Goal: Task Accomplishment & Management: Manage account settings

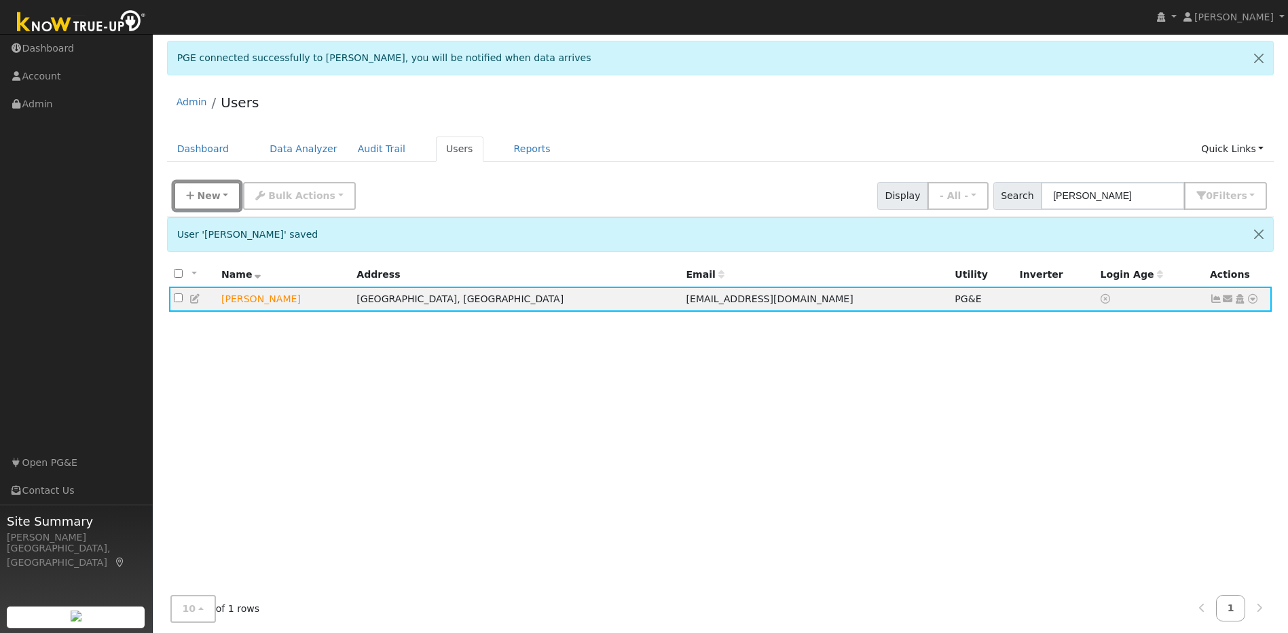
click at [210, 198] on span "New" at bounding box center [208, 195] width 23 height 11
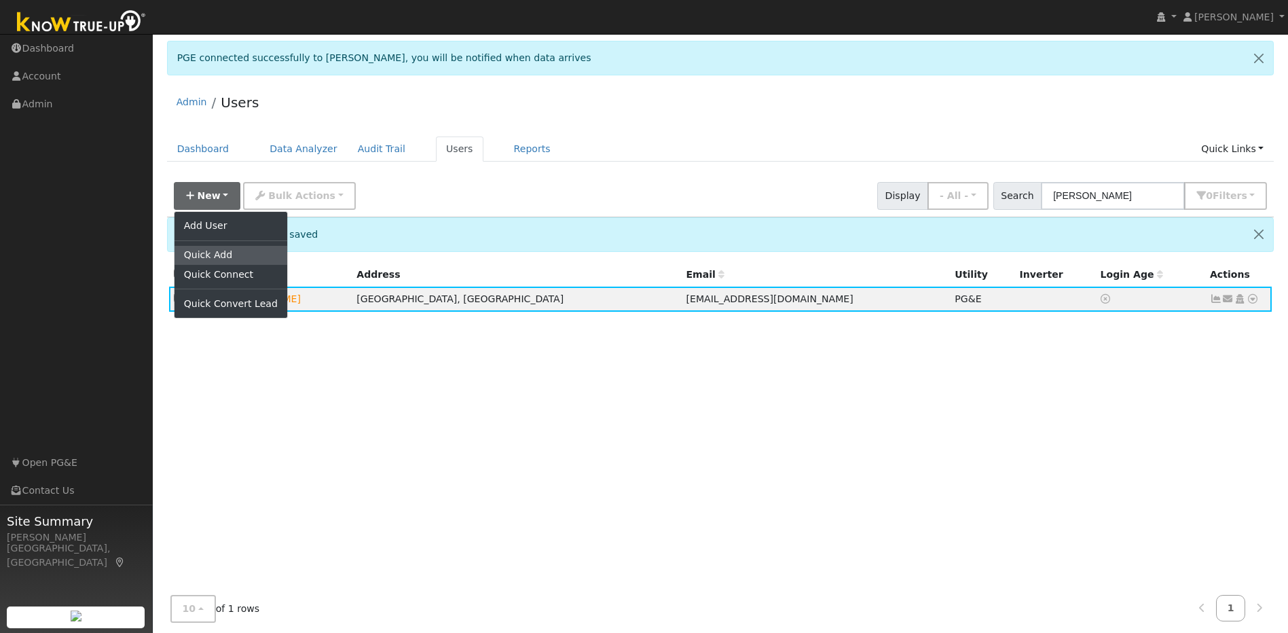
click at [224, 250] on link "Quick Add" at bounding box center [230, 255] width 113 height 19
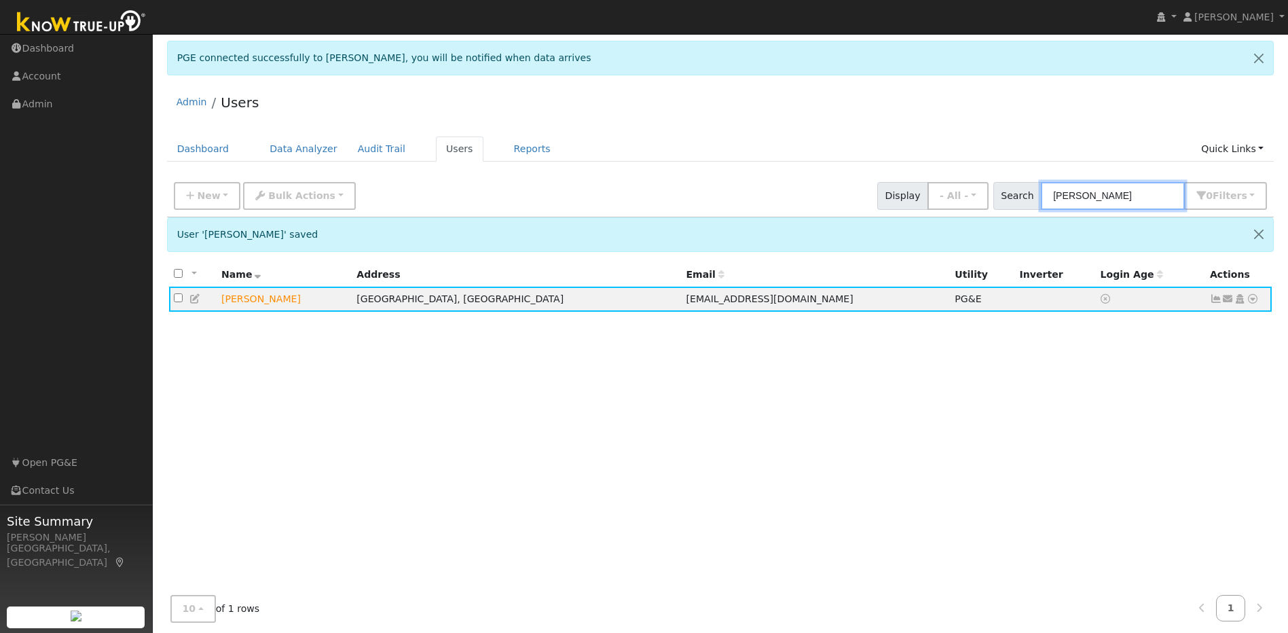
drag, startPoint x: 1161, startPoint y: 196, endPoint x: 1051, endPoint y: 200, distance: 110.0
click at [1051, 200] on div "Search adrienne woodfork 0 Filter s Role Show - All - Show Leads Admin Billing …" at bounding box center [1130, 196] width 274 height 28
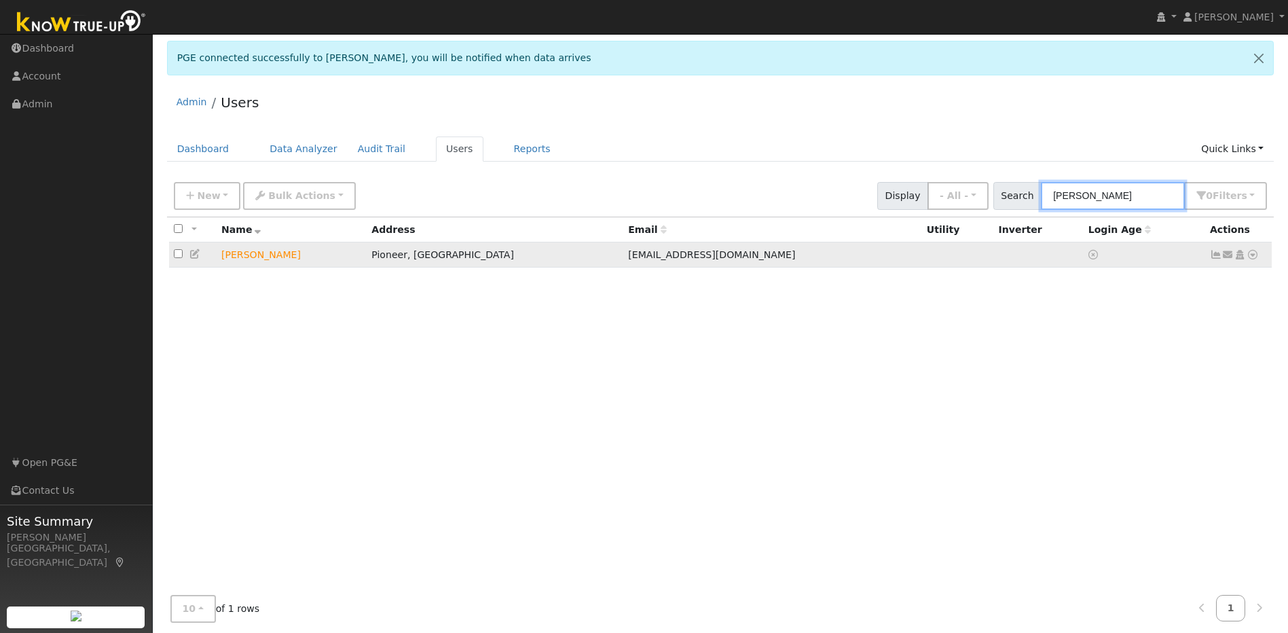
type input "matt mccor"
click at [1252, 255] on icon at bounding box center [1252, 255] width 12 height 10
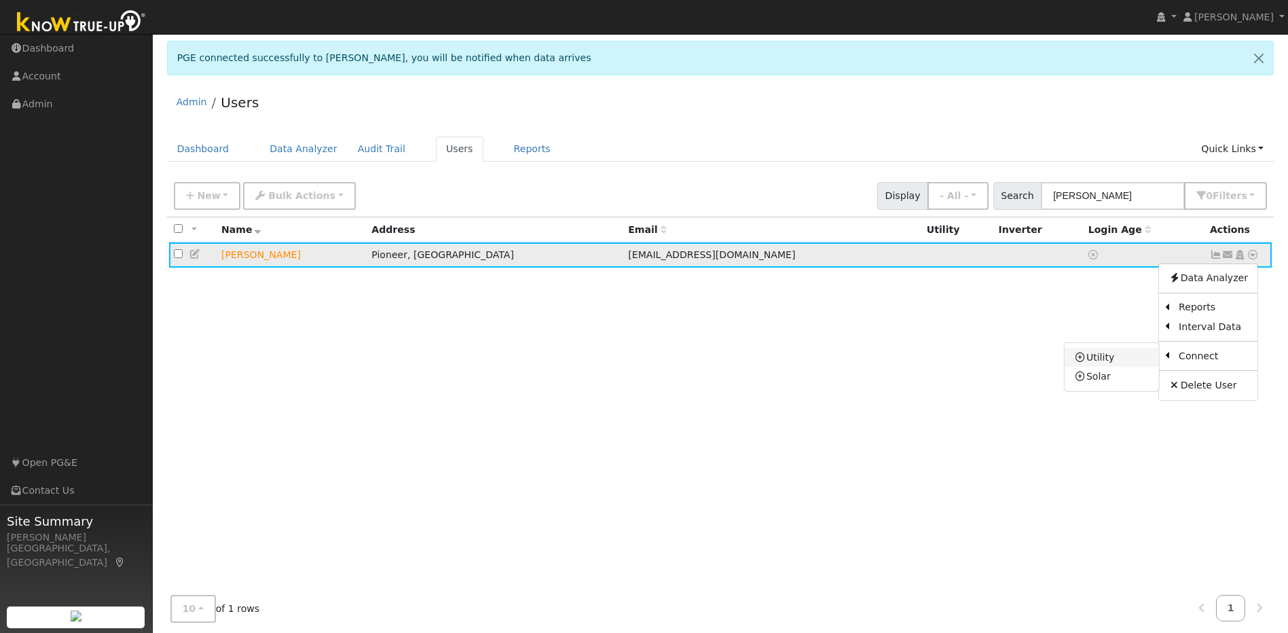
click at [1130, 364] on link "Utility" at bounding box center [1111, 356] width 94 height 19
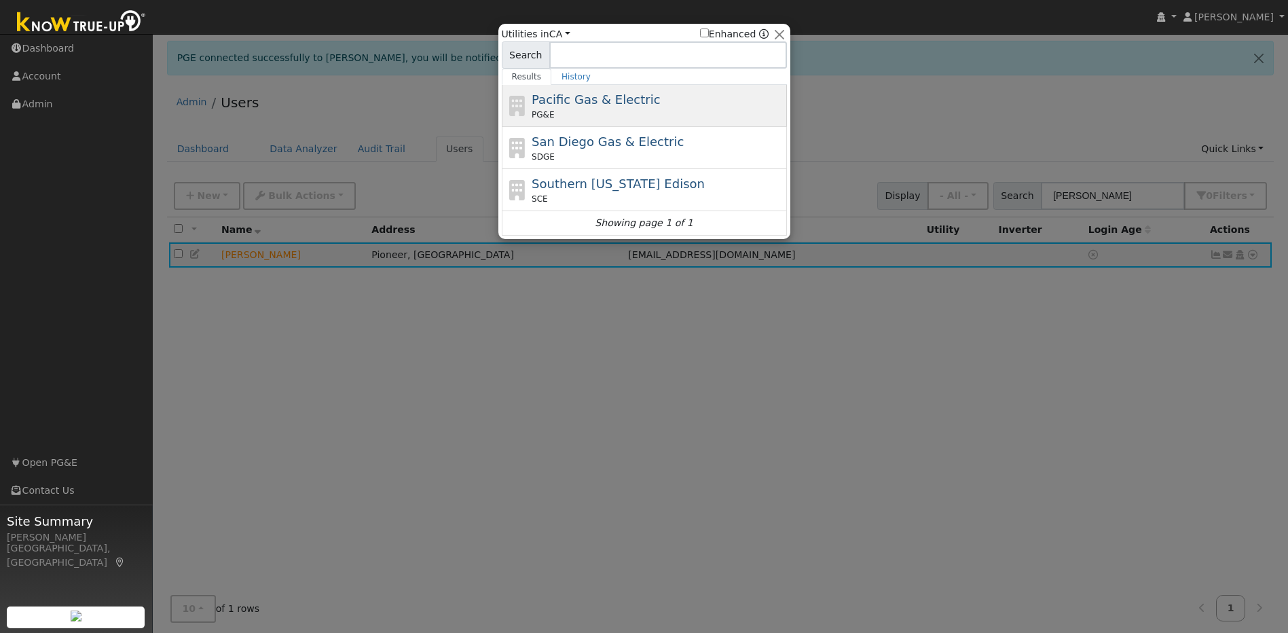
click at [590, 99] on span "Pacific Gas & Electric" at bounding box center [595, 99] width 128 height 14
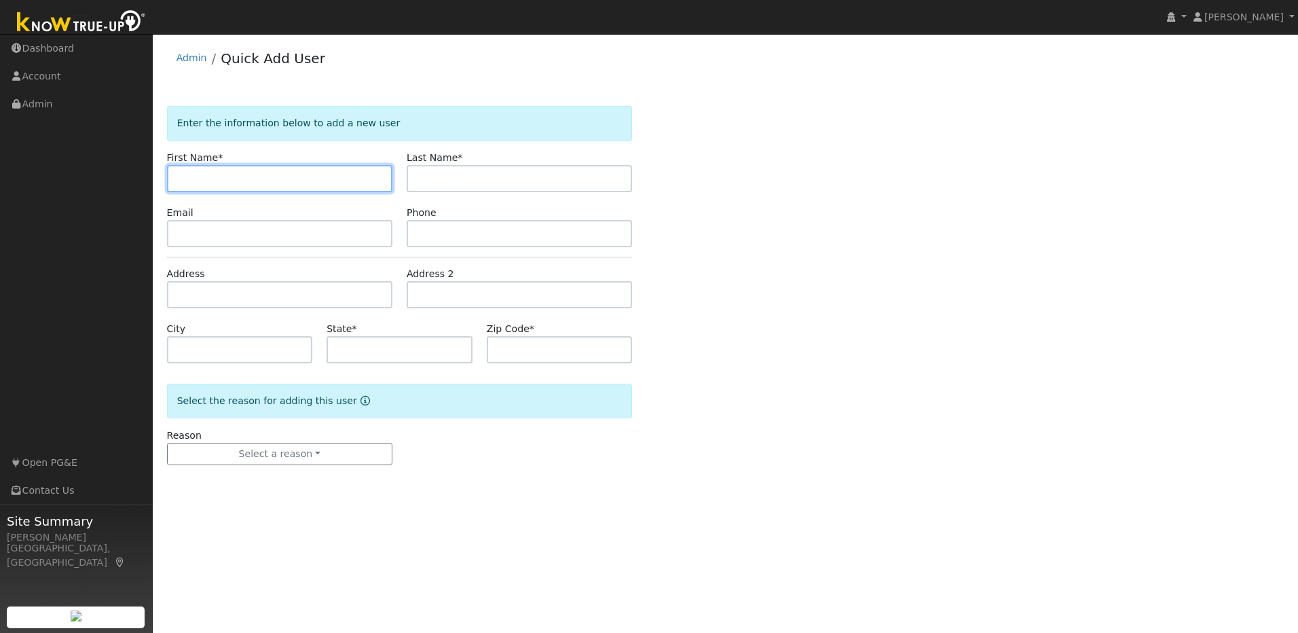
paste input "[PERSON_NAME]"
type input "[PERSON_NAME]"
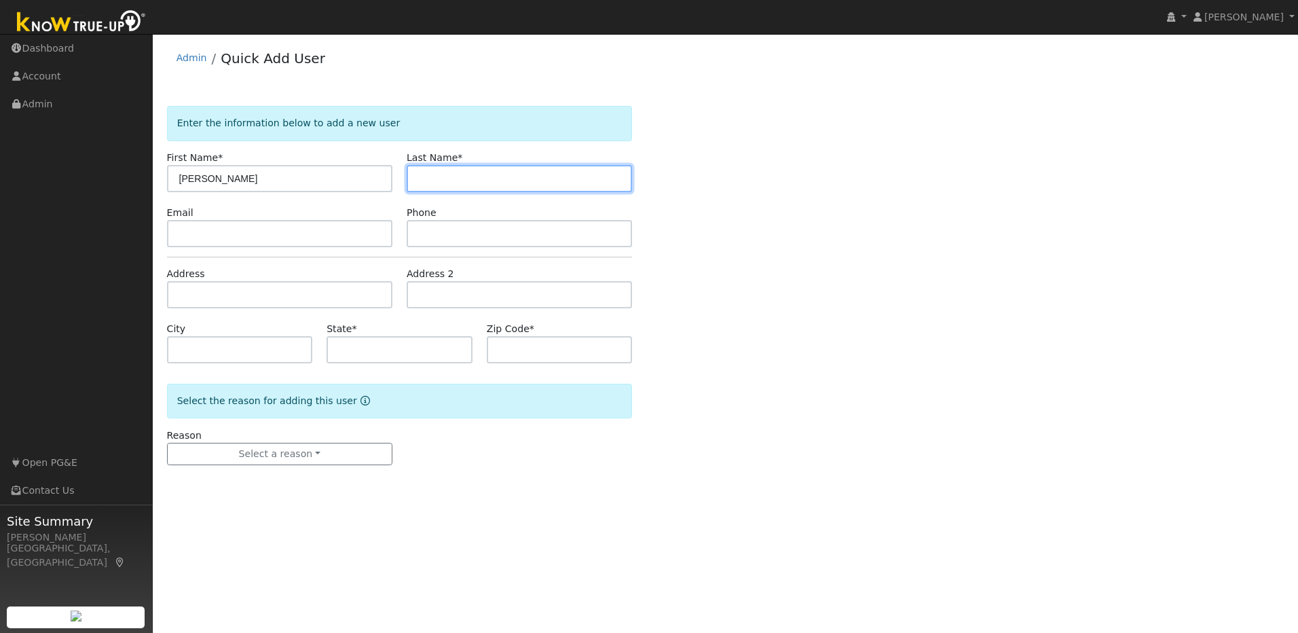
click at [449, 170] on input "text" at bounding box center [519, 178] width 225 height 27
paste input "[PERSON_NAME]"
type input "[PERSON_NAME]"
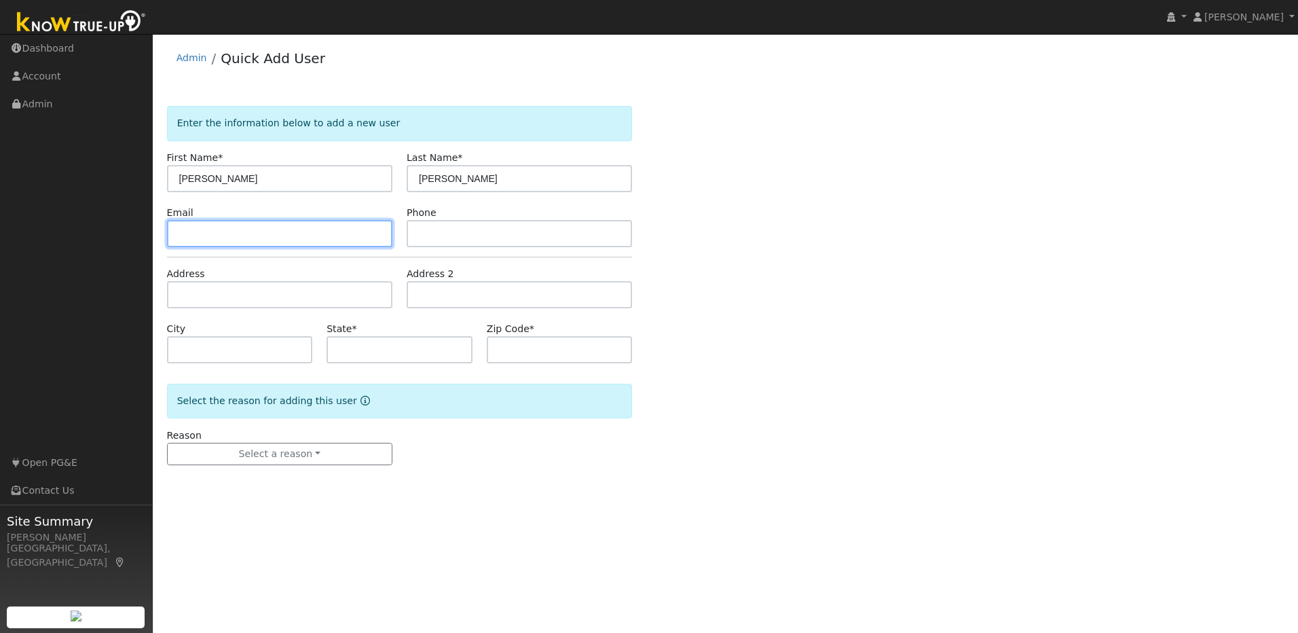
click at [371, 241] on input "text" at bounding box center [279, 233] width 225 height 27
paste input "[EMAIL_ADDRESS][DOMAIN_NAME]"
type input "[EMAIL_ADDRESS][DOMAIN_NAME]"
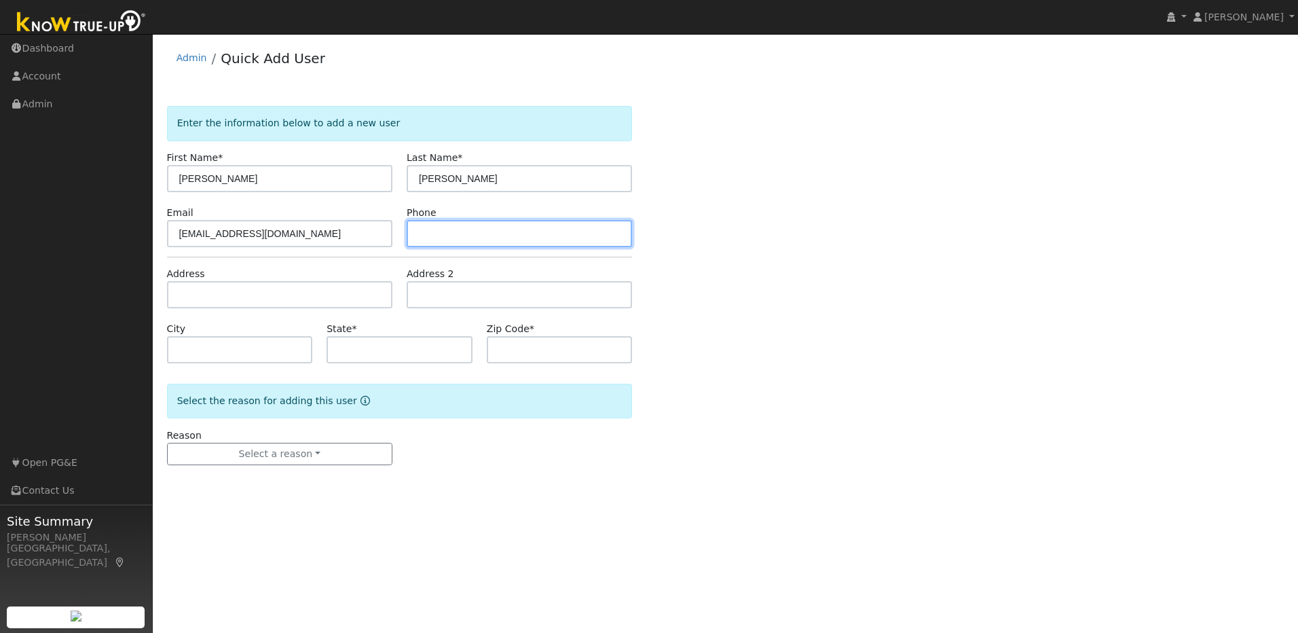
click at [475, 232] on input "text" at bounding box center [519, 233] width 225 height 27
paste input "916-836-7230"
type input "916-836-7230"
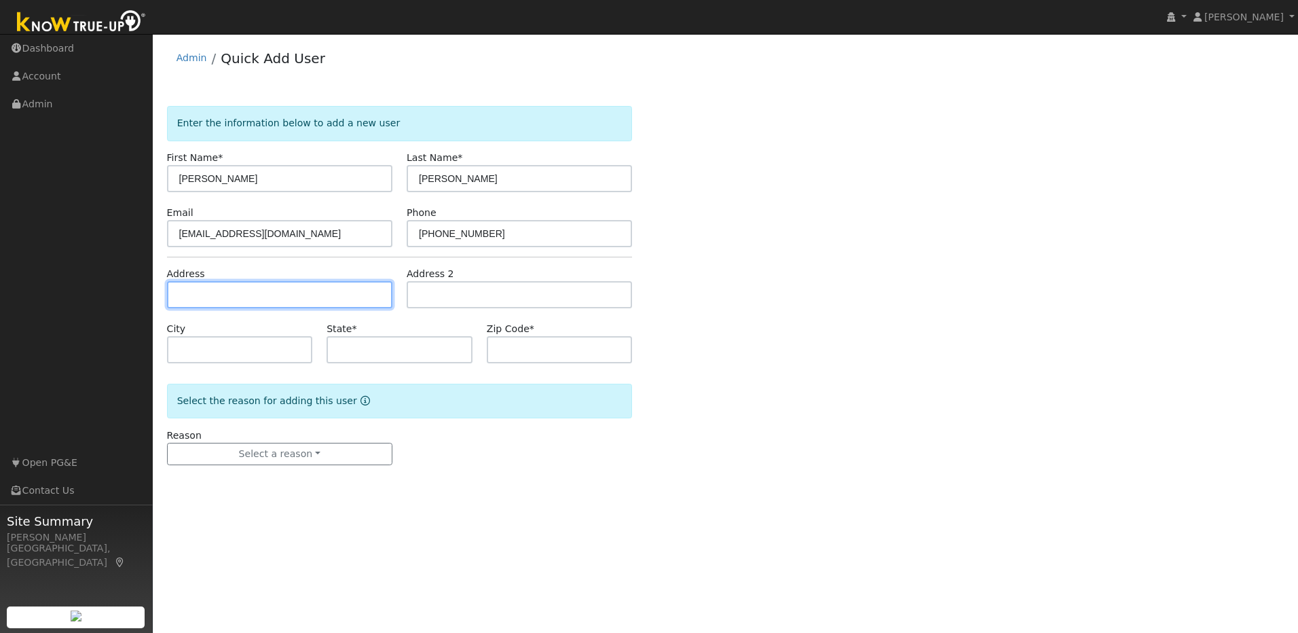
drag, startPoint x: 325, startPoint y: 300, endPoint x: 162, endPoint y: 219, distance: 182.1
click at [324, 299] on input "text" at bounding box center [279, 294] width 225 height 27
paste input "27450 Madrone Place"
type input "27450 Madrone Place"
type input "Pioneer"
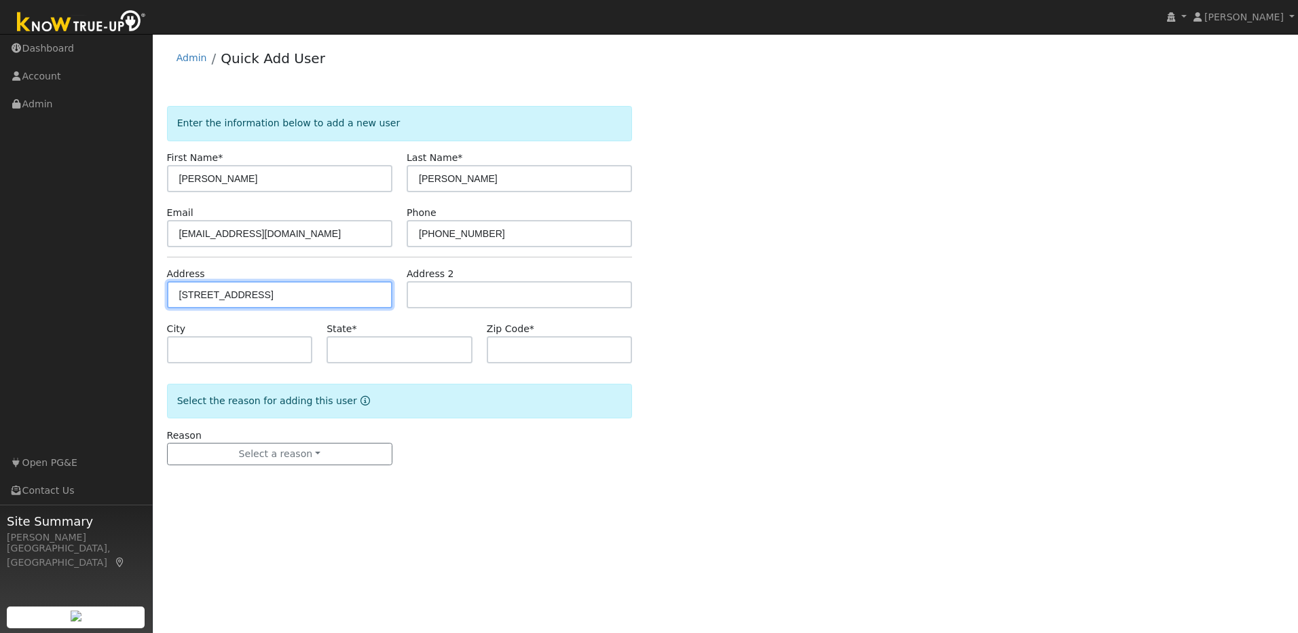
type input "CA"
type input "95666"
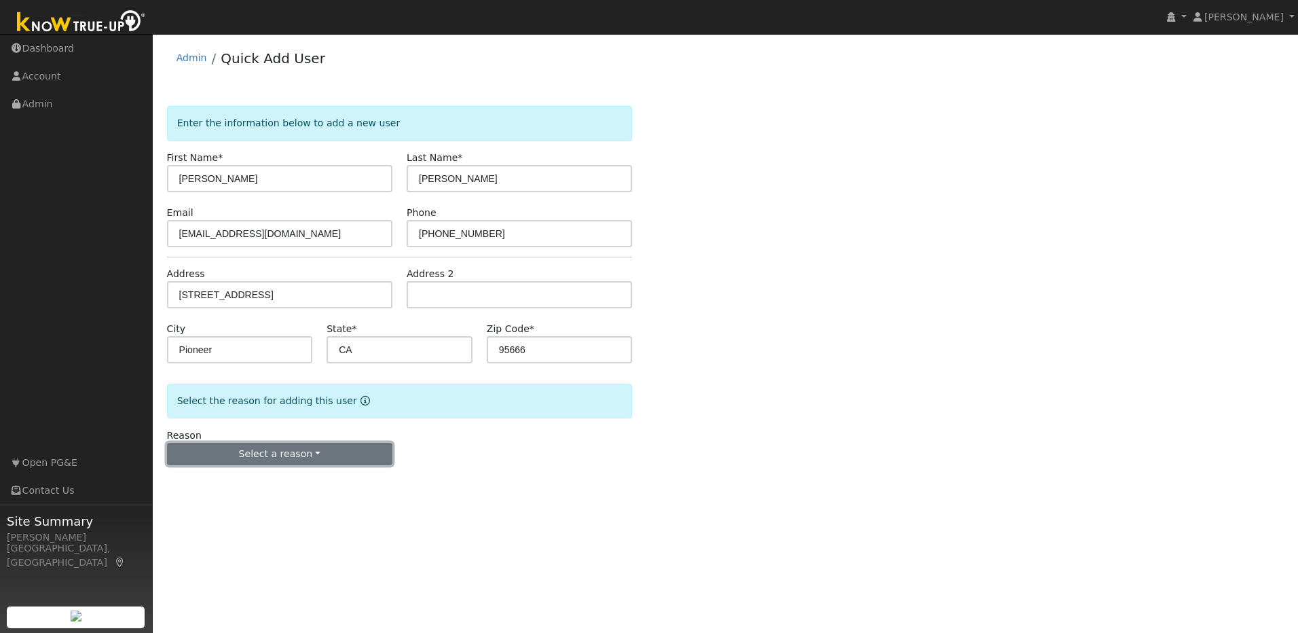
click at [324, 453] on button "Select a reason" at bounding box center [279, 454] width 225 height 23
click at [252, 485] on link "New lead" at bounding box center [243, 481] width 150 height 19
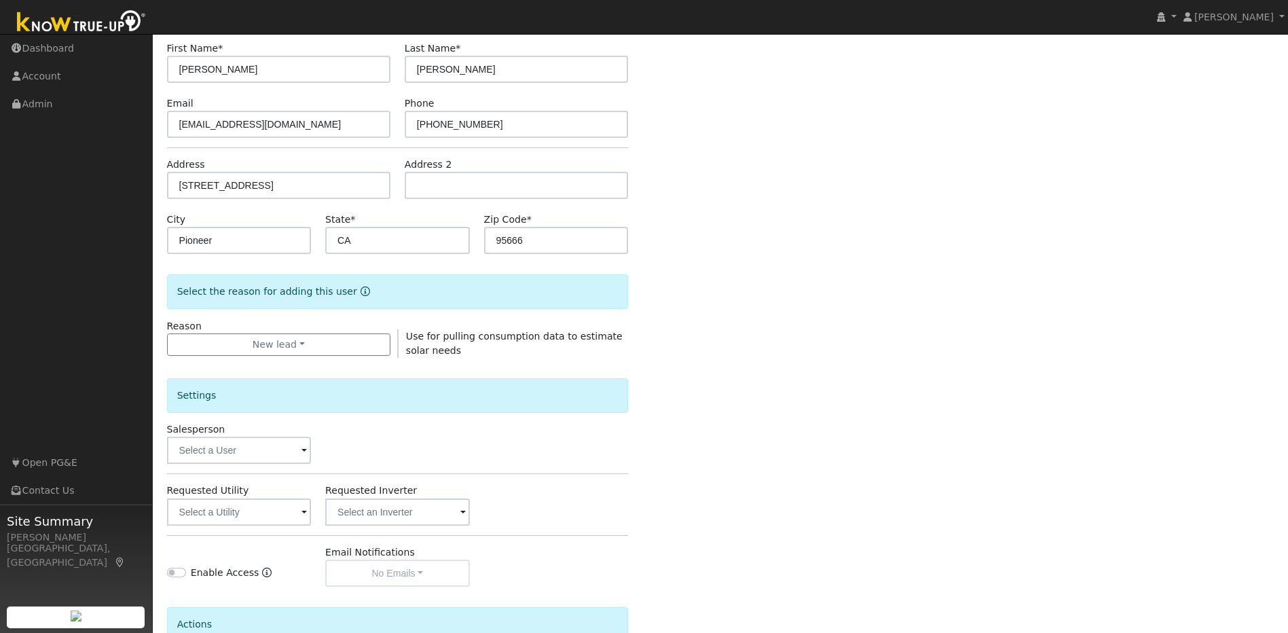
scroll to position [246, 0]
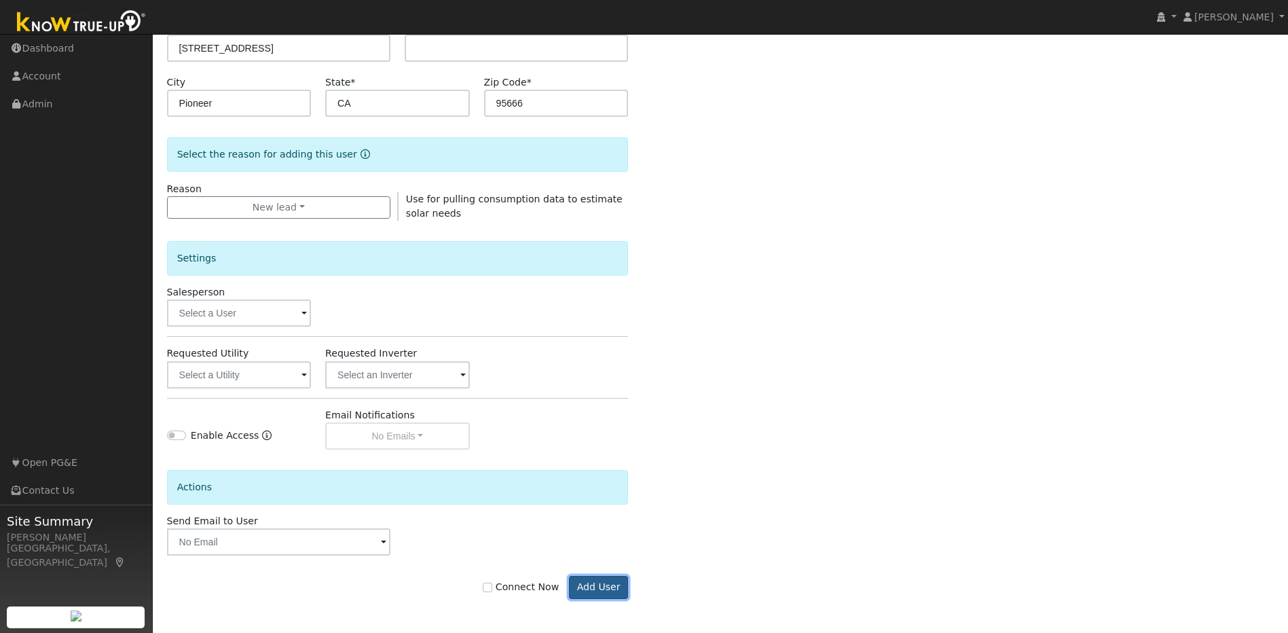
click at [605, 590] on button "Add User" at bounding box center [598, 587] width 59 height 23
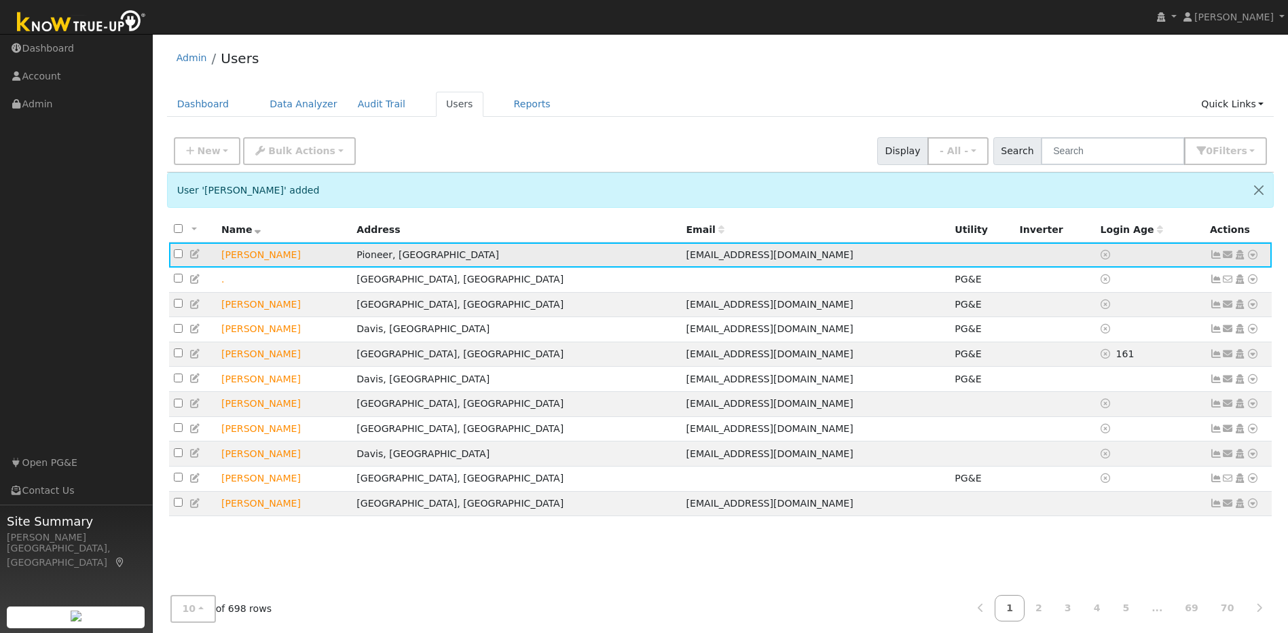
click at [194, 253] on icon at bounding box center [195, 254] width 12 height 10
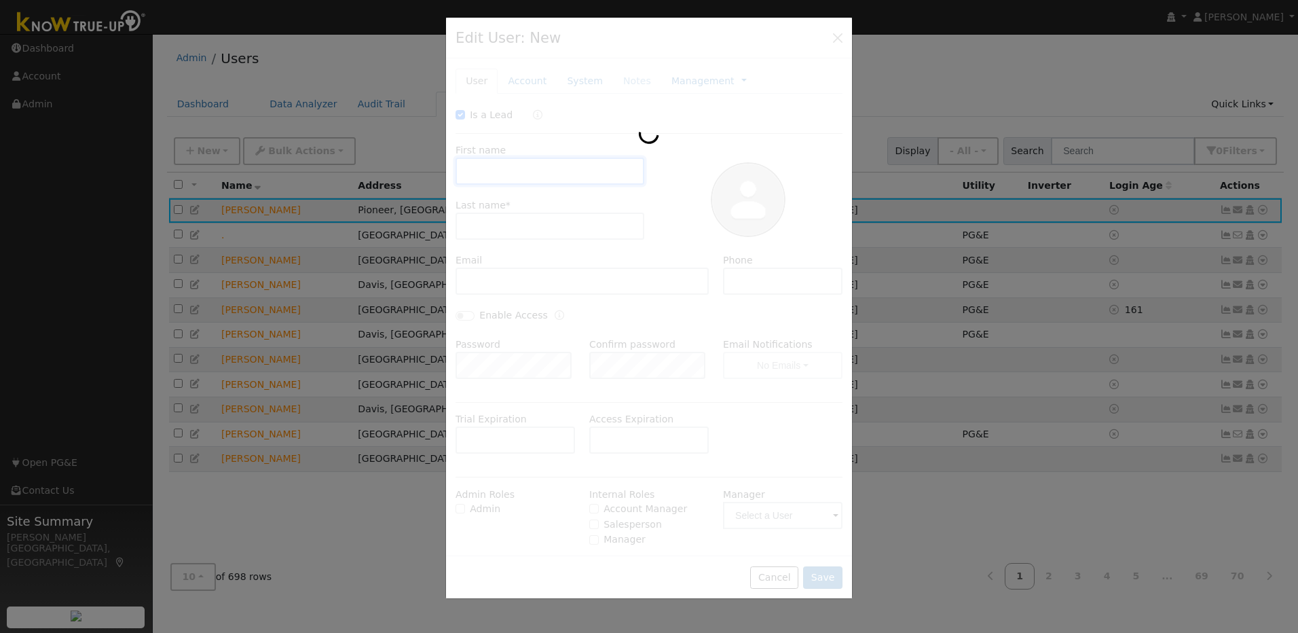
checkbox input "true"
type input "Matt"
type input "McCormack"
type input "[EMAIL_ADDRESS][DOMAIN_NAME]"
type input "916-836-7230"
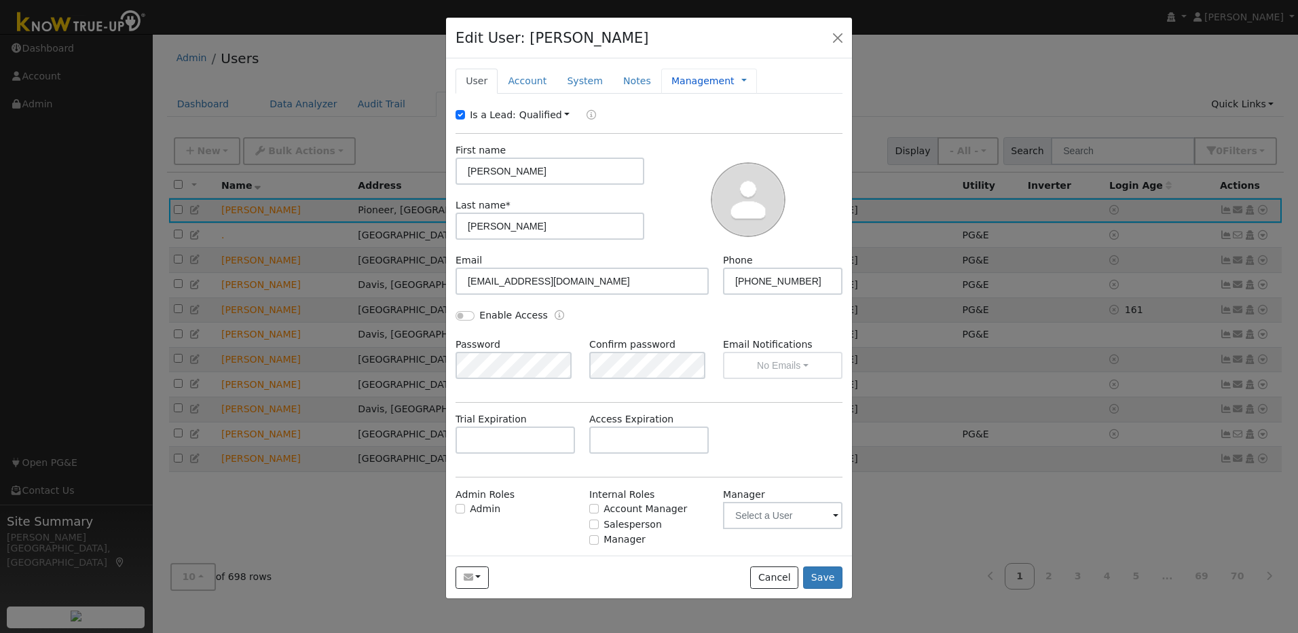
click at [680, 86] on link "Management" at bounding box center [702, 81] width 63 height 14
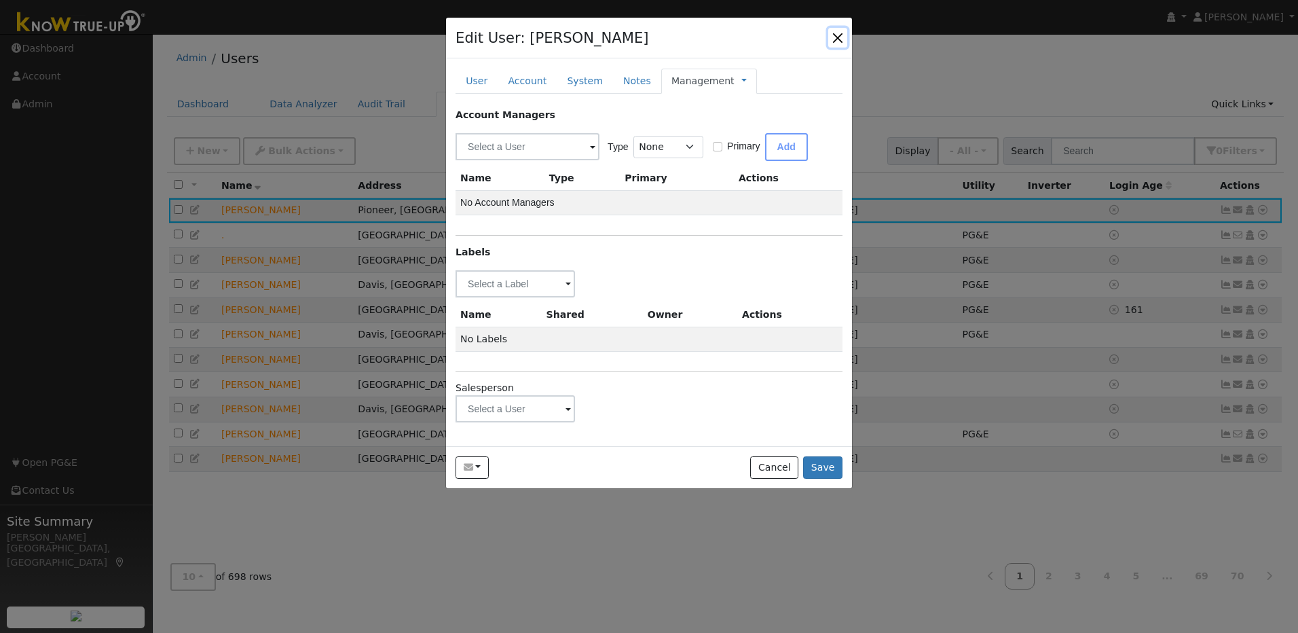
click at [842, 36] on button "button" at bounding box center [837, 37] width 19 height 19
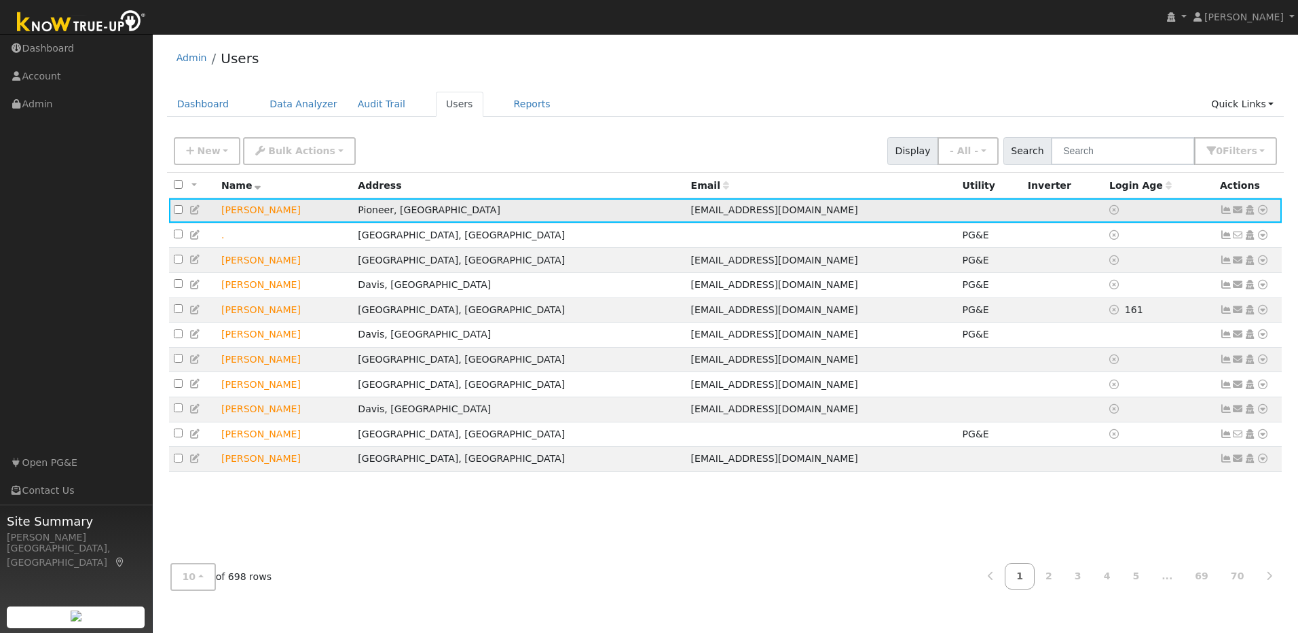
click at [194, 214] on icon at bounding box center [195, 210] width 12 height 10
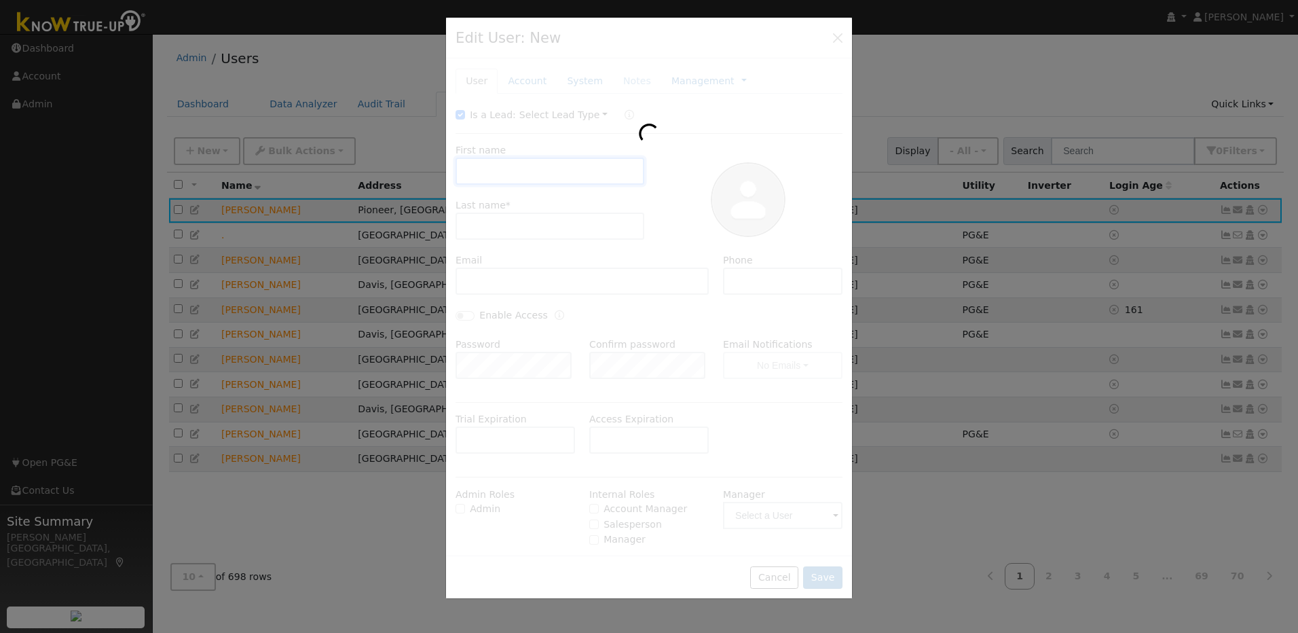
type input "Matt"
type input "McCormack"
type input "[EMAIL_ADDRESS][DOMAIN_NAME]"
type input "916-836-7230"
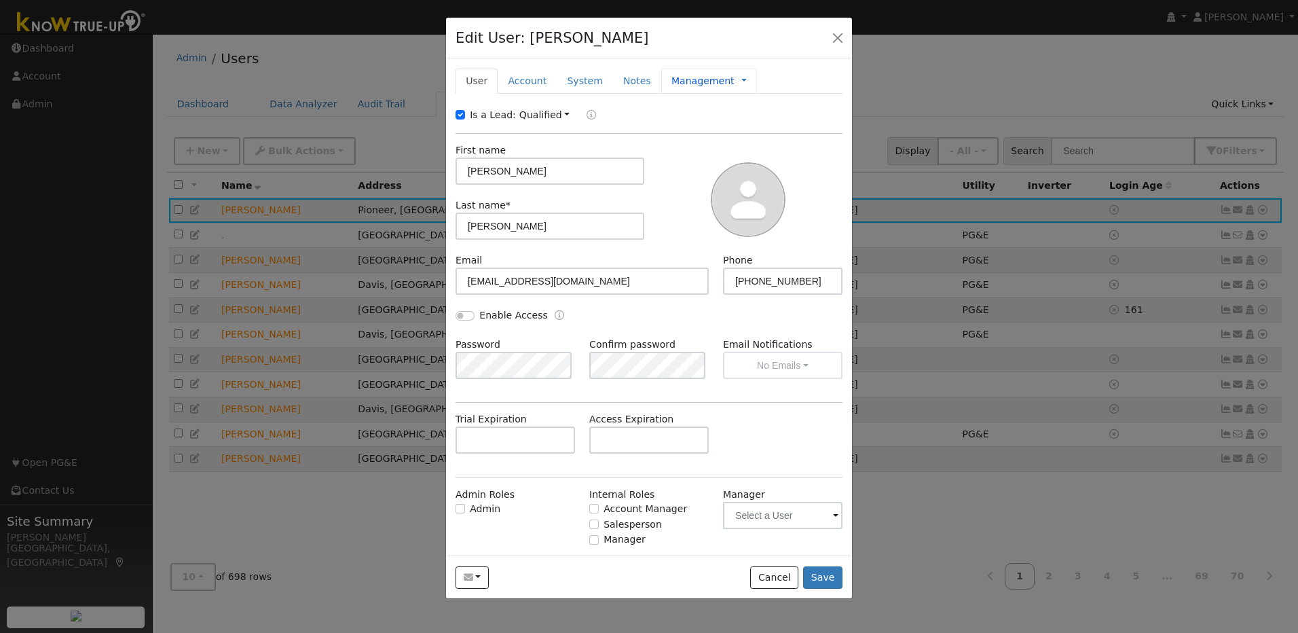
click at [688, 74] on link "Management" at bounding box center [702, 81] width 63 height 14
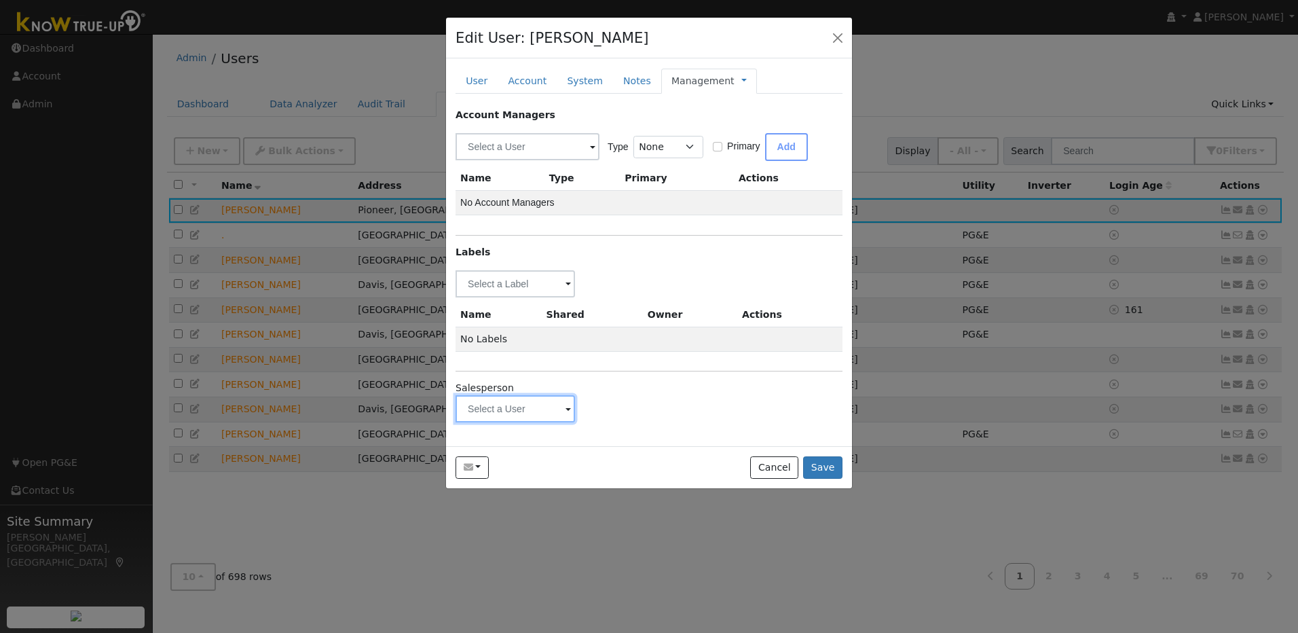
click at [548, 415] on input "text" at bounding box center [514, 408] width 119 height 27
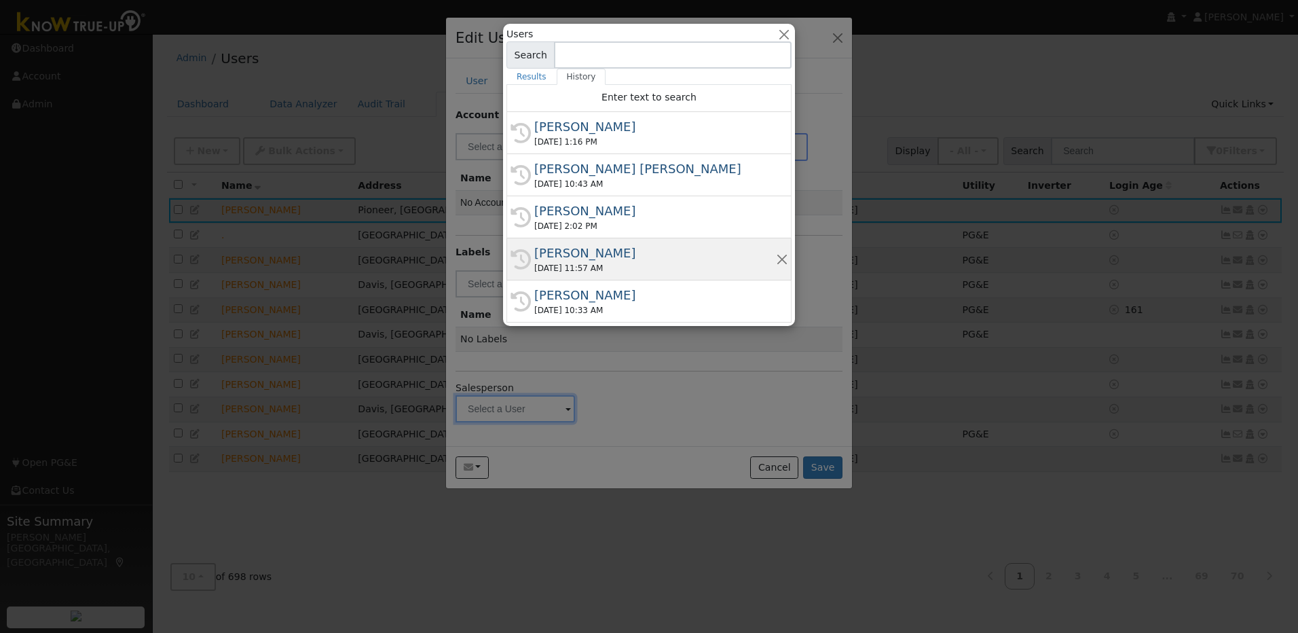
click at [568, 257] on div "Matt Bilyeu" at bounding box center [655, 253] width 242 height 18
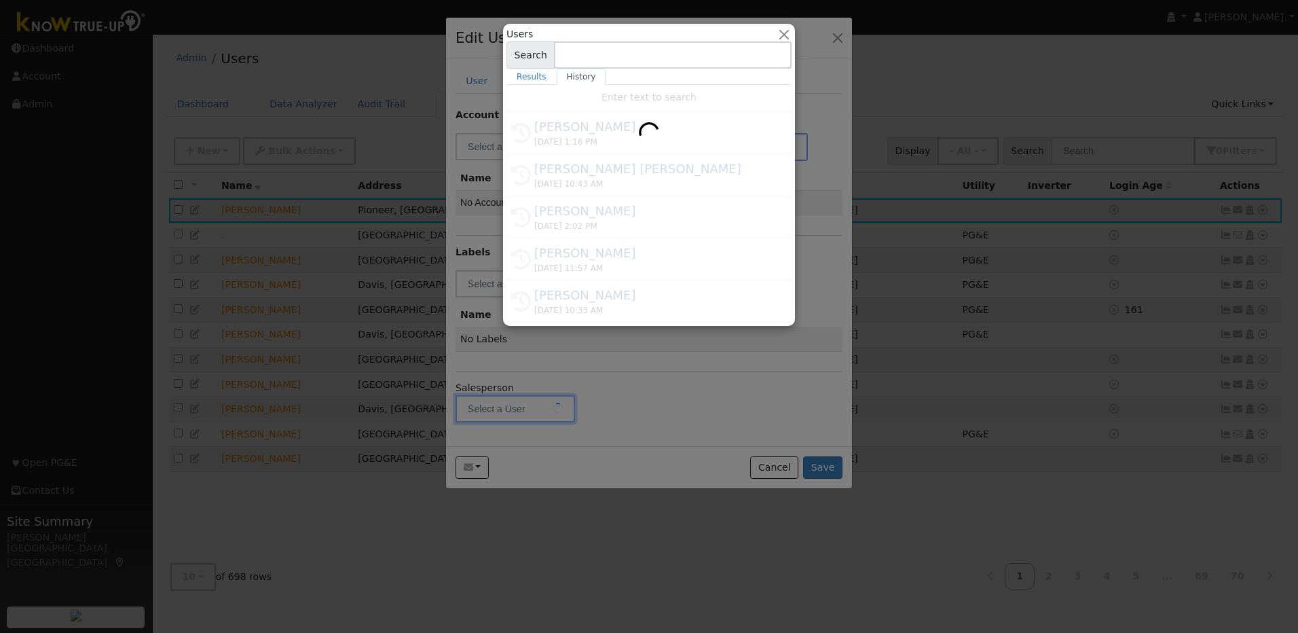
type input "Matt Bilyeu"
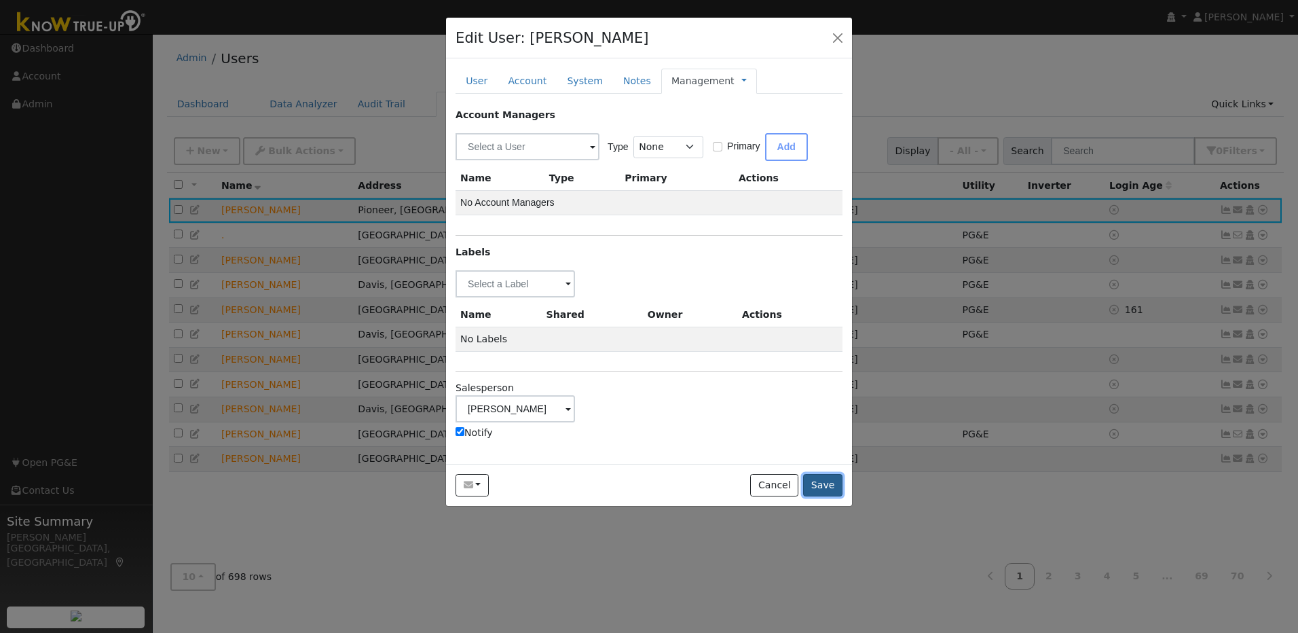
click at [816, 490] on button "Save" at bounding box center [822, 485] width 39 height 23
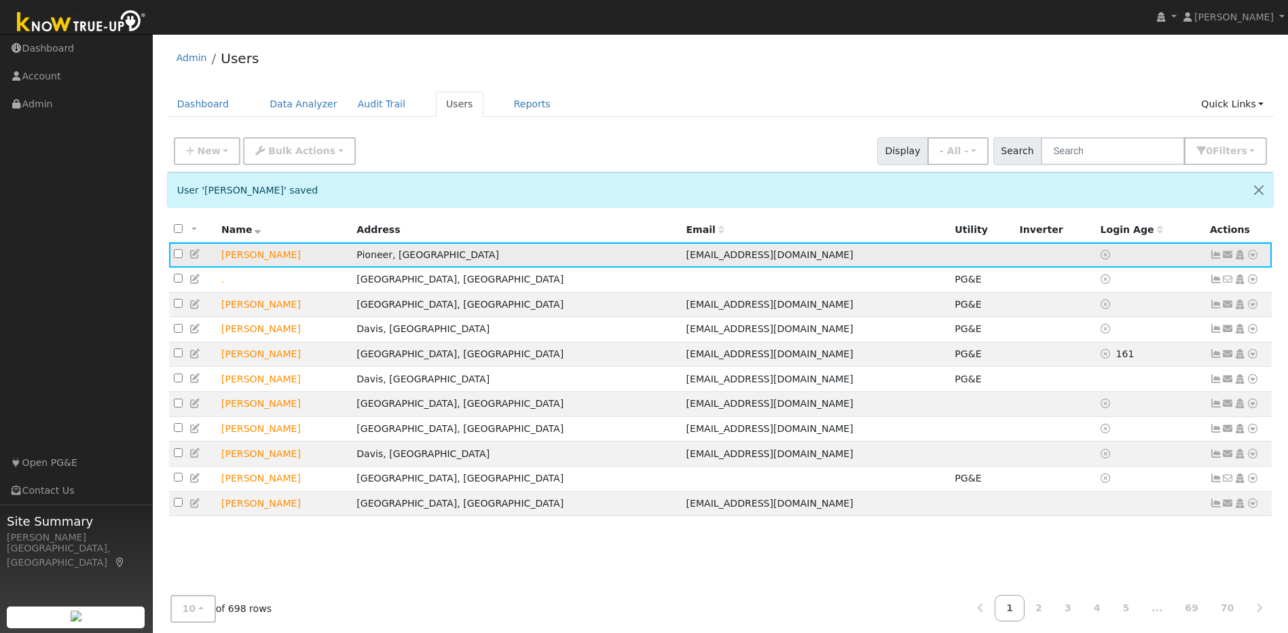
click at [1249, 257] on icon at bounding box center [1252, 255] width 12 height 10
click at [1228, 352] on link "Connect" at bounding box center [1213, 355] width 88 height 19
click at [1253, 255] on icon at bounding box center [1252, 255] width 12 height 10
click at [1106, 353] on link "Utility" at bounding box center [1111, 356] width 94 height 19
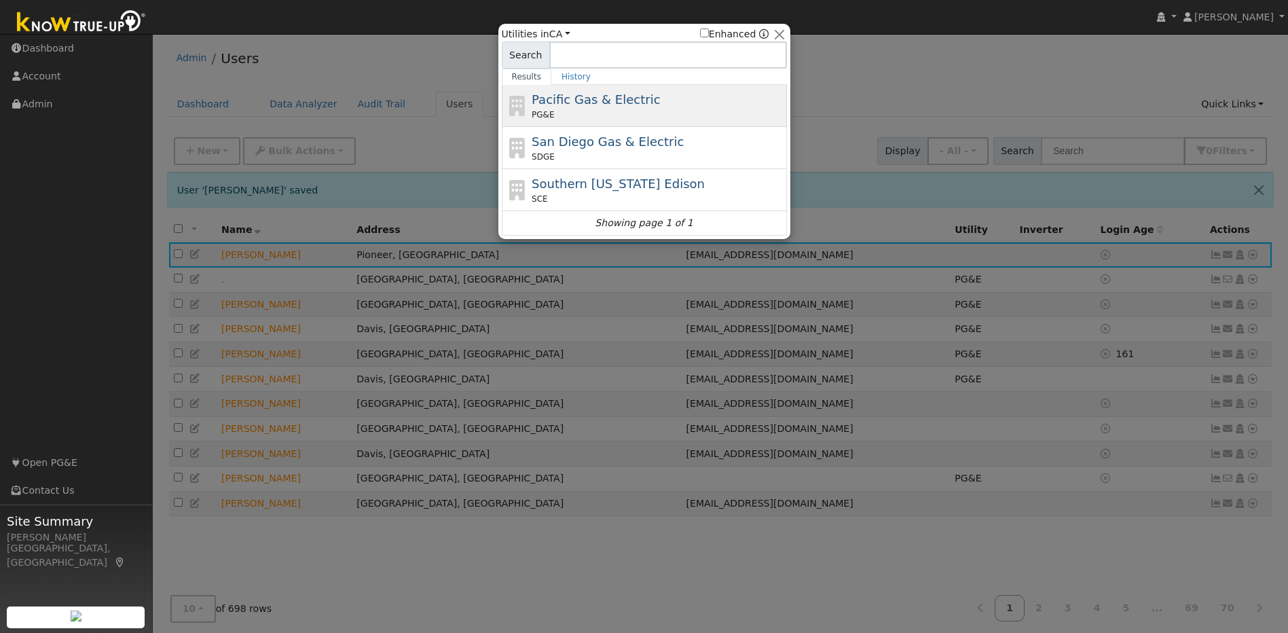
click at [699, 105] on div "Pacific Gas & Electric PG&E" at bounding box center [657, 105] width 252 height 31
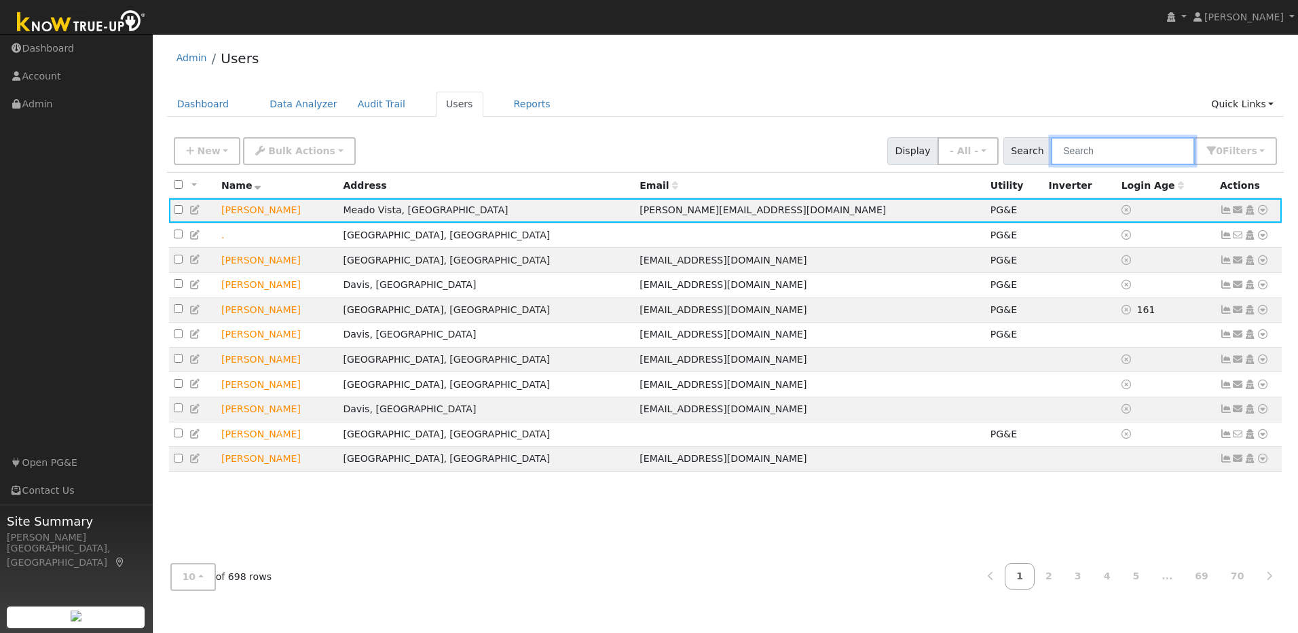
click at [1098, 151] on input "text" at bounding box center [1123, 151] width 144 height 28
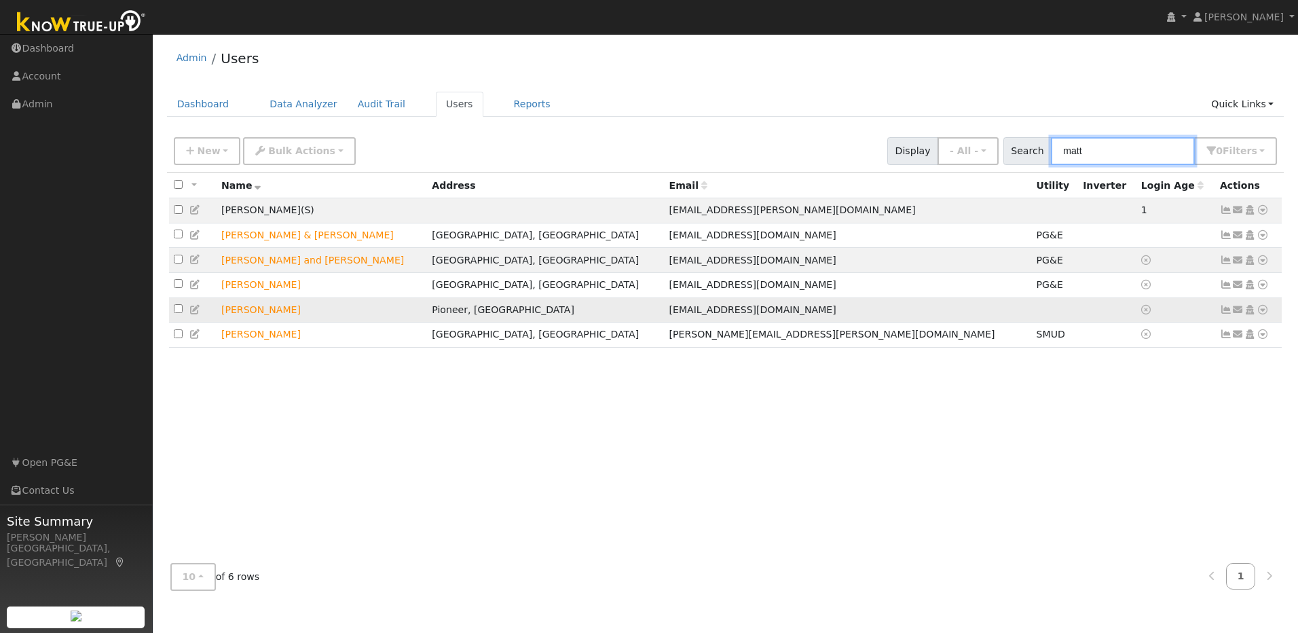
type input "matt"
click at [1262, 314] on icon at bounding box center [1262, 310] width 12 height 10
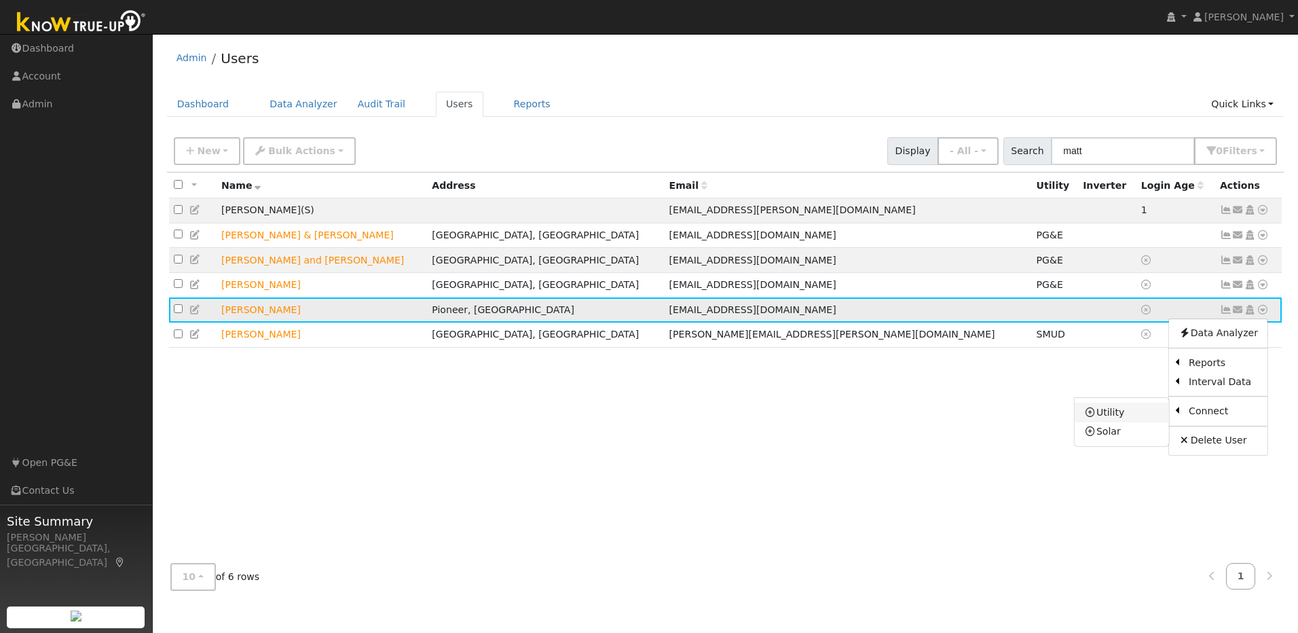
click at [1129, 421] on link "Utility" at bounding box center [1121, 411] width 94 height 19
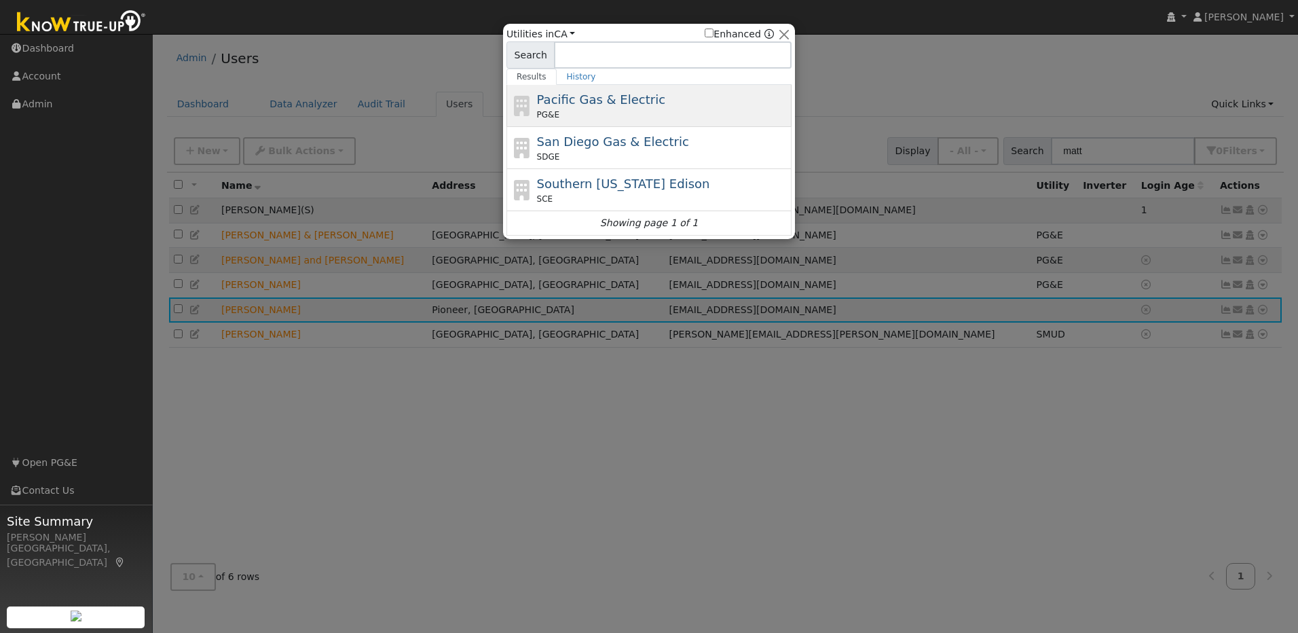
click at [637, 103] on span "Pacific Gas & Electric" at bounding box center [601, 99] width 128 height 14
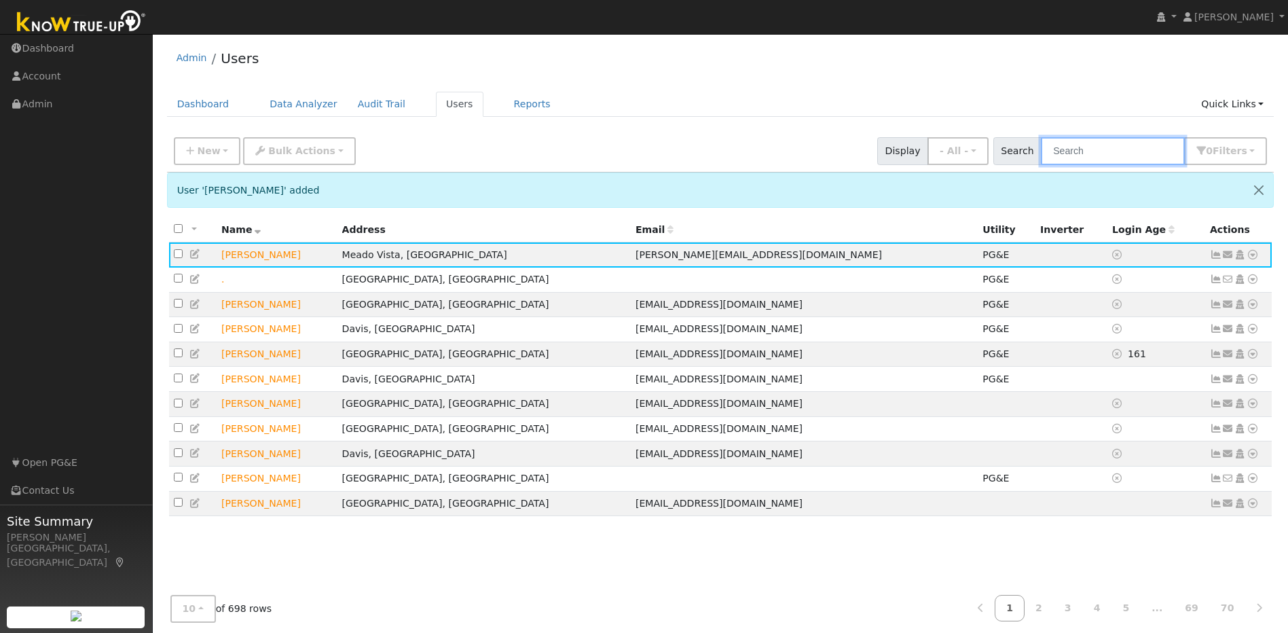
click at [1125, 156] on input "text" at bounding box center [1112, 151] width 144 height 28
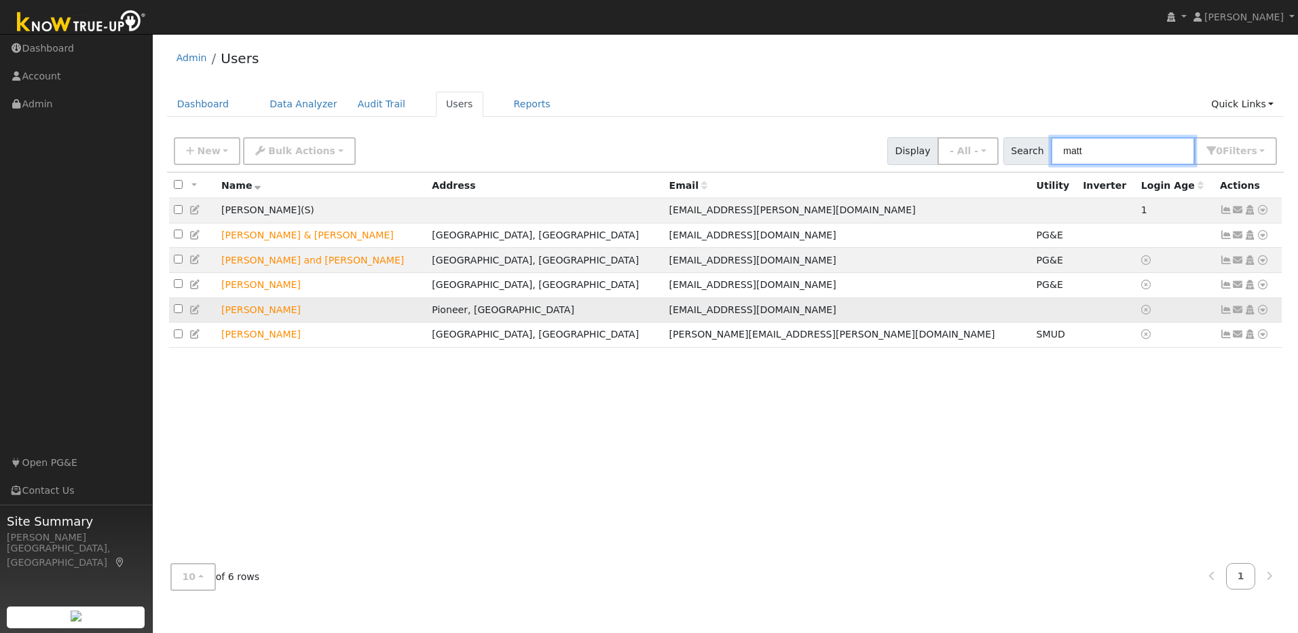
type input "matt"
click at [1264, 314] on icon at bounding box center [1262, 310] width 12 height 10
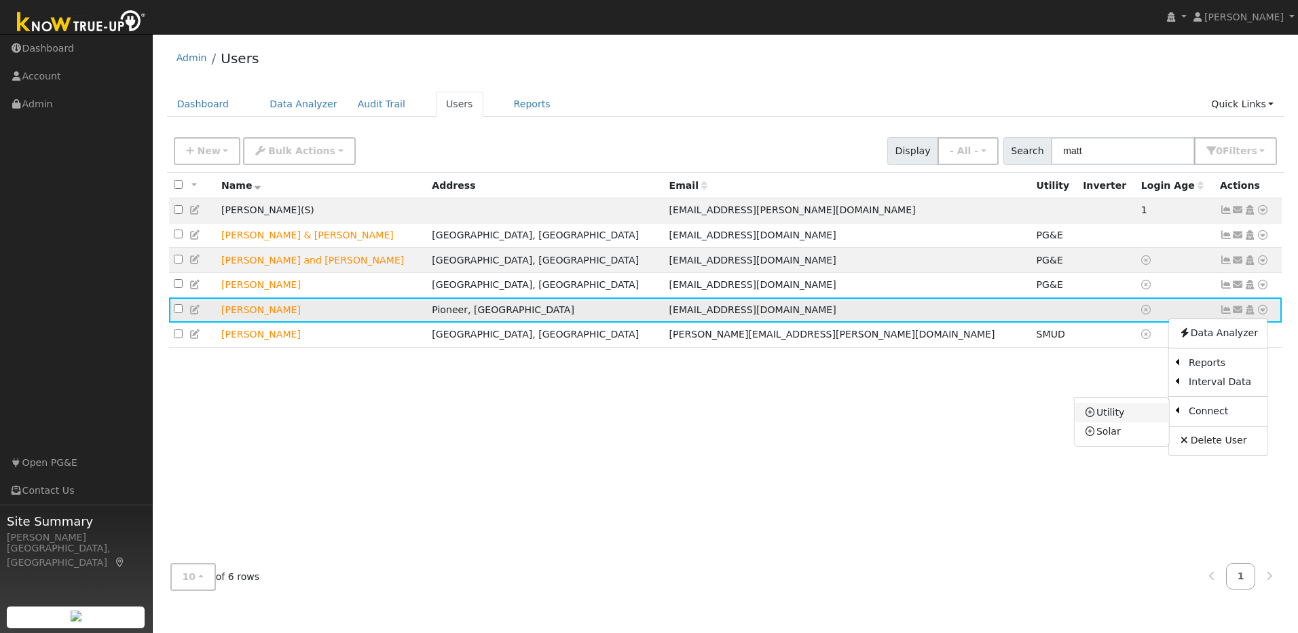
click at [1110, 421] on link "Utility" at bounding box center [1121, 411] width 94 height 19
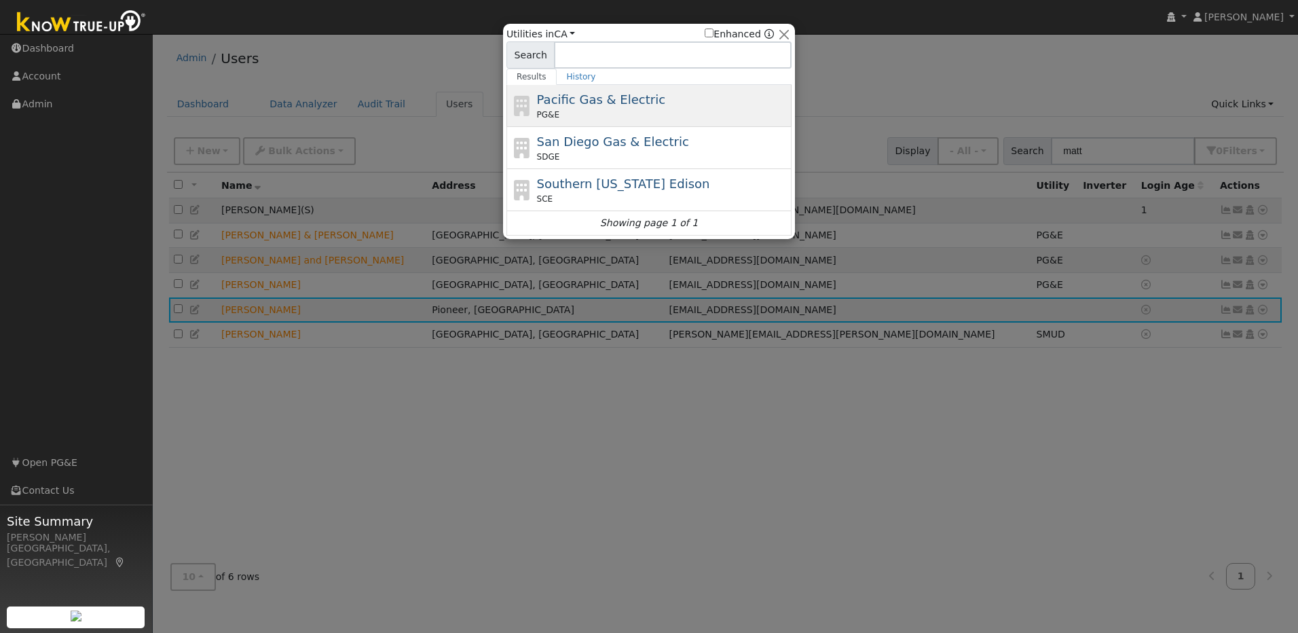
click at [721, 92] on div "Pacific Gas & Electric PG&E" at bounding box center [663, 105] width 252 height 31
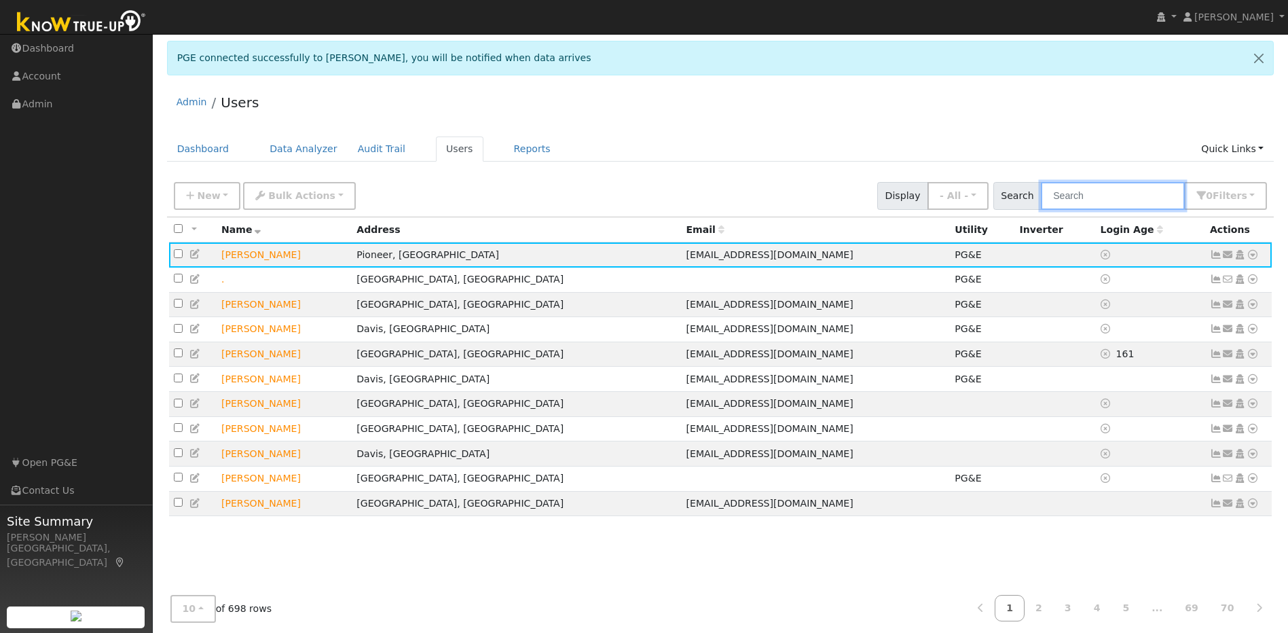
click at [1108, 199] on input "text" at bounding box center [1112, 196] width 144 height 28
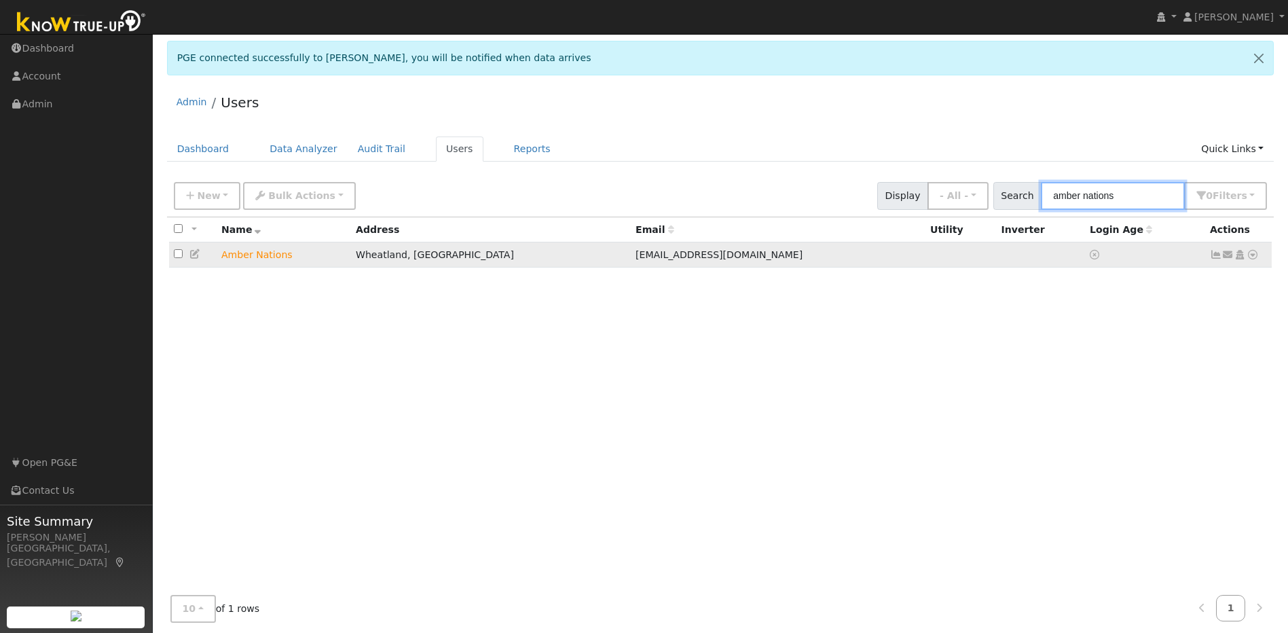
type input "amber nations"
click at [1210, 258] on icon at bounding box center [1215, 255] width 12 height 10
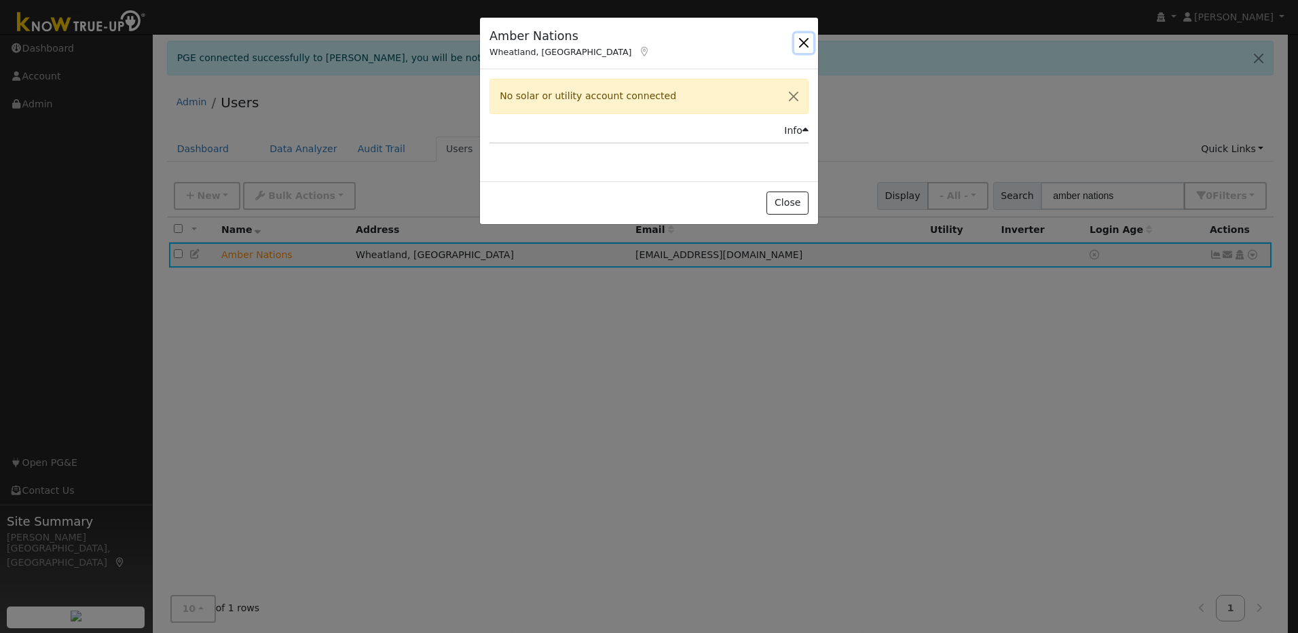
click at [803, 46] on button "button" at bounding box center [803, 42] width 19 height 19
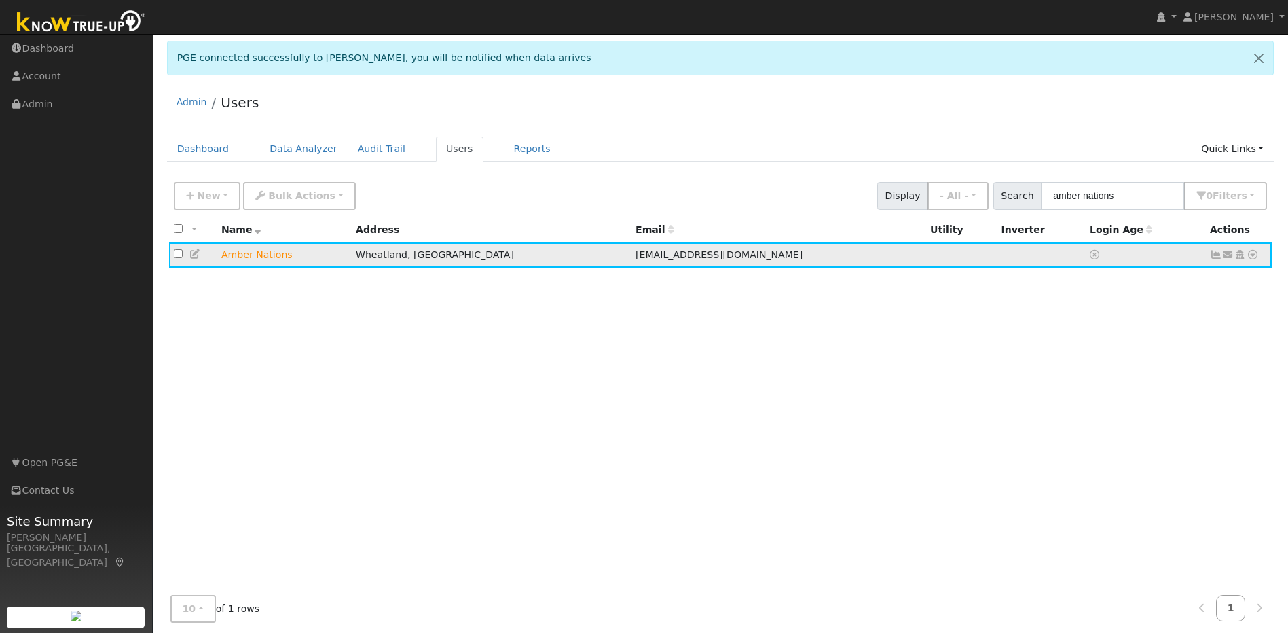
click at [1249, 259] on icon at bounding box center [1252, 255] width 12 height 10
click at [0, 0] on link "Energy Audit" at bounding box center [0, 0] width 0 height 0
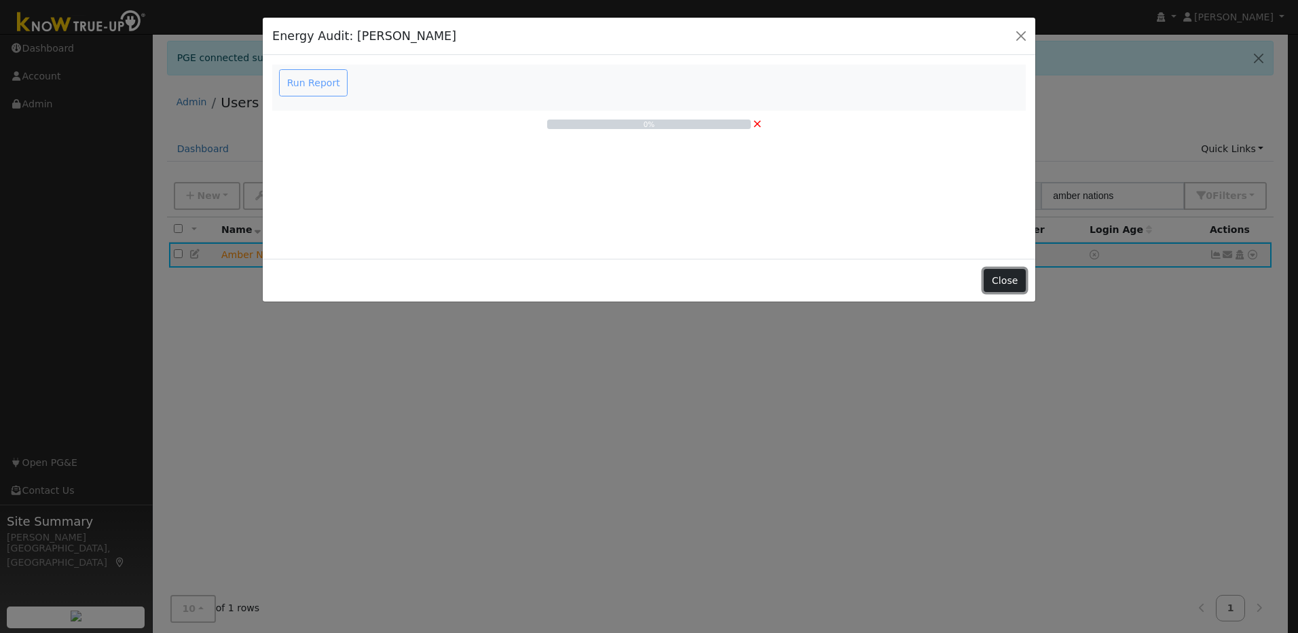
click at [1014, 282] on button "Close" at bounding box center [1003, 280] width 41 height 23
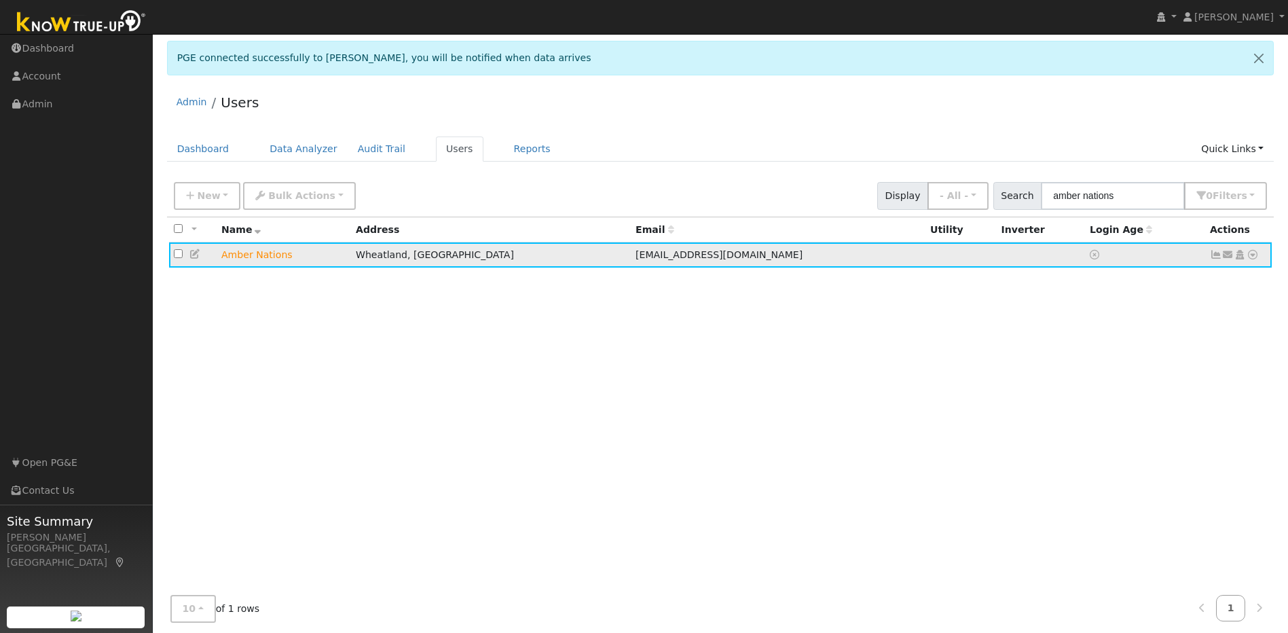
click at [1214, 254] on icon at bounding box center [1215, 255] width 12 height 10
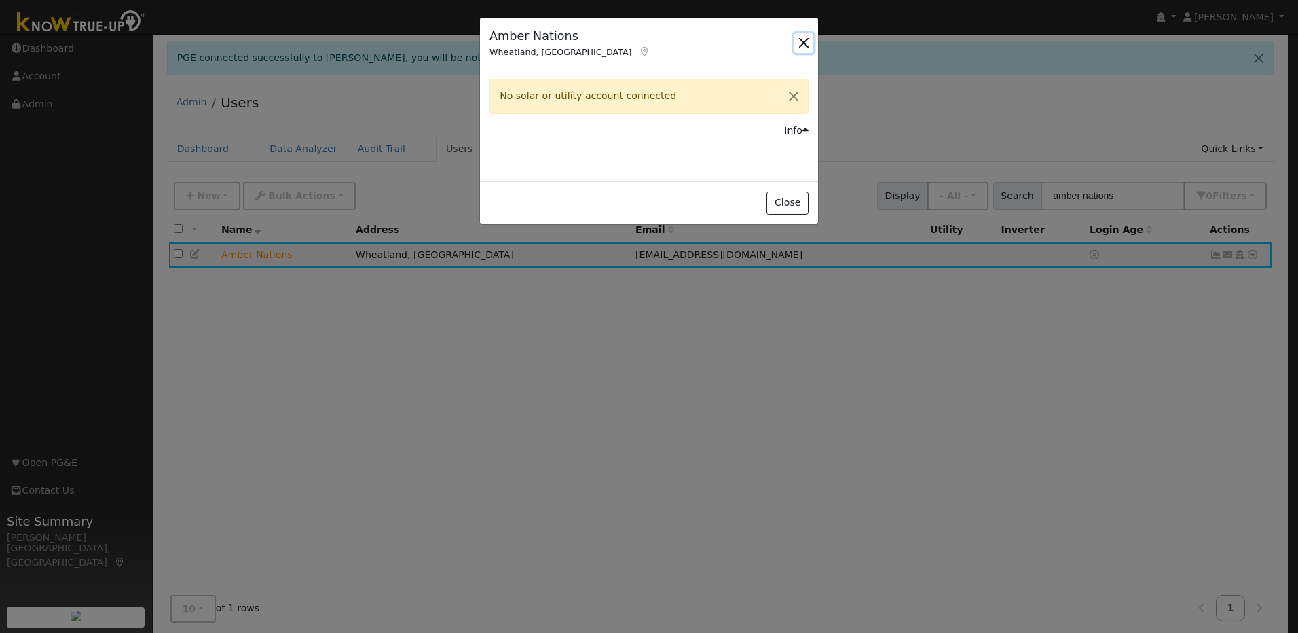
click at [802, 41] on button "button" at bounding box center [803, 42] width 19 height 19
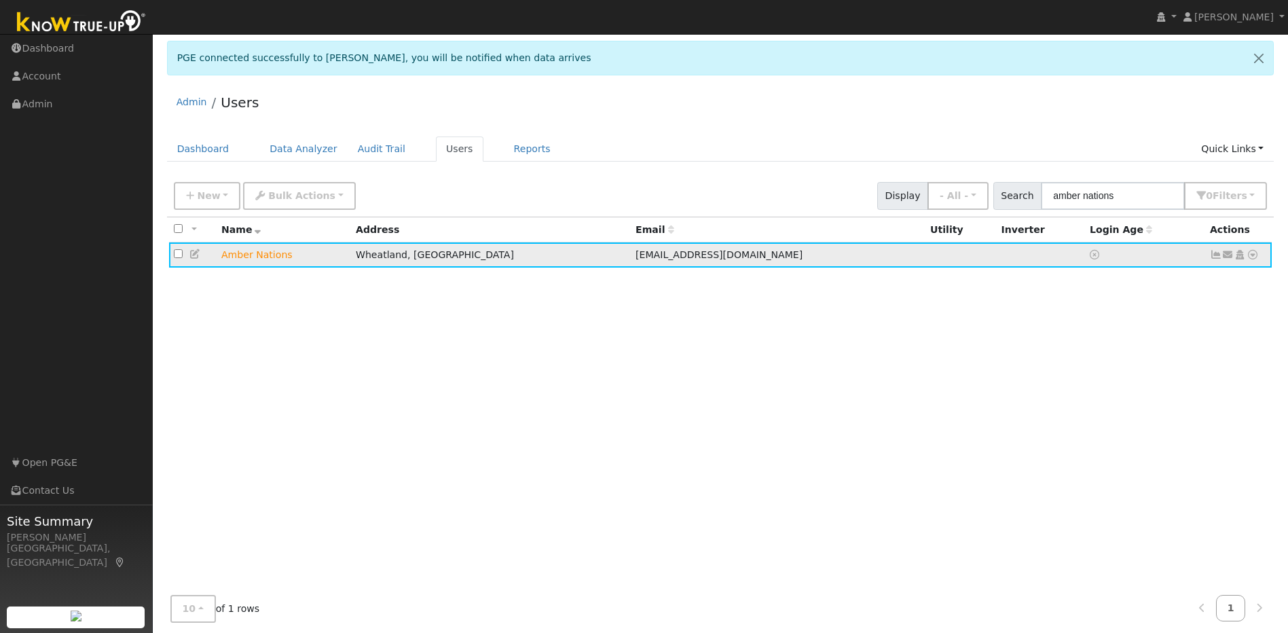
click at [1212, 258] on icon at bounding box center [1215, 255] width 12 height 10
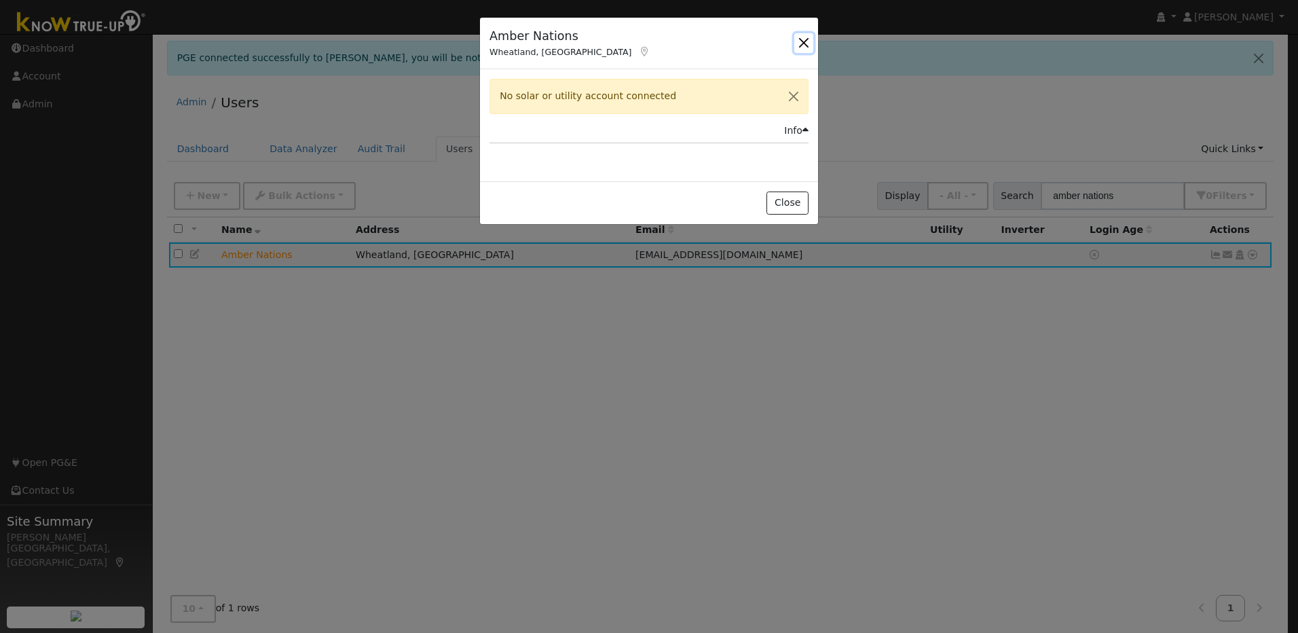
click at [801, 43] on button "button" at bounding box center [803, 42] width 19 height 19
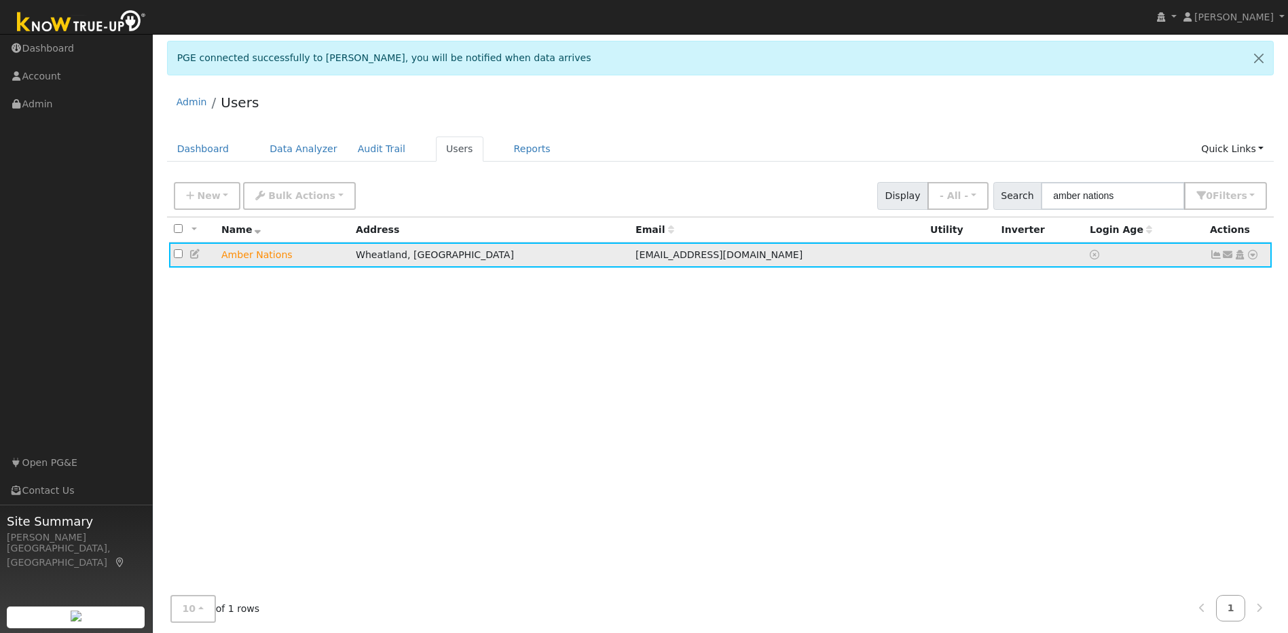
click at [1254, 258] on icon at bounding box center [1252, 255] width 12 height 10
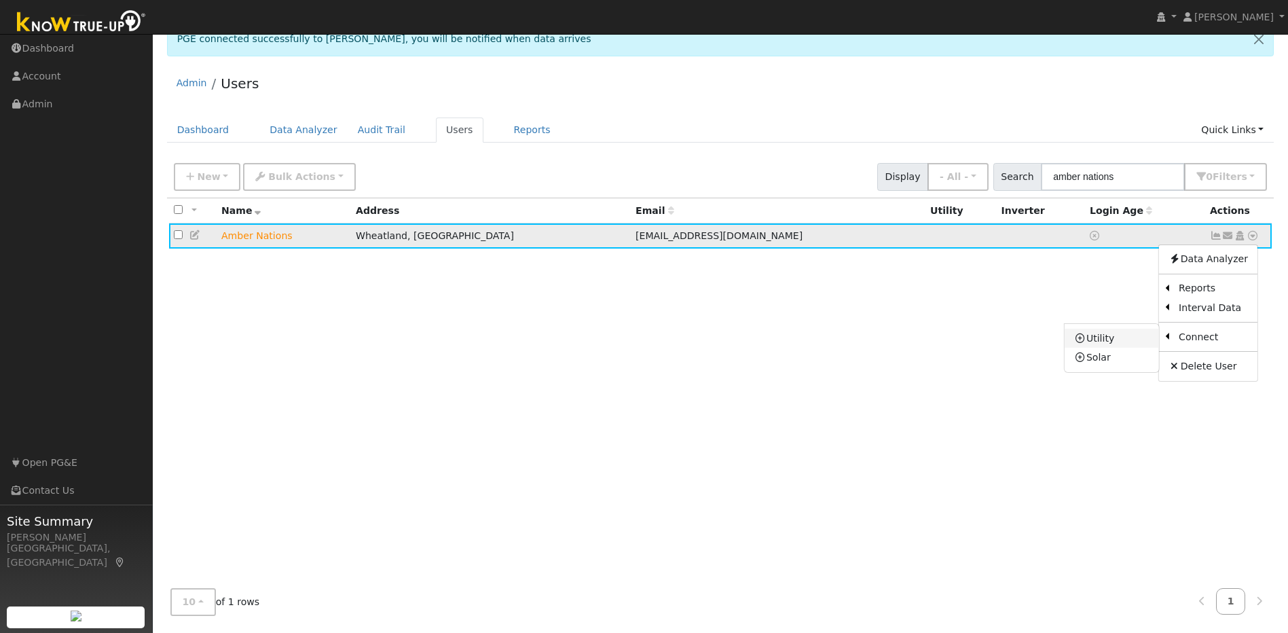
click at [1108, 338] on link "Utility" at bounding box center [1111, 337] width 94 height 19
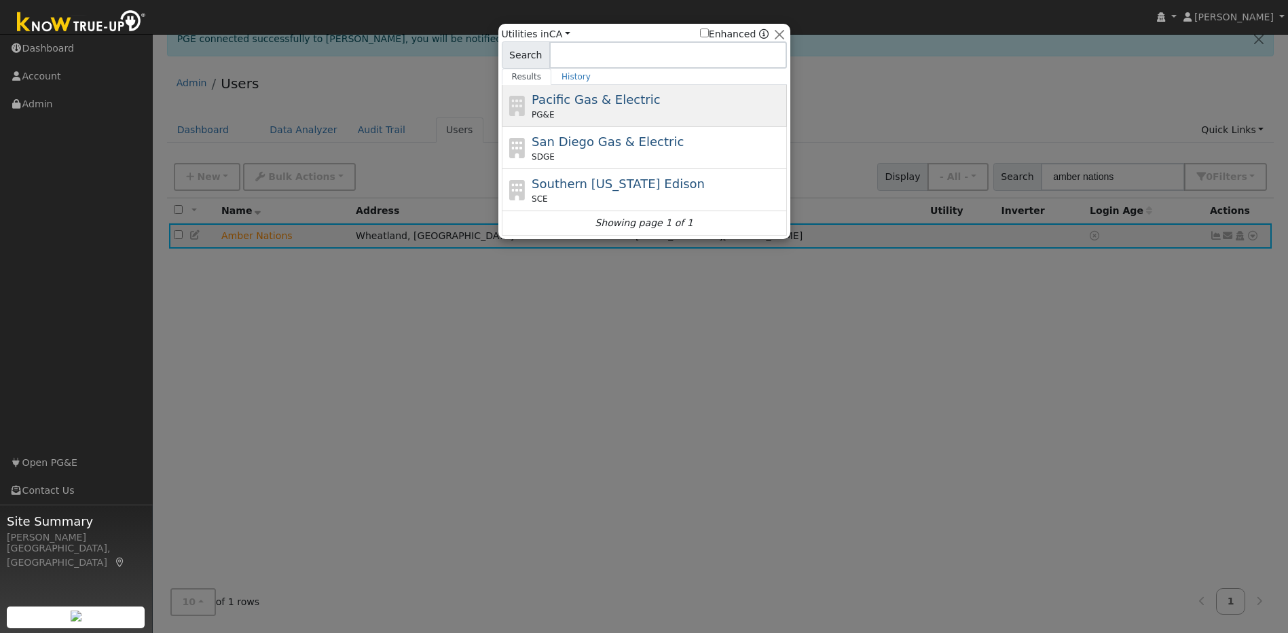
click at [603, 92] on span "Pacific Gas & Electric" at bounding box center [595, 99] width 128 height 14
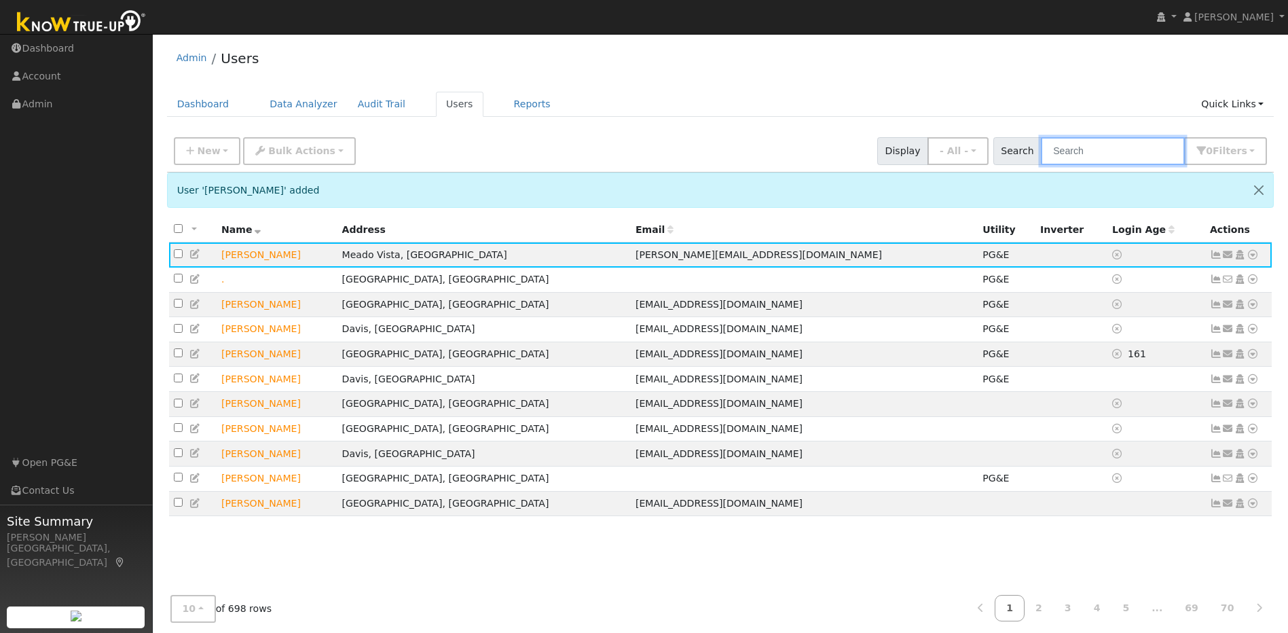
click at [1105, 157] on input "text" at bounding box center [1112, 151] width 144 height 28
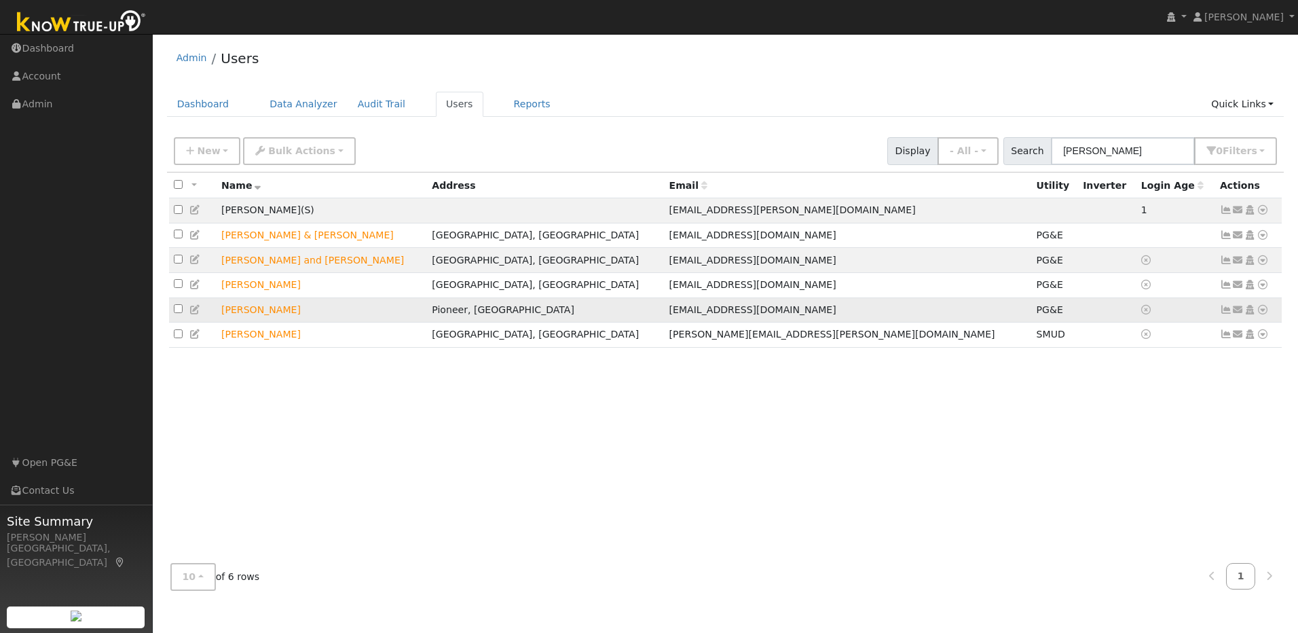
click at [1223, 314] on icon at bounding box center [1226, 310] width 12 height 10
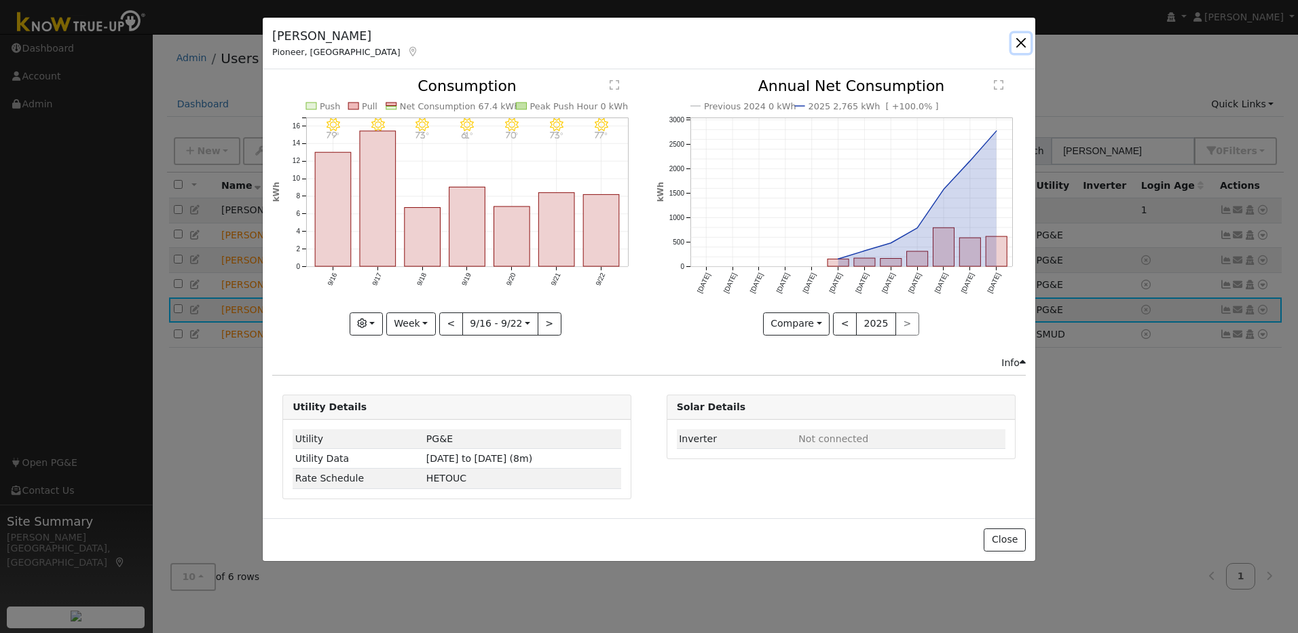
click at [1022, 48] on button "button" at bounding box center [1020, 42] width 19 height 19
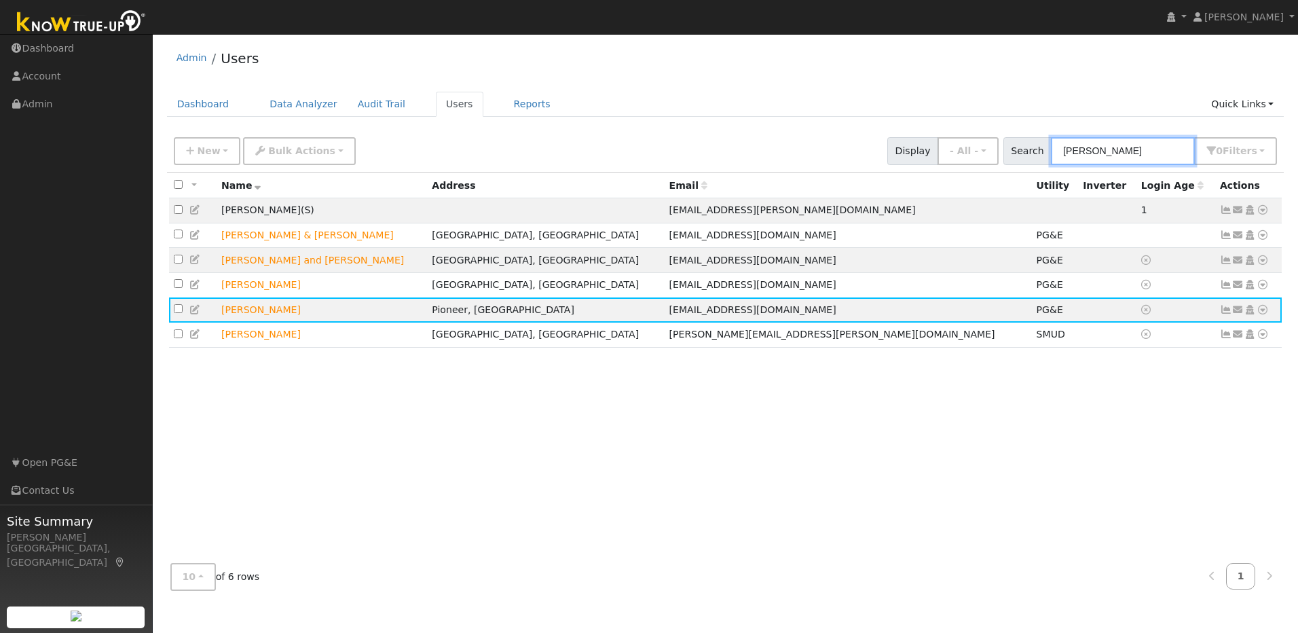
drag, startPoint x: 1104, startPoint y: 153, endPoint x: 1080, endPoint y: 149, distance: 24.8
click at [1080, 149] on input "Matt" at bounding box center [1123, 151] width 144 height 28
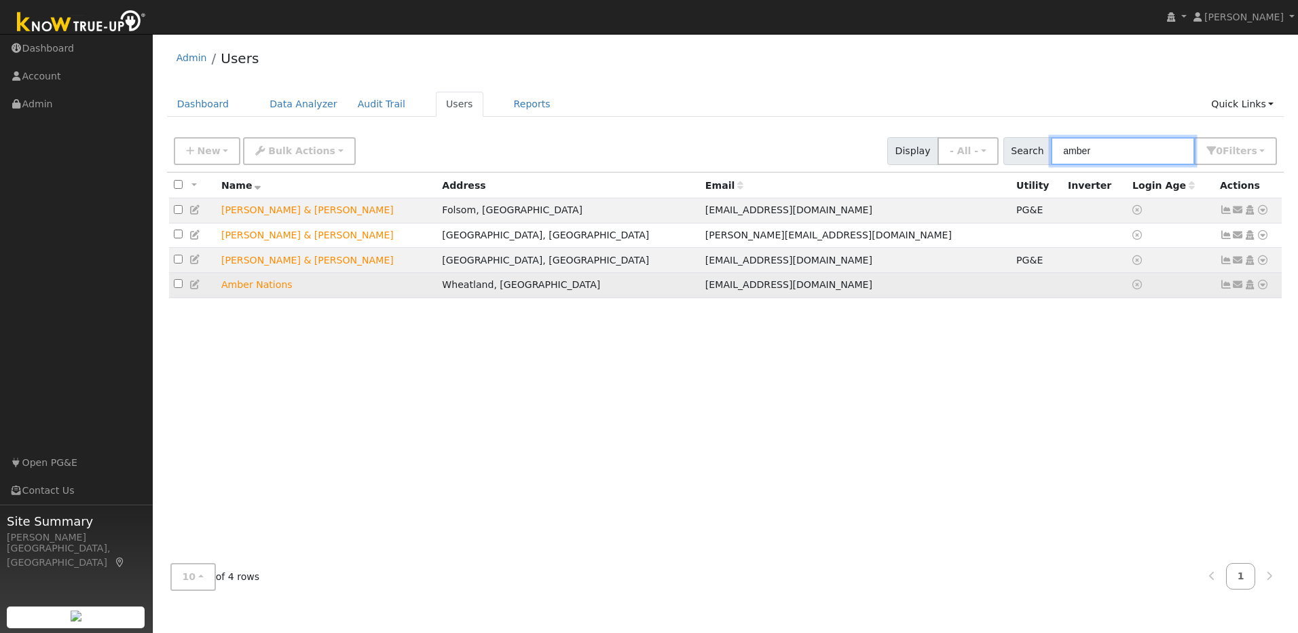
type input "amber"
click at [1223, 289] on icon at bounding box center [1226, 285] width 12 height 10
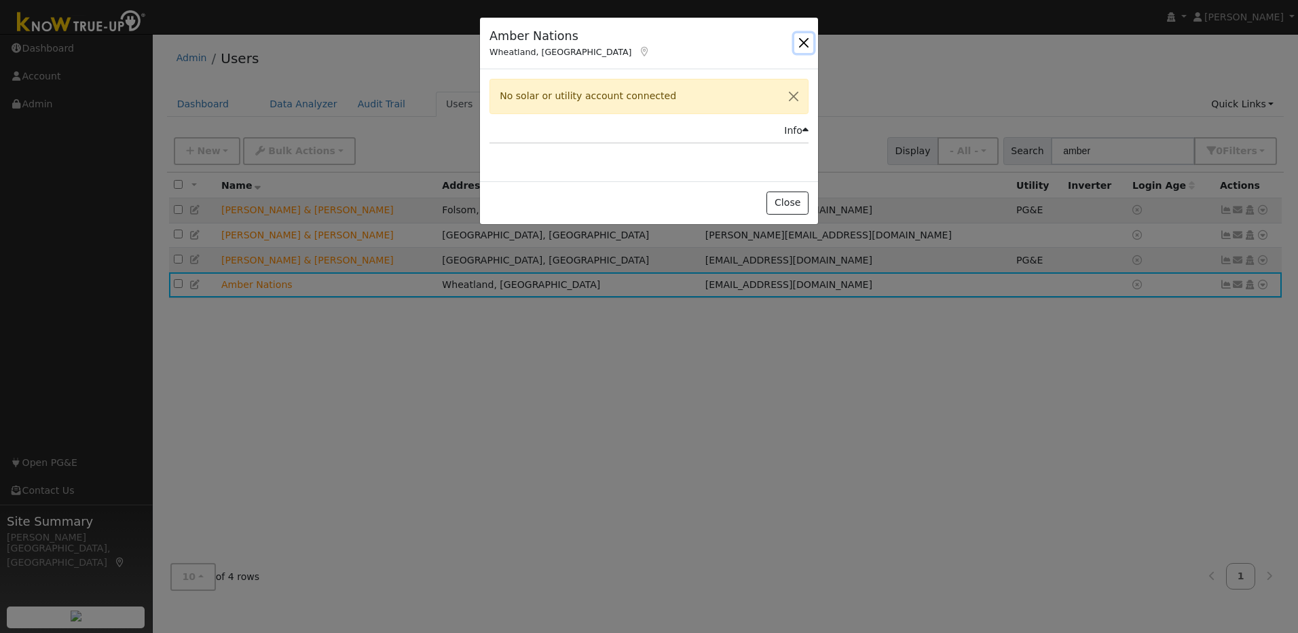
click at [806, 40] on button "button" at bounding box center [803, 42] width 19 height 19
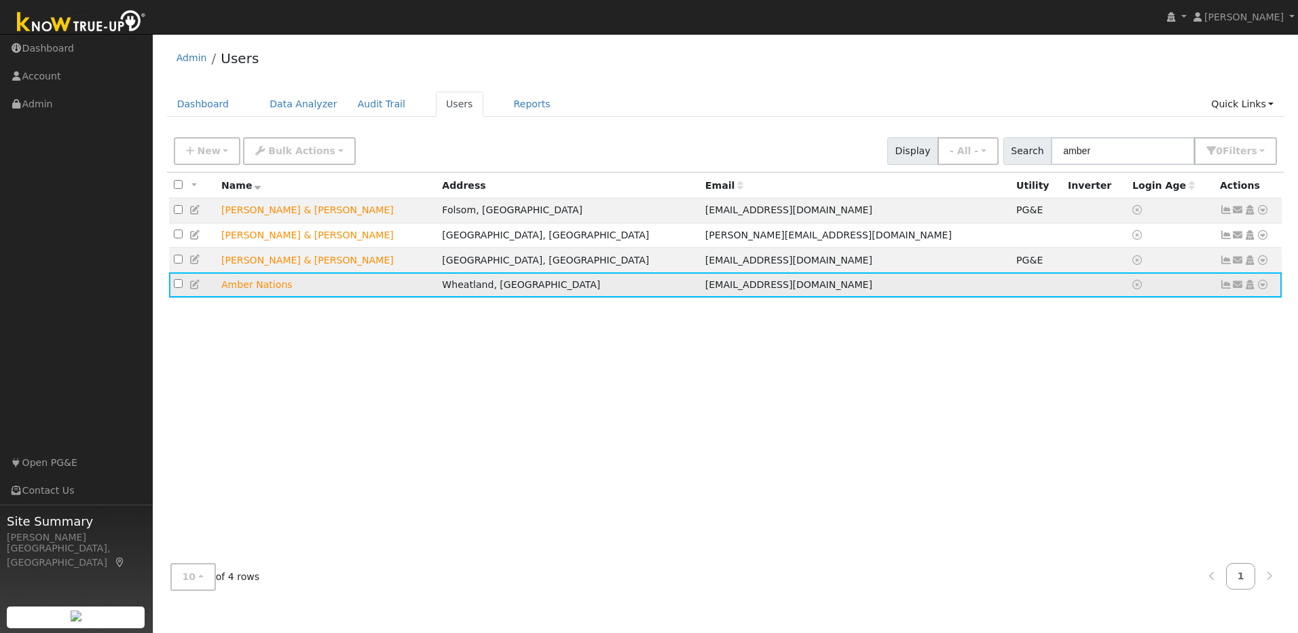
click at [1263, 289] on icon at bounding box center [1262, 285] width 12 height 10
click at [1143, 388] on link "Utility" at bounding box center [1121, 387] width 94 height 19
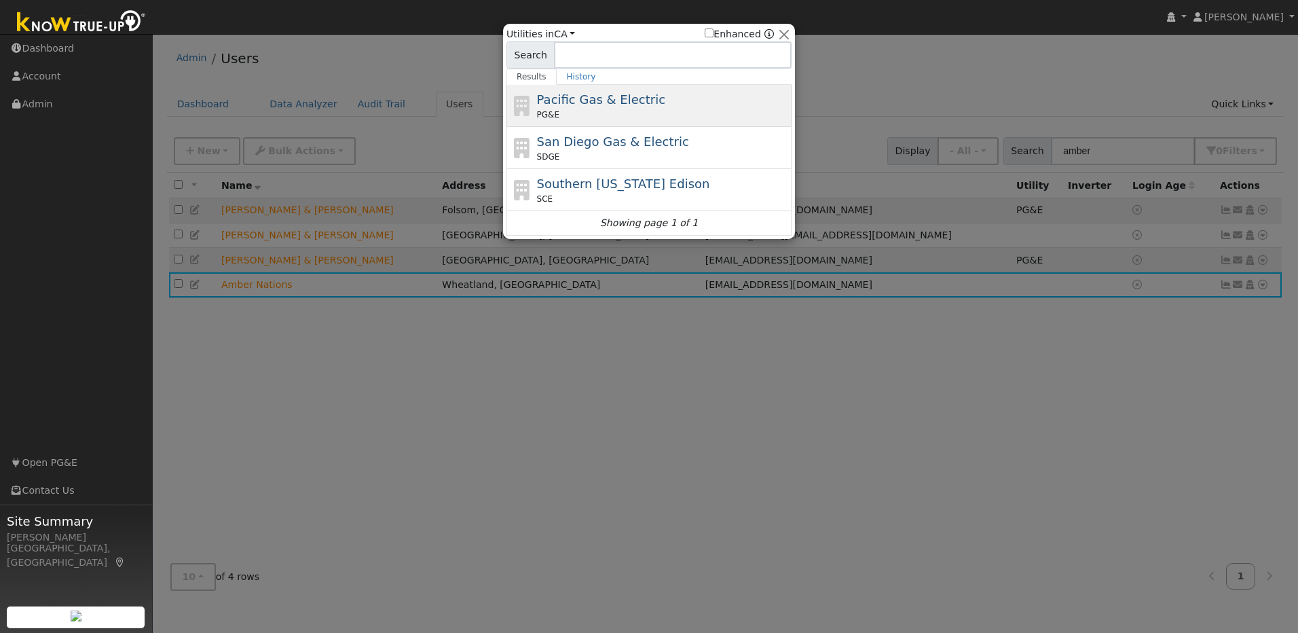
click at [578, 115] on div "PG&E" at bounding box center [663, 115] width 252 height 12
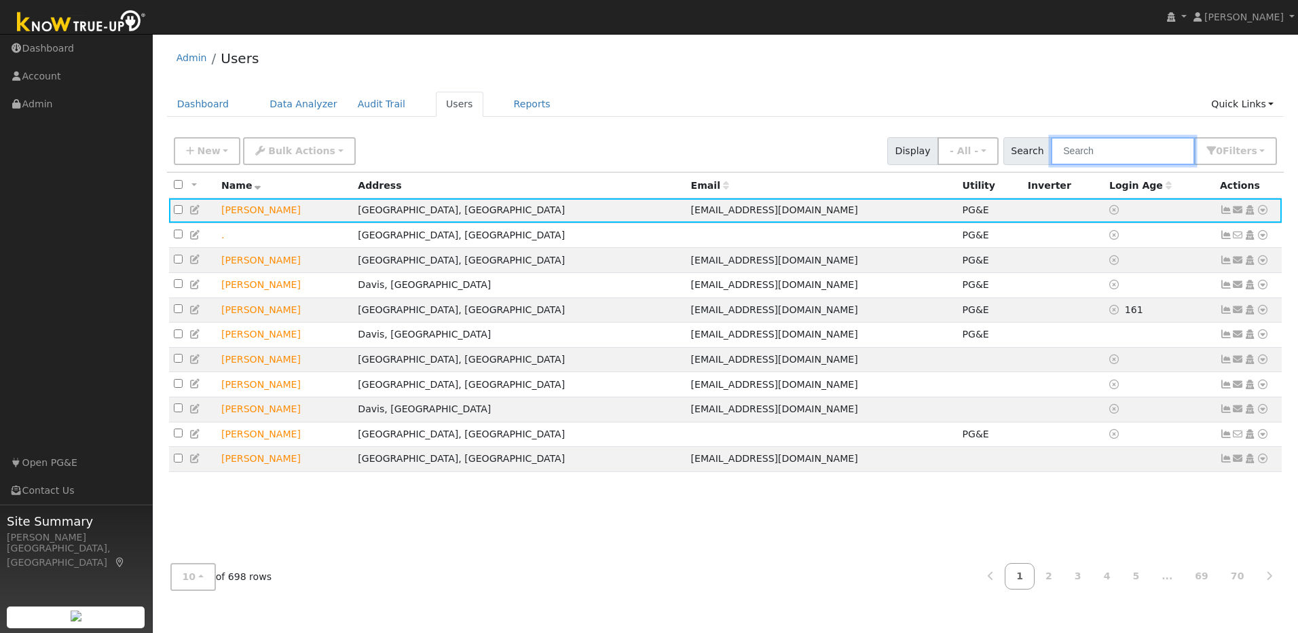
click at [1110, 155] on input "text" at bounding box center [1123, 151] width 144 height 28
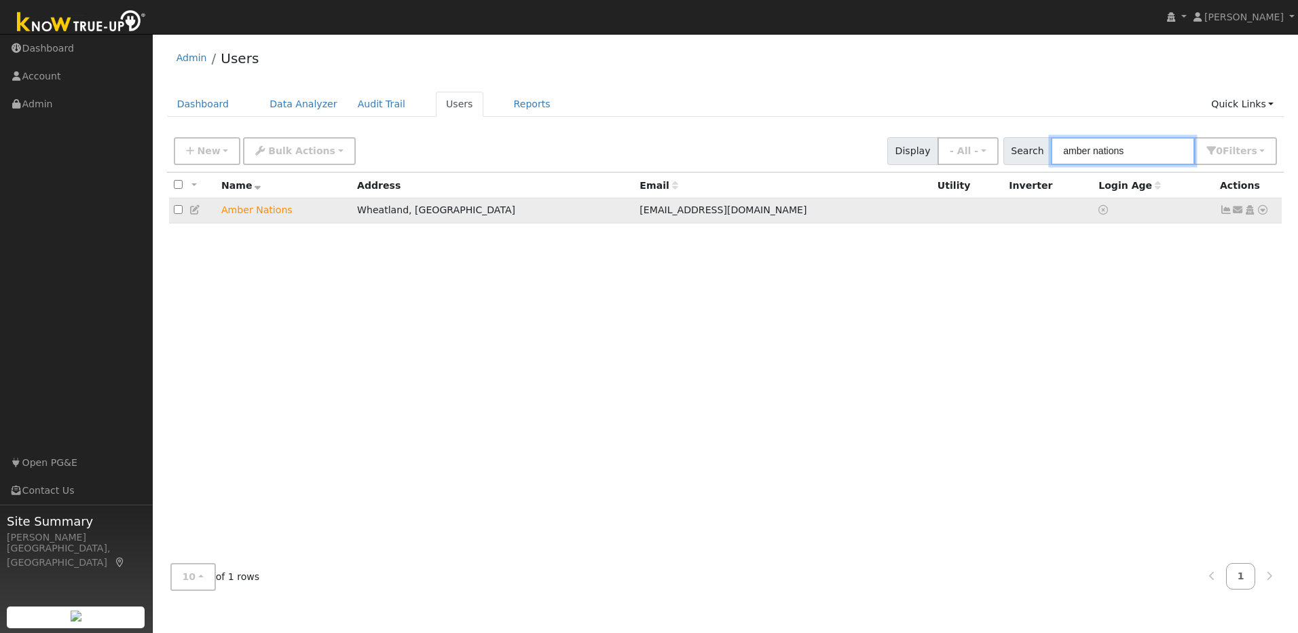
type input "amber nations"
click at [1262, 214] on icon at bounding box center [1262, 210] width 12 height 10
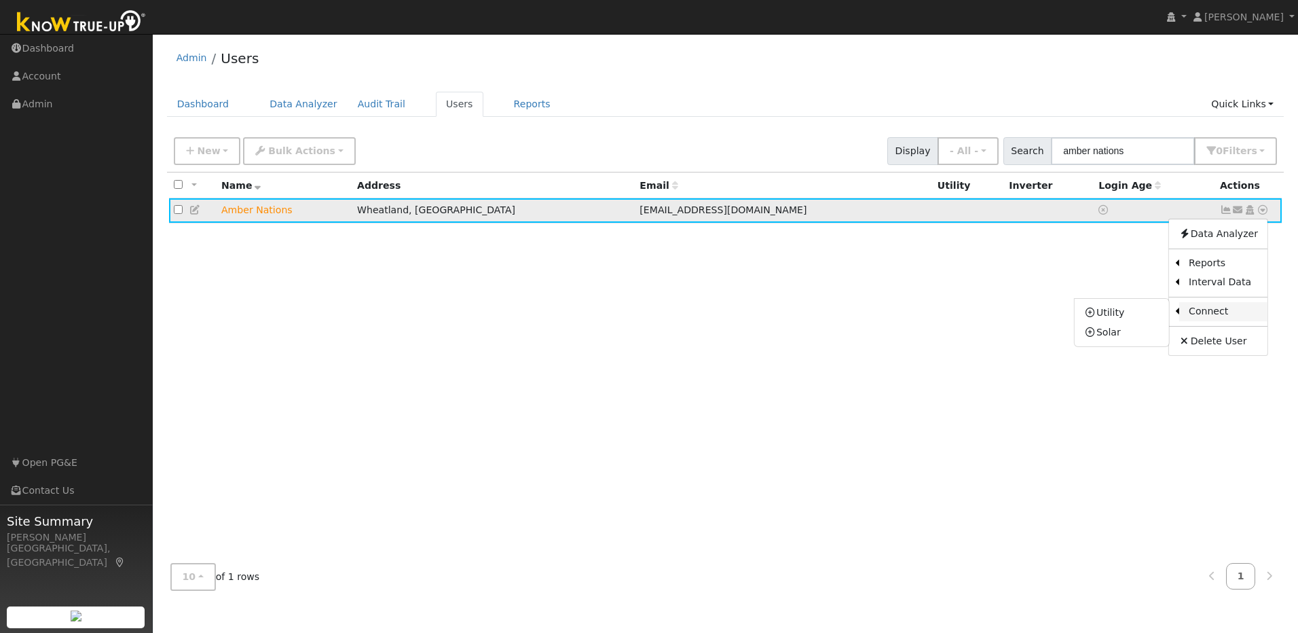
click at [1221, 311] on link "Connect" at bounding box center [1223, 311] width 88 height 19
click at [1262, 213] on icon at bounding box center [1262, 210] width 12 height 10
click at [1138, 316] on link "Utility" at bounding box center [1121, 312] width 94 height 19
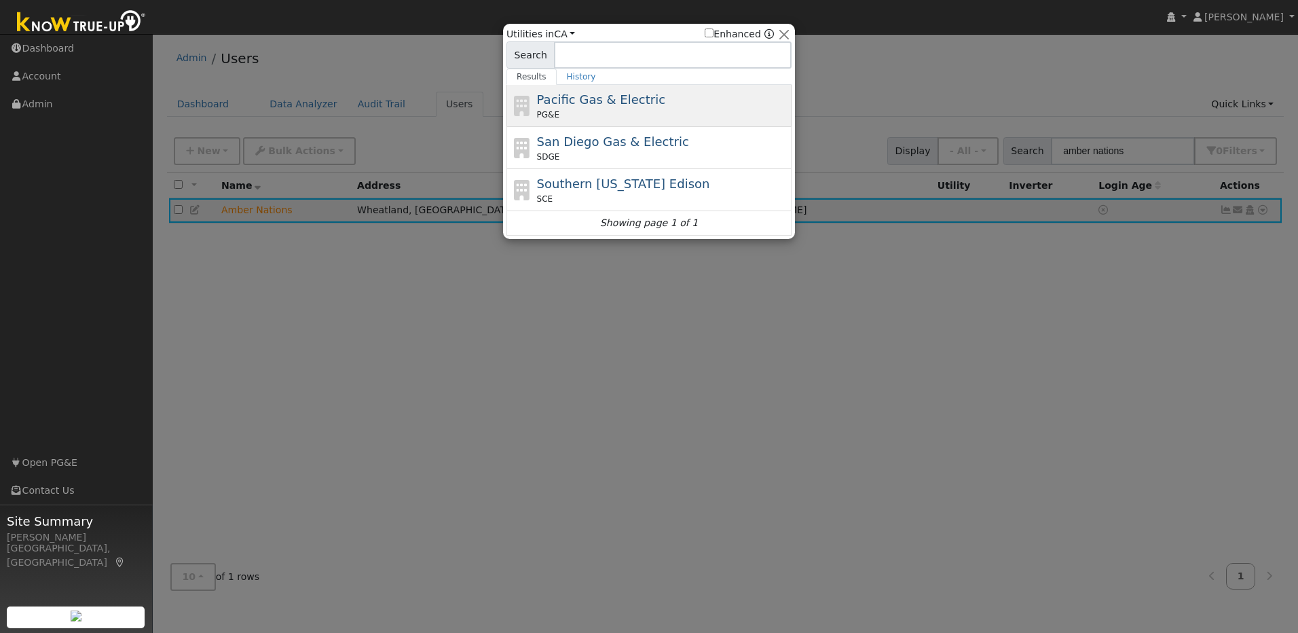
click at [586, 111] on div "PG&E" at bounding box center [663, 115] width 252 height 12
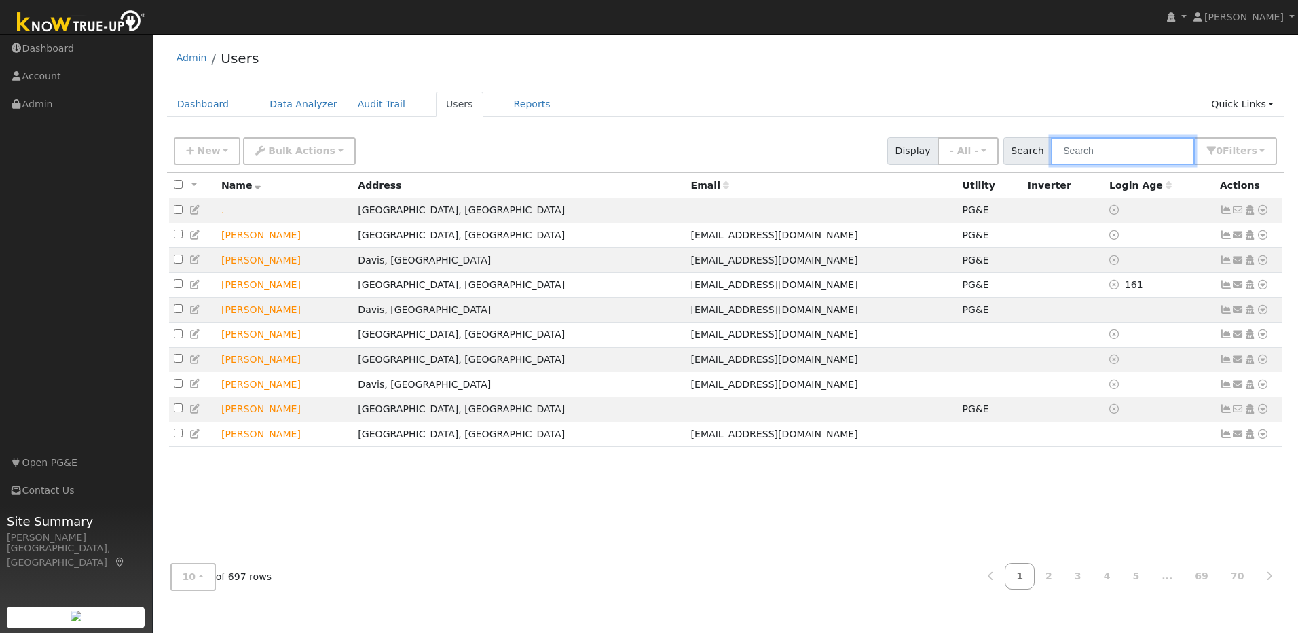
click at [1110, 154] on input "text" at bounding box center [1123, 151] width 144 height 28
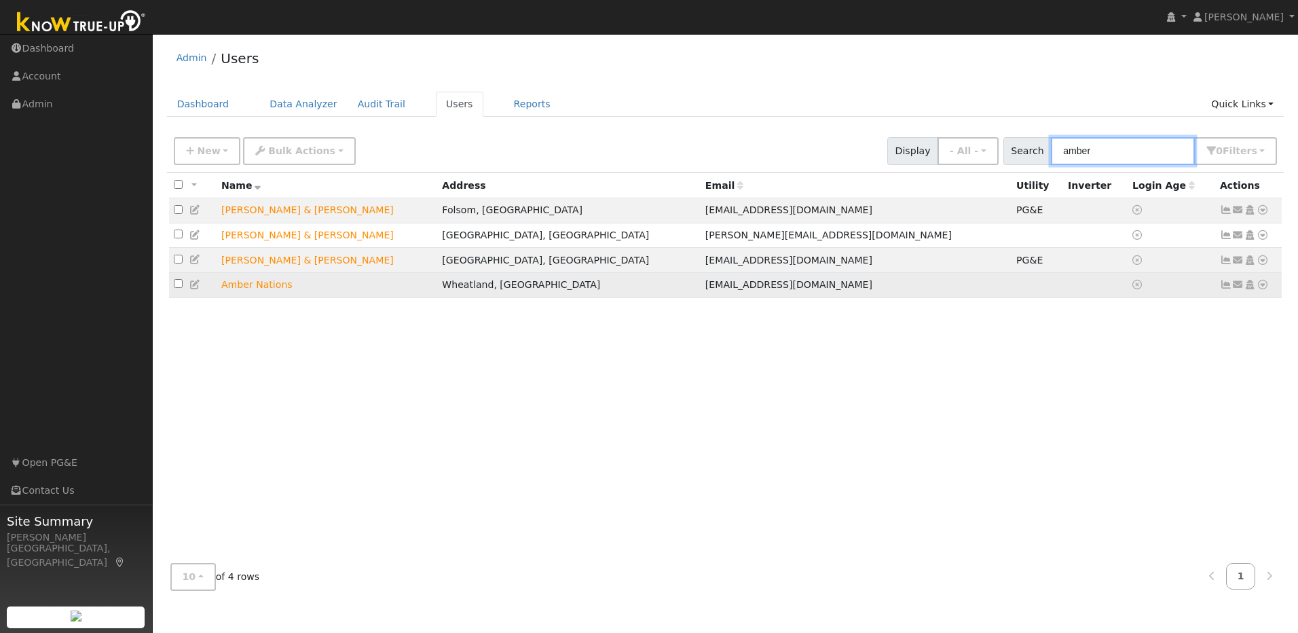
type input "amber"
click at [1260, 289] on icon at bounding box center [1262, 285] width 12 height 10
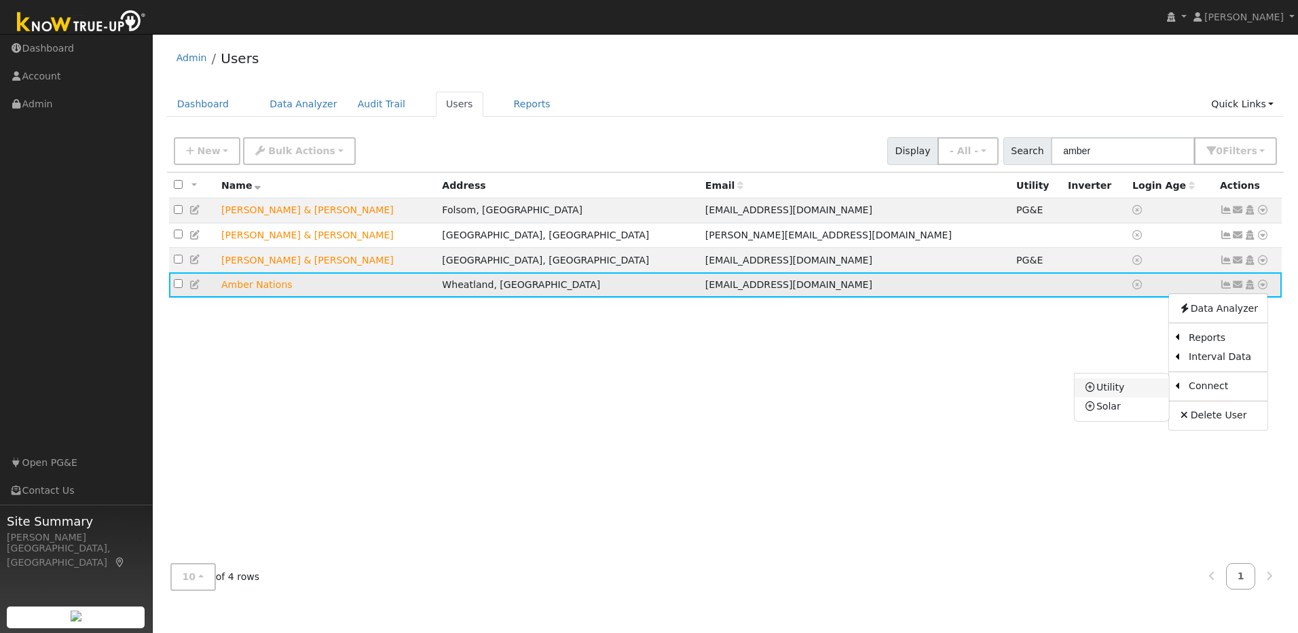
click at [1119, 397] on link "Utility" at bounding box center [1121, 387] width 94 height 19
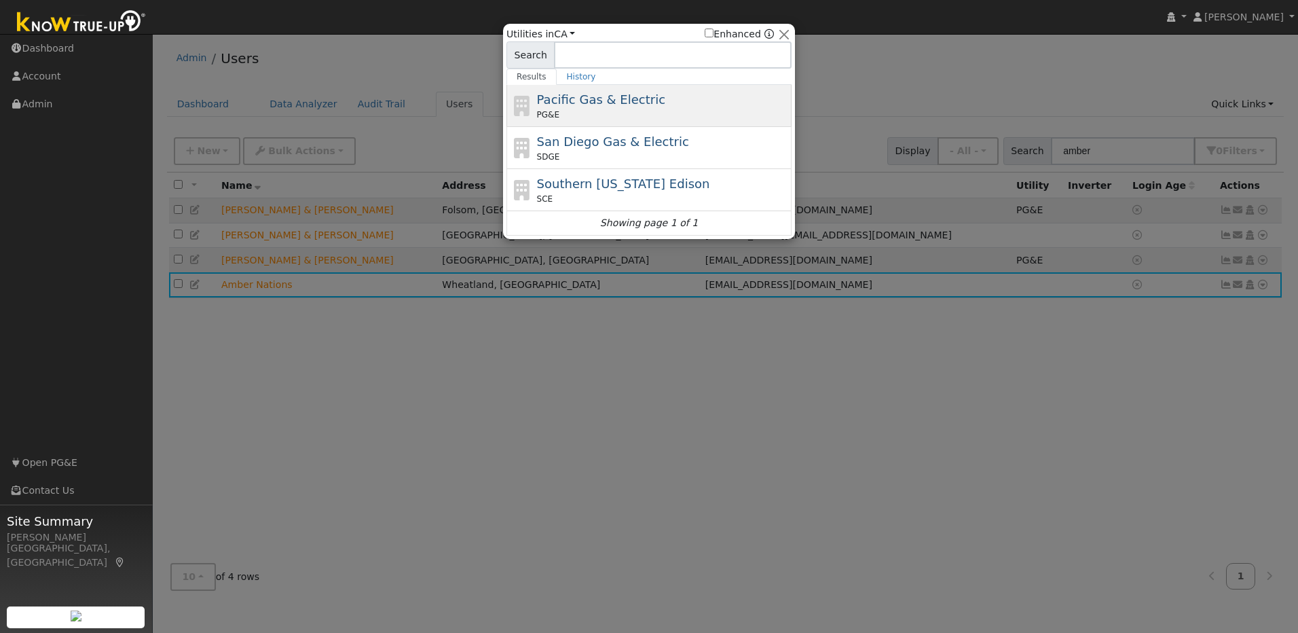
click at [603, 92] on span "Pacific Gas & Electric" at bounding box center [601, 99] width 128 height 14
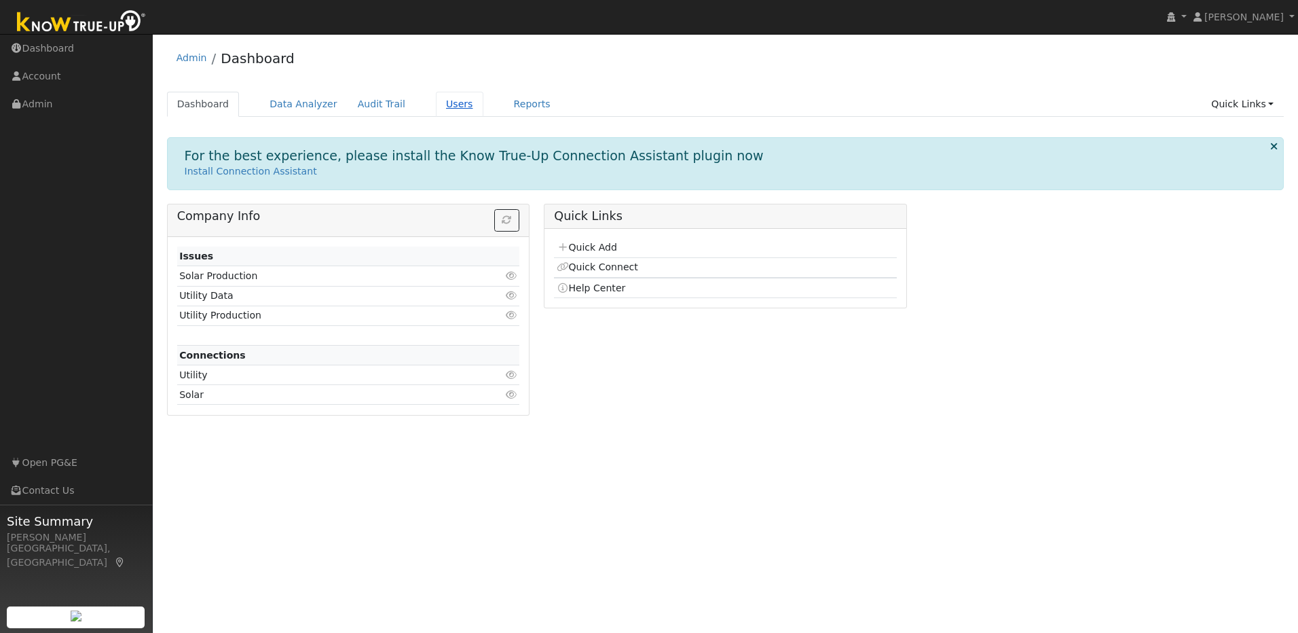
click at [447, 102] on link "Users" at bounding box center [460, 104] width 48 height 25
click at [436, 105] on link "Users" at bounding box center [460, 104] width 48 height 25
click at [449, 105] on link "Users" at bounding box center [460, 104] width 48 height 25
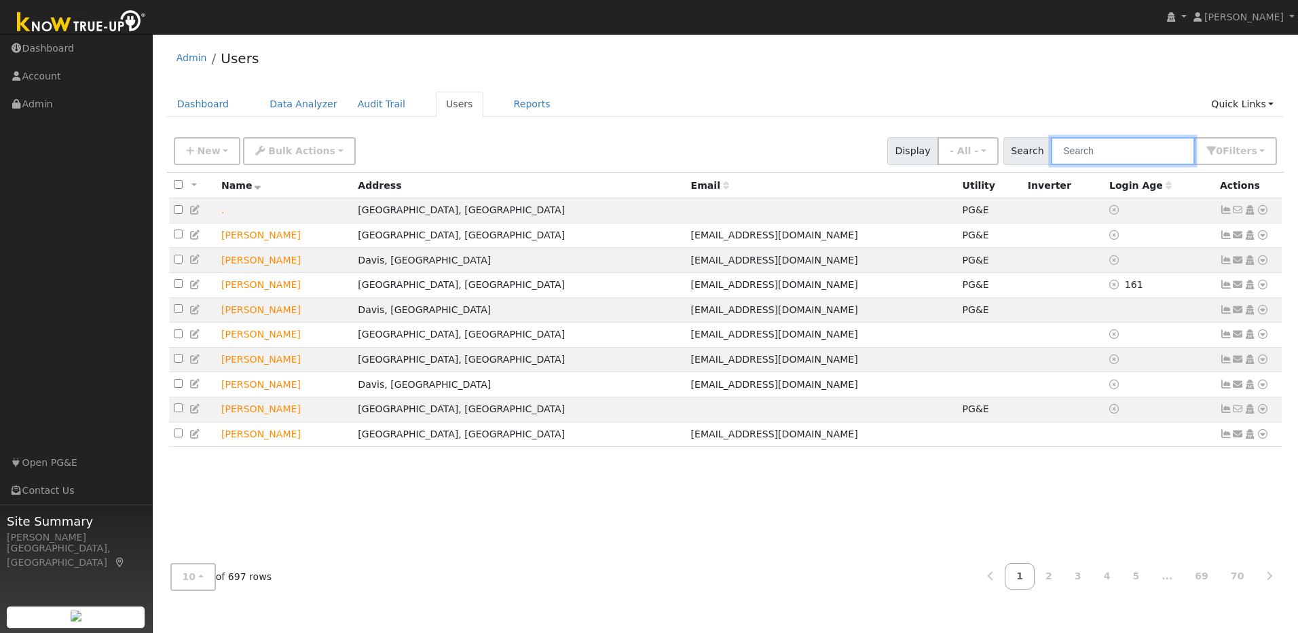
click at [1094, 157] on input "text" at bounding box center [1123, 151] width 144 height 28
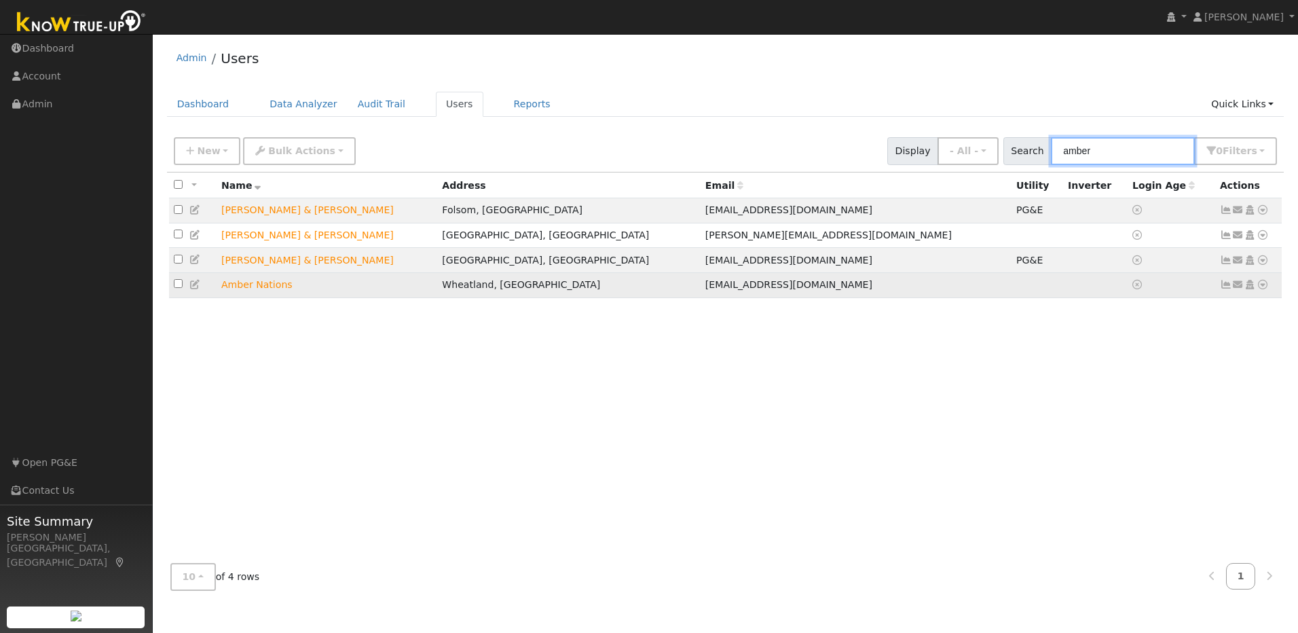
type input "amber"
click at [1264, 288] on icon at bounding box center [1262, 285] width 12 height 10
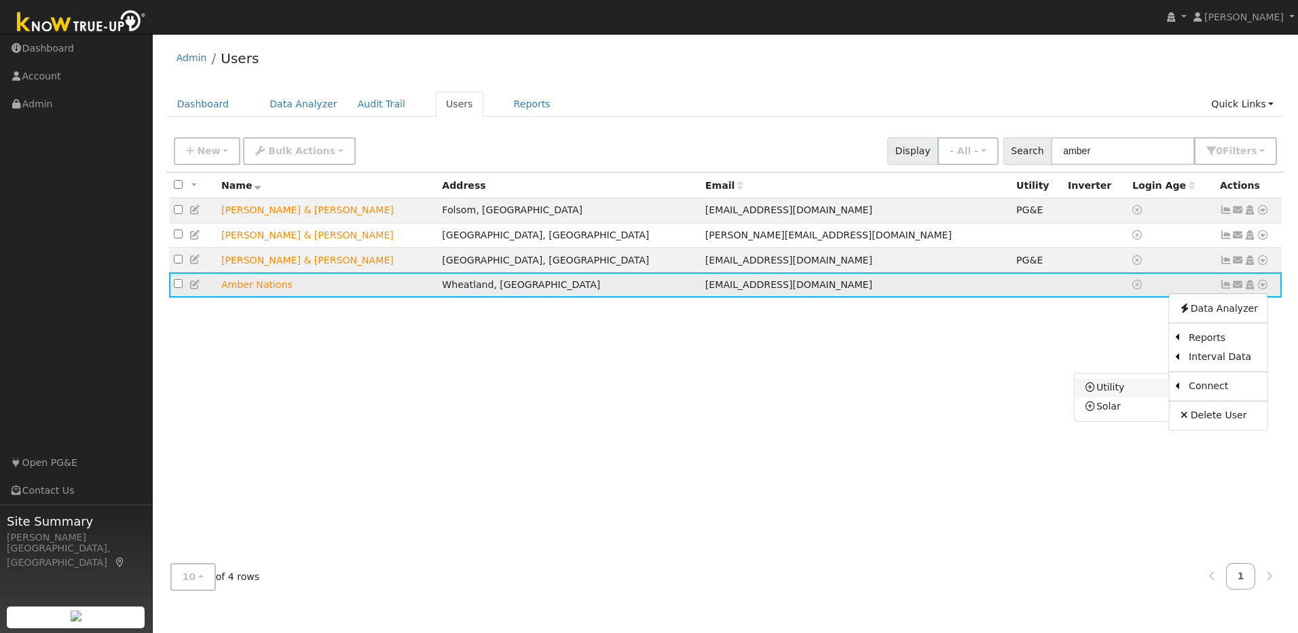
click at [1131, 397] on link "Utility" at bounding box center [1121, 387] width 94 height 19
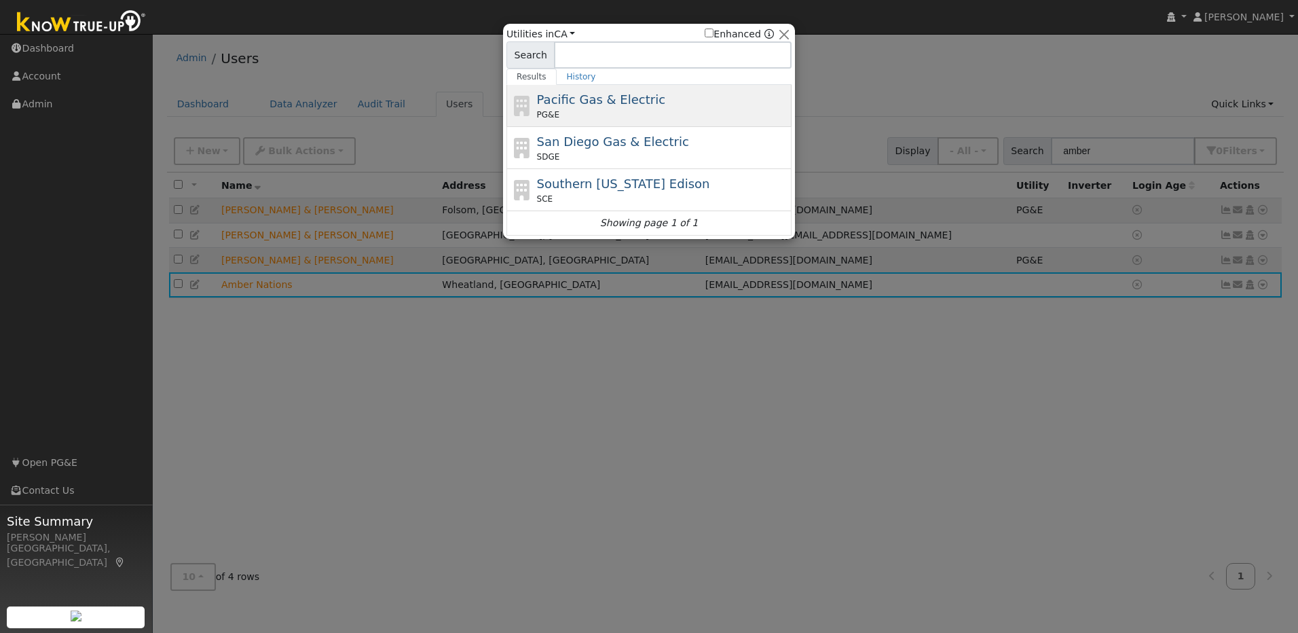
click at [683, 113] on div "PG&E" at bounding box center [663, 115] width 252 height 12
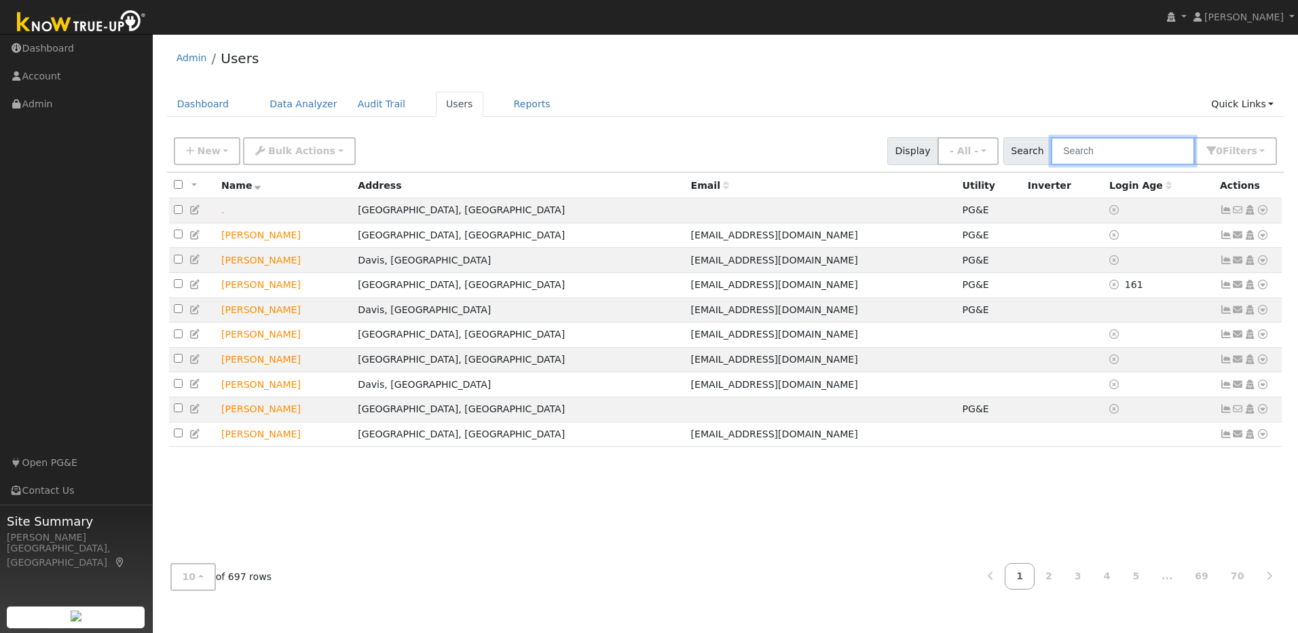
click at [1136, 147] on input "text" at bounding box center [1123, 151] width 144 height 28
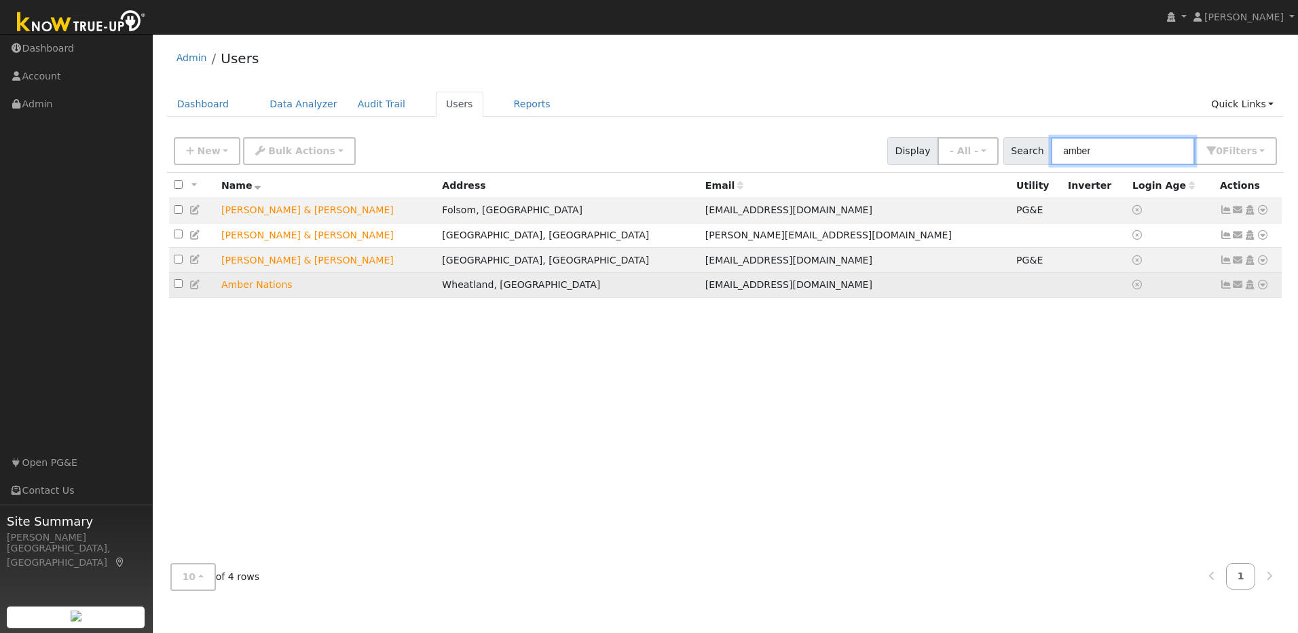
type input "amber"
click at [191, 289] on icon at bounding box center [195, 285] width 12 height 10
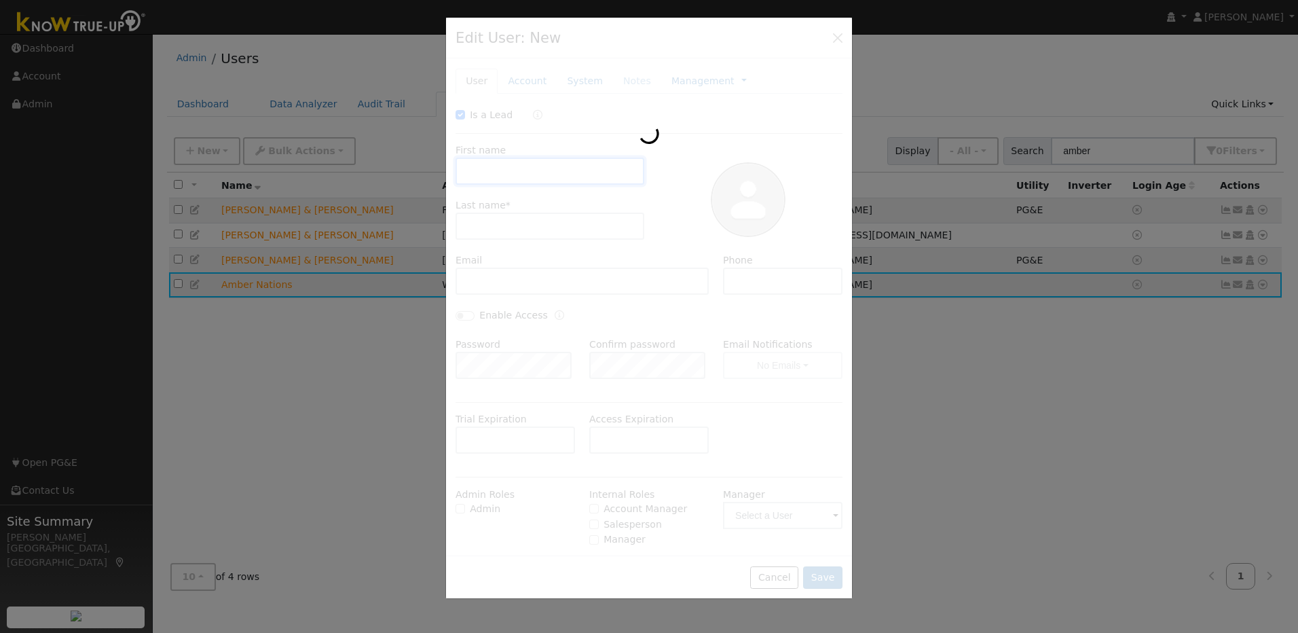
checkbox input "true"
type input "Amber"
type input "Nations"
type input "[EMAIL_ADDRESS][DOMAIN_NAME]"
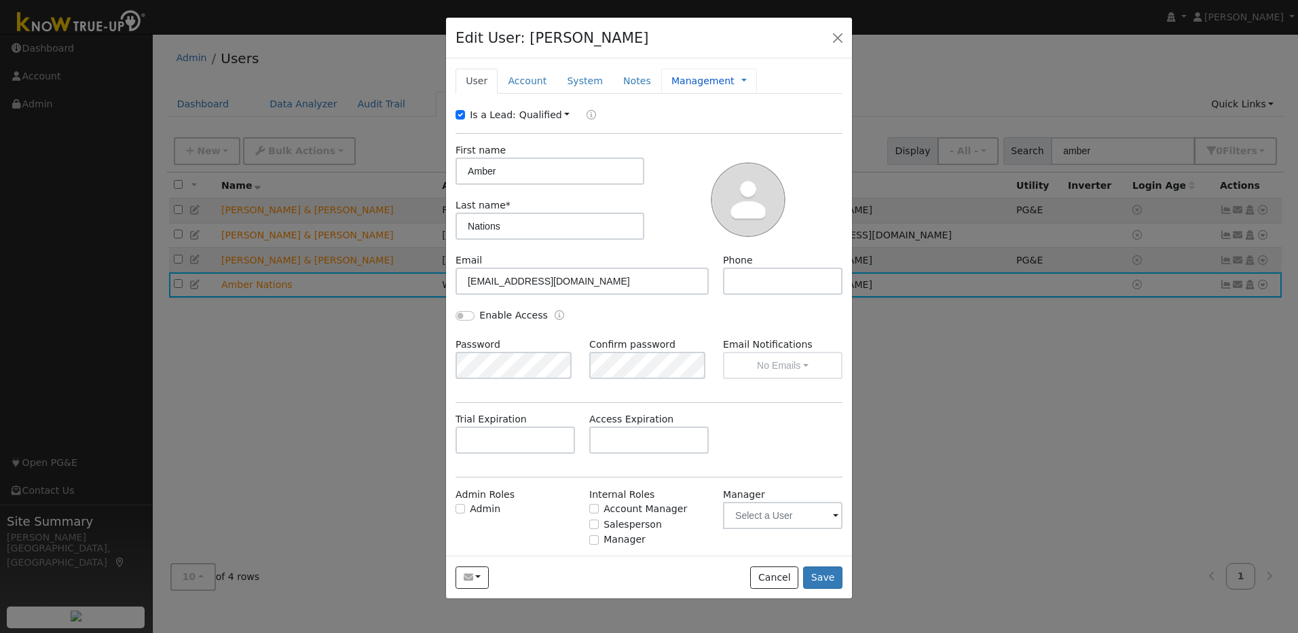
click at [675, 76] on link "Management" at bounding box center [702, 81] width 63 height 14
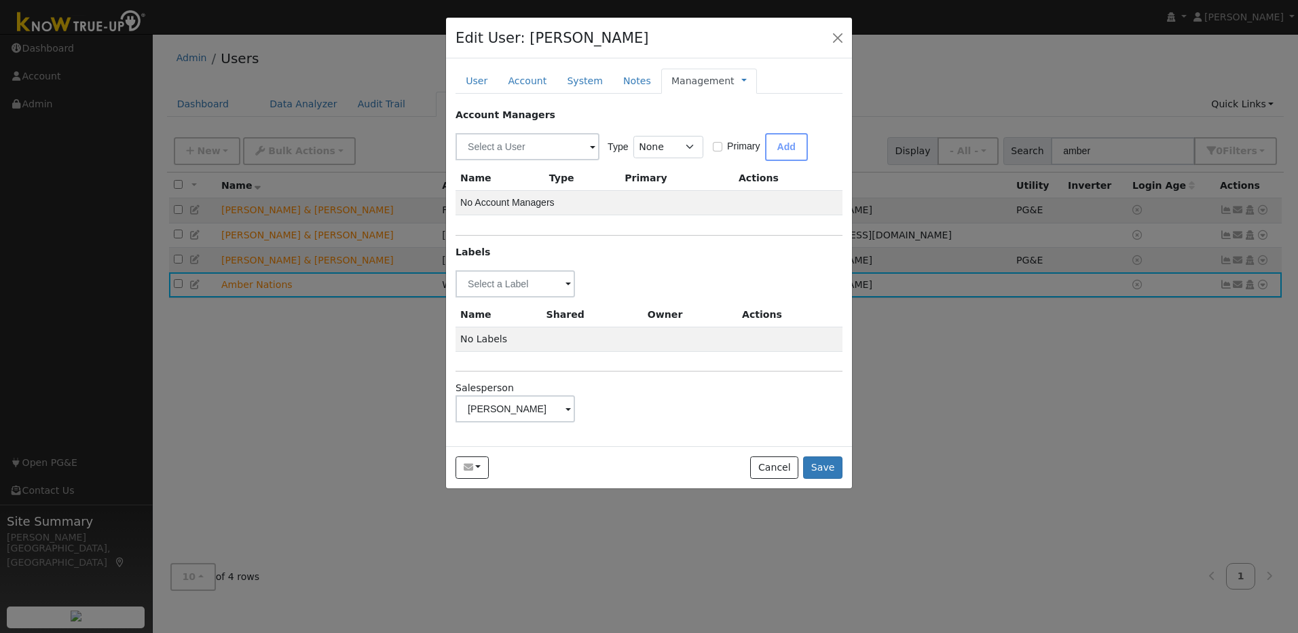
click at [569, 412] on span at bounding box center [567, 410] width 5 height 16
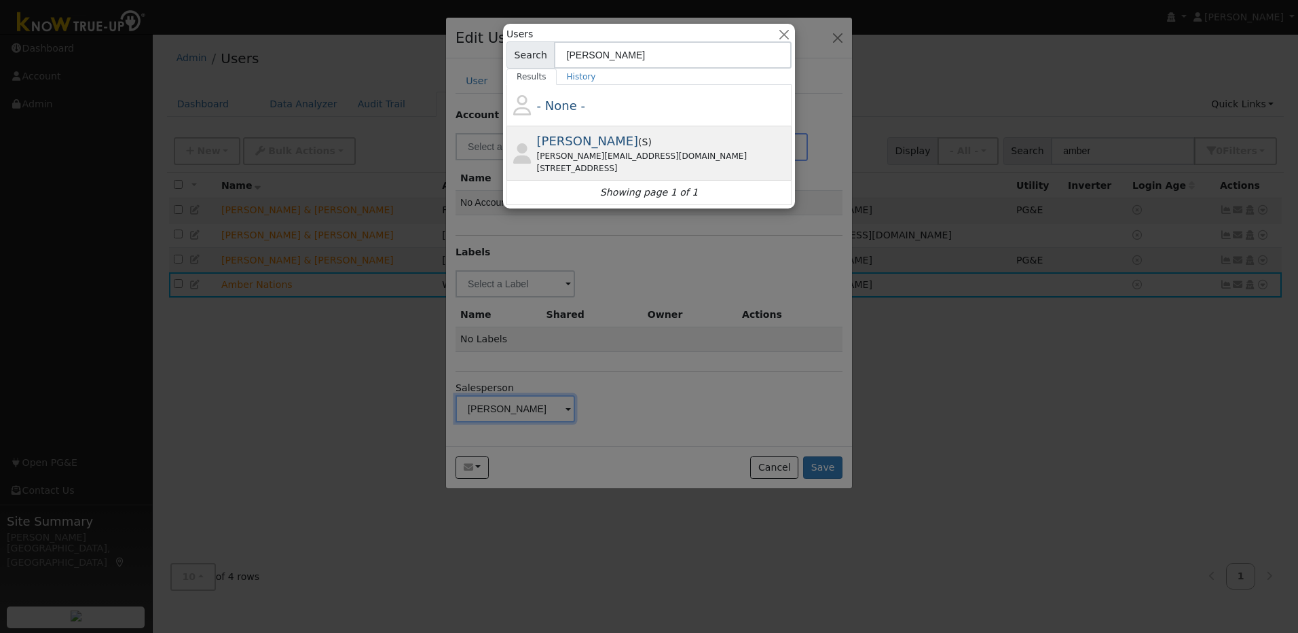
type input "michelle"
click at [616, 162] on div "1963 Glenveagh Lane, Lincoln, CA 95648" at bounding box center [663, 168] width 252 height 12
type input "Michelle Mcuen"
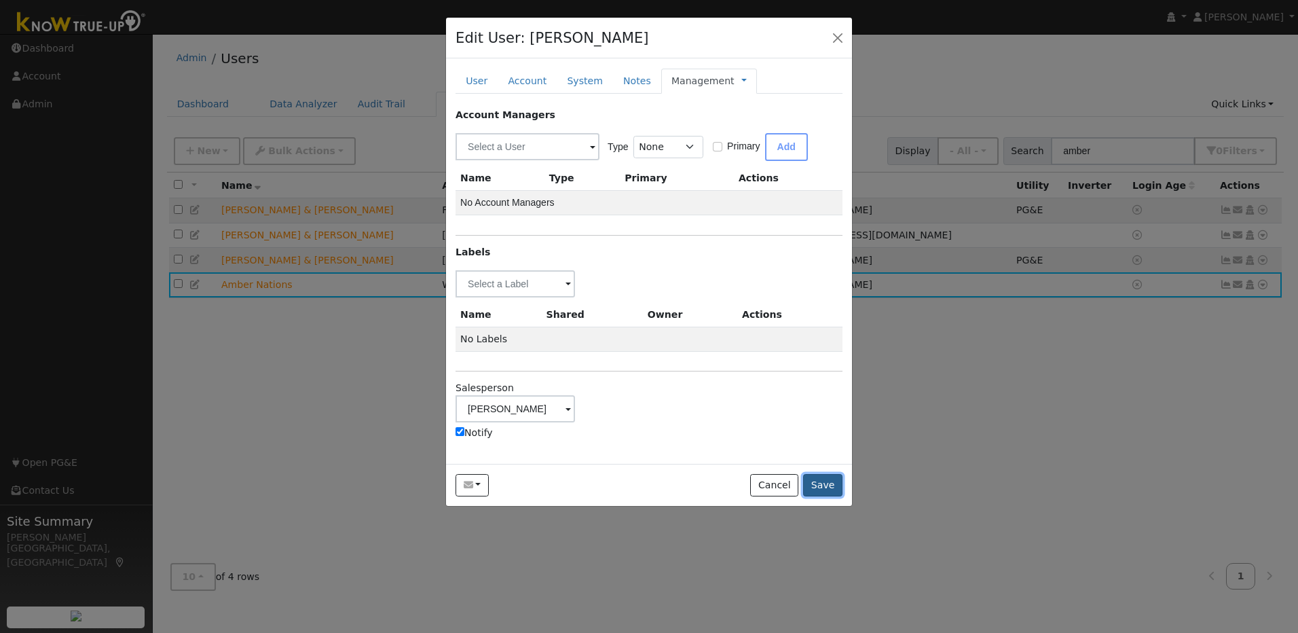
click at [829, 485] on button "Save" at bounding box center [822, 485] width 39 height 23
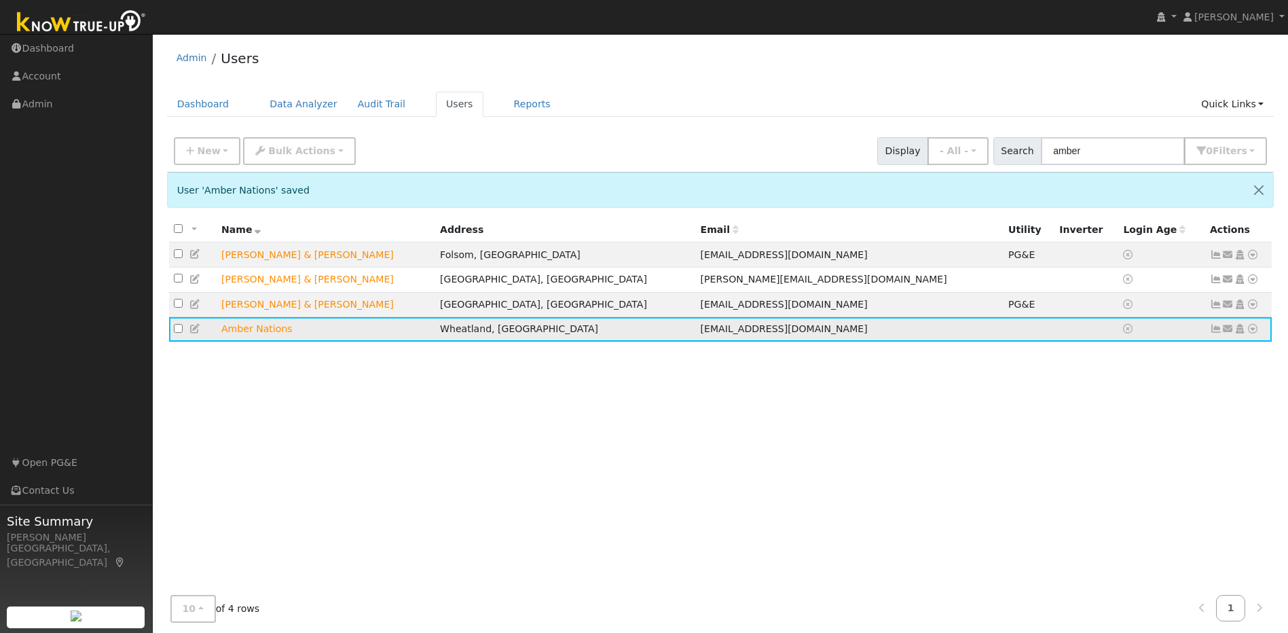
click at [1255, 333] on icon at bounding box center [1252, 329] width 12 height 10
click at [1114, 437] on link "Utility" at bounding box center [1111, 431] width 94 height 19
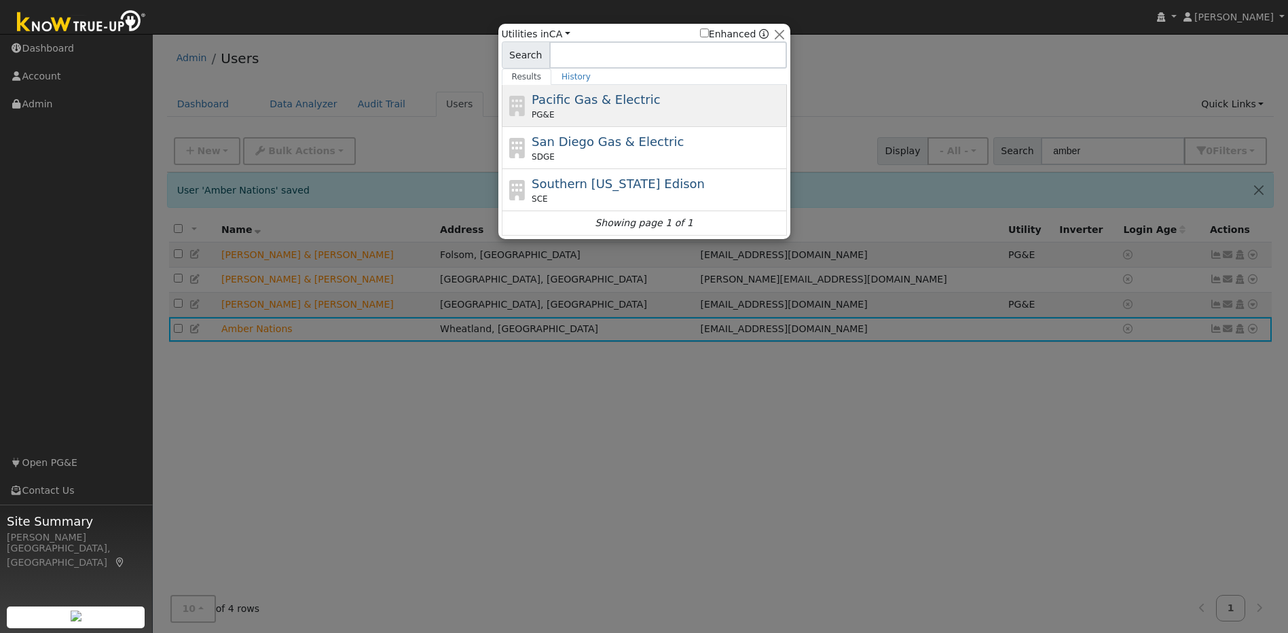
click at [614, 104] on span "Pacific Gas & Electric" at bounding box center [595, 99] width 128 height 14
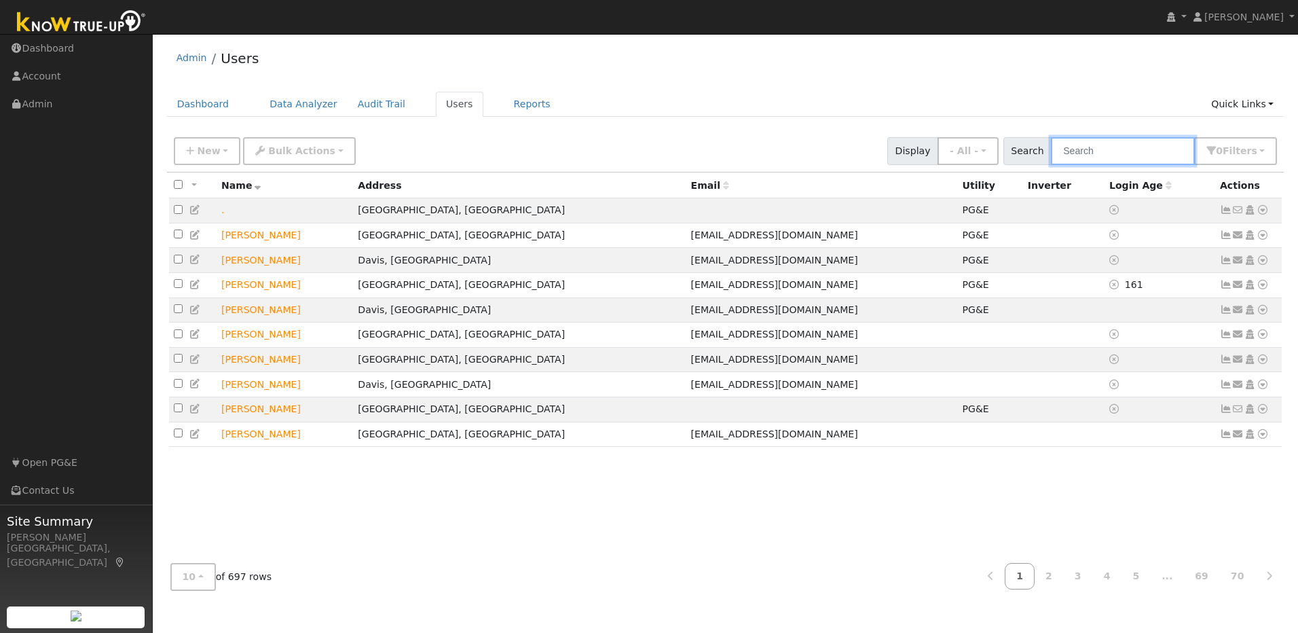
click at [1104, 160] on input "text" at bounding box center [1123, 151] width 144 height 28
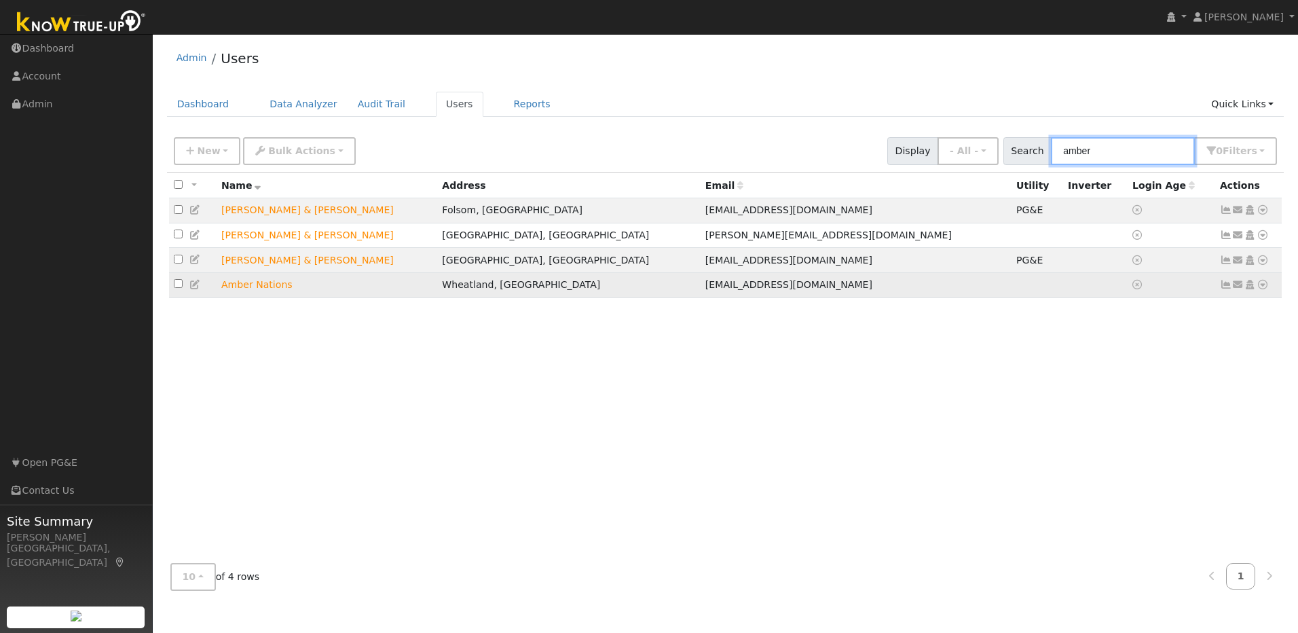
type input "amber"
click at [1227, 288] on icon at bounding box center [1226, 285] width 12 height 10
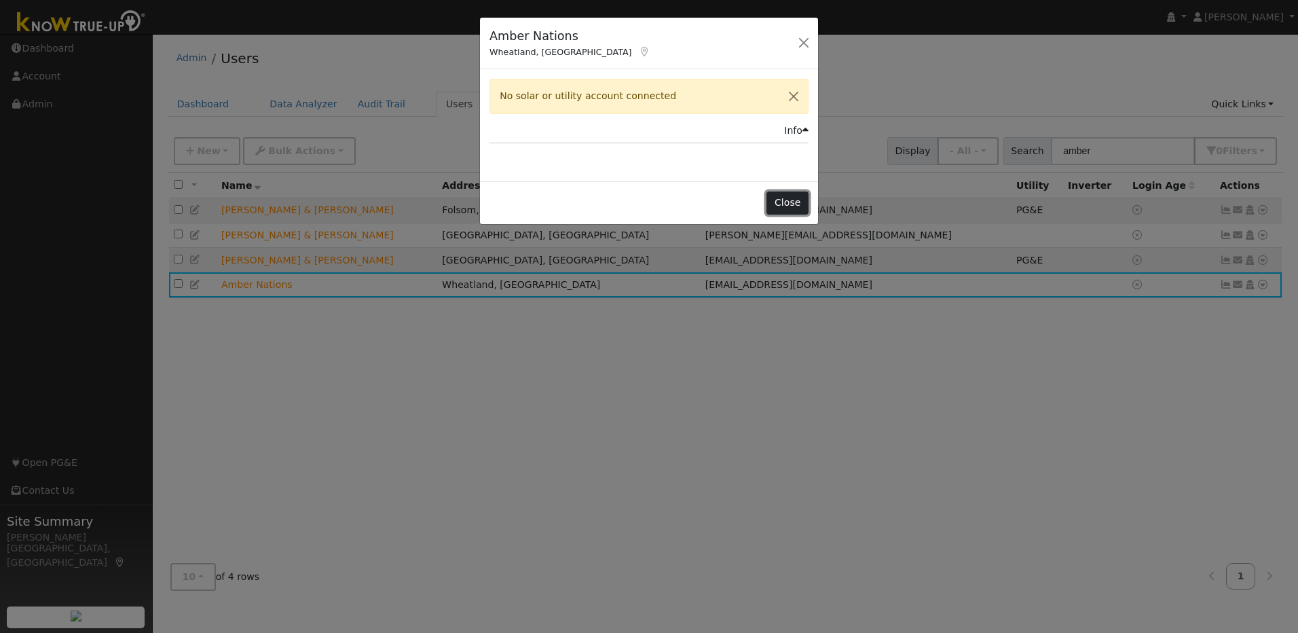
click at [784, 204] on button "Close" at bounding box center [786, 202] width 41 height 23
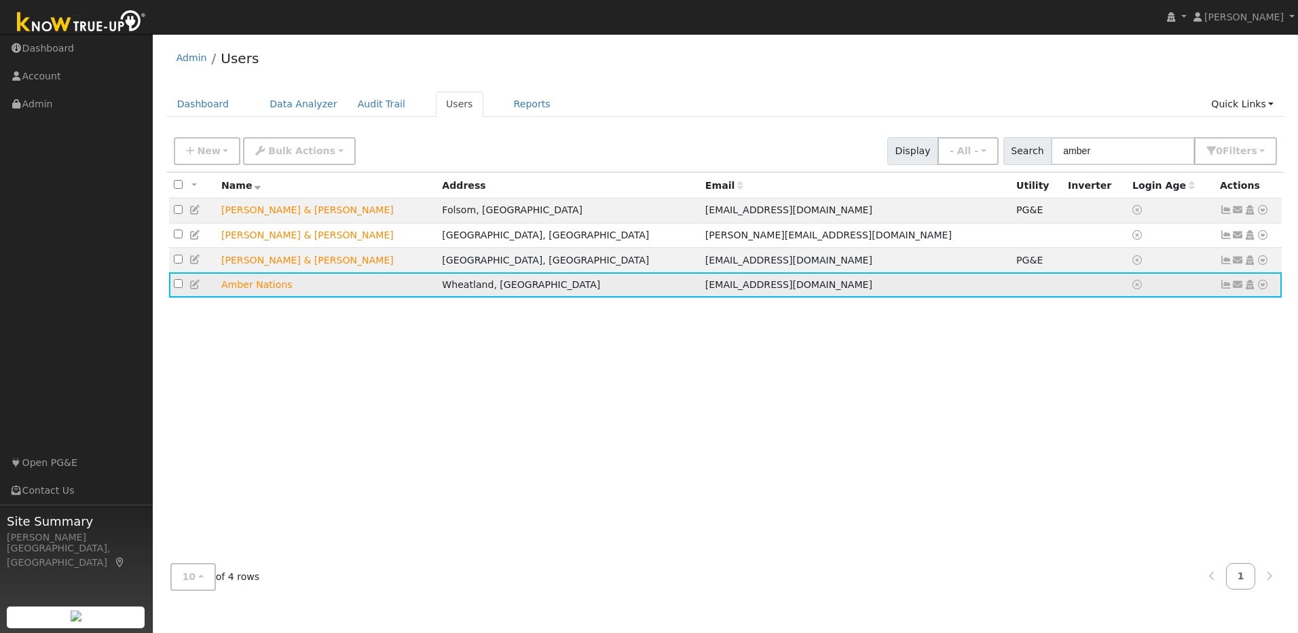
click at [1264, 287] on icon at bounding box center [1262, 285] width 12 height 10
click at [1128, 395] on link "Utility" at bounding box center [1121, 387] width 94 height 19
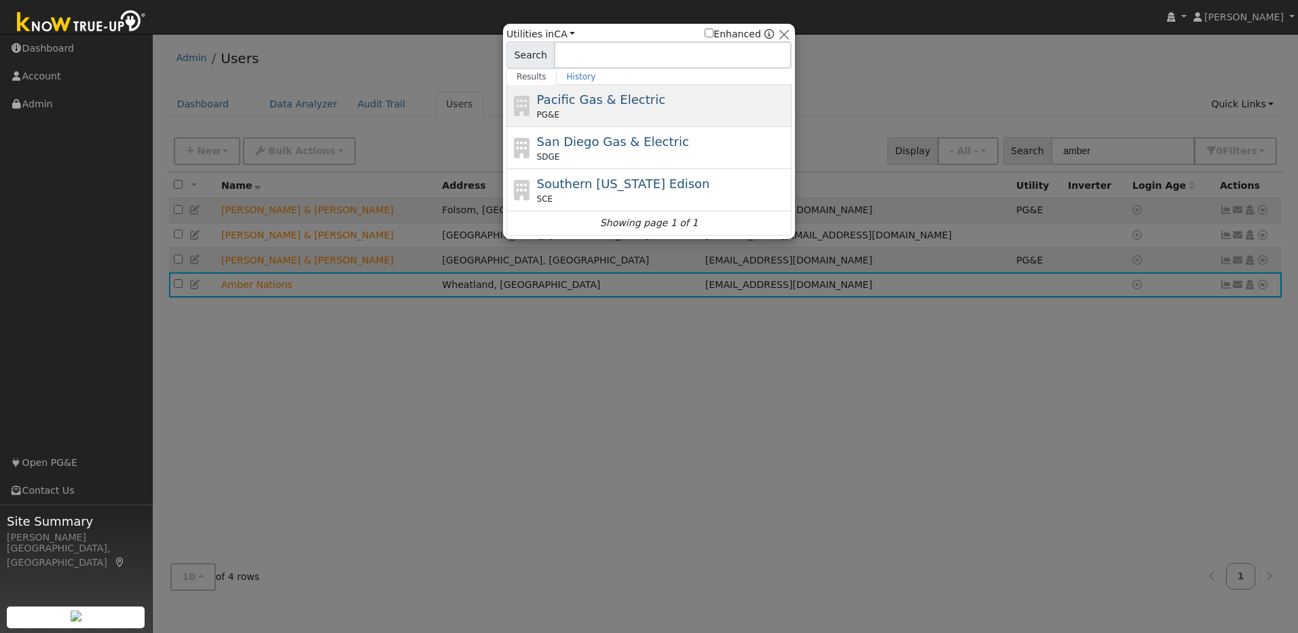
click at [685, 121] on div "Pacific Gas & Electric PG&E" at bounding box center [648, 106] width 285 height 42
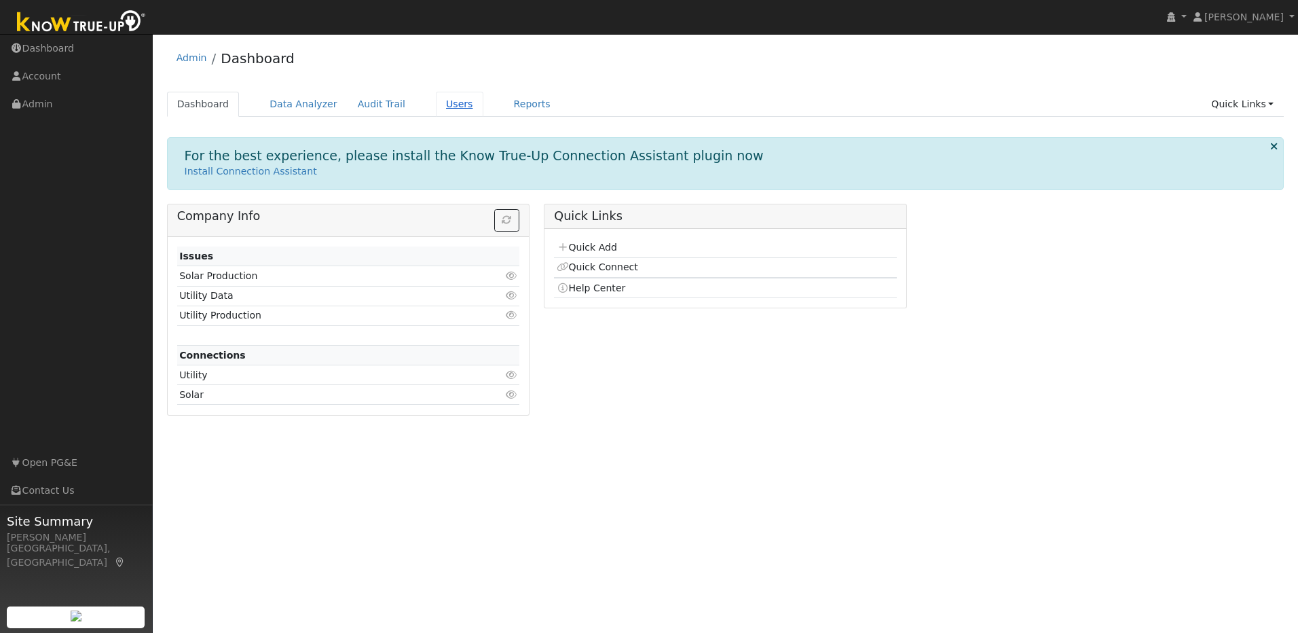
click at [443, 102] on link "Users" at bounding box center [460, 104] width 48 height 25
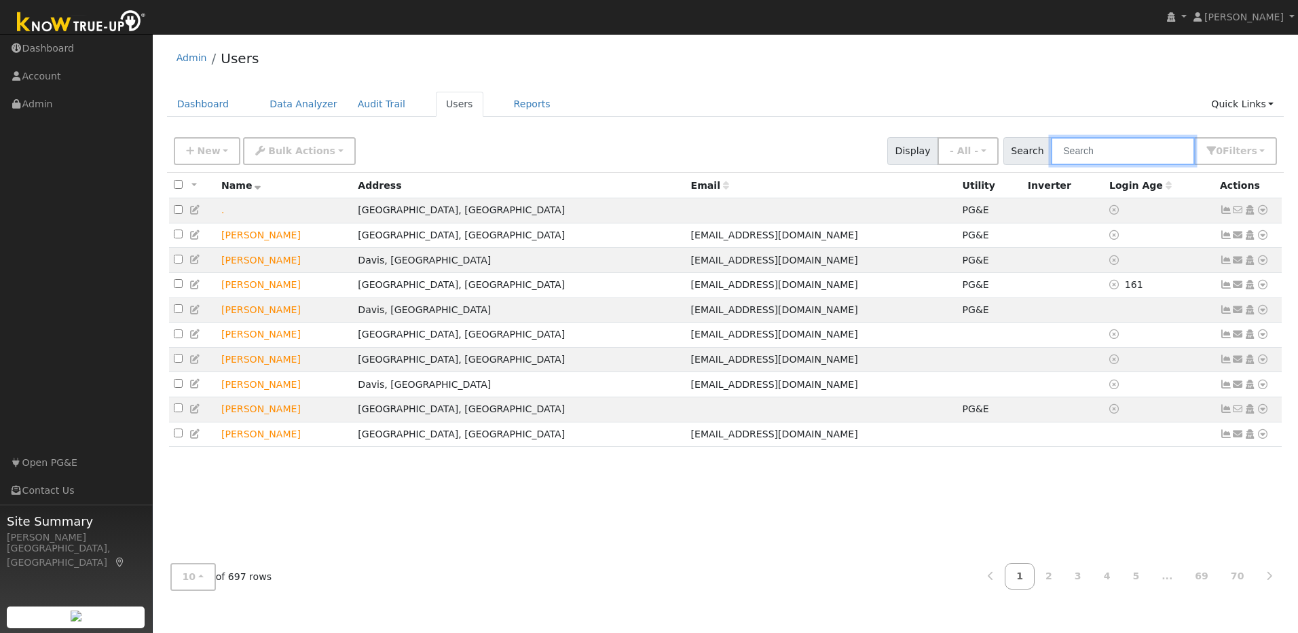
click at [1096, 146] on input "text" at bounding box center [1123, 151] width 144 height 28
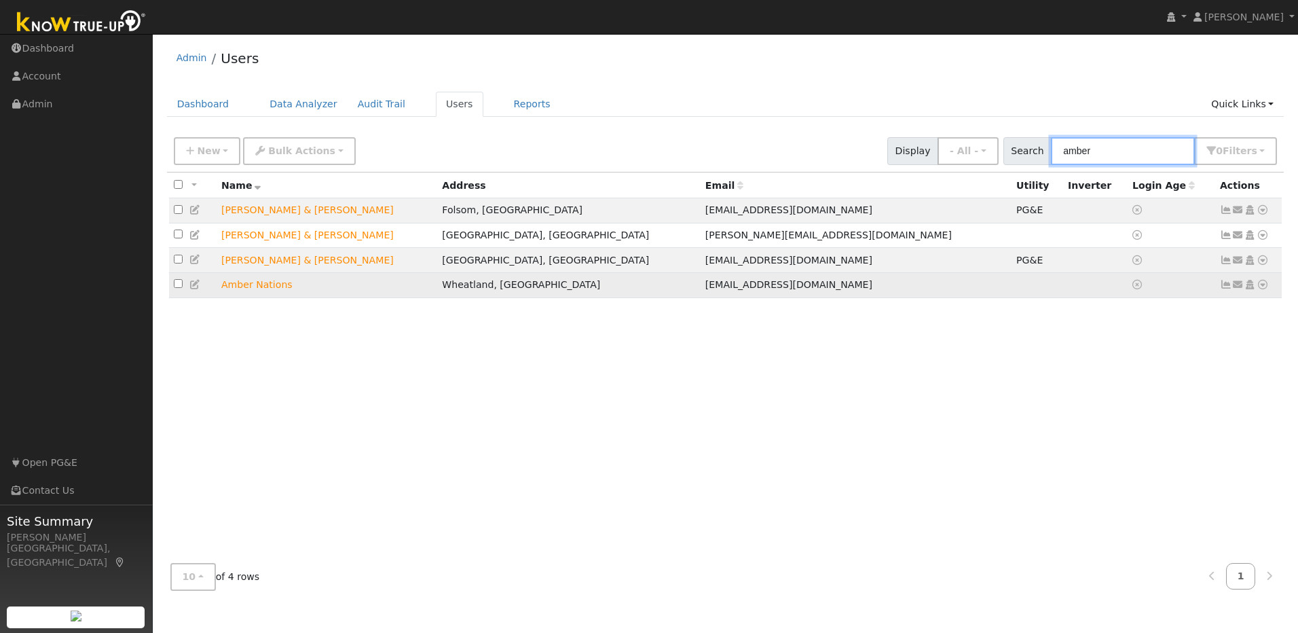
type input "amber"
click at [1262, 289] on icon at bounding box center [1262, 285] width 12 height 10
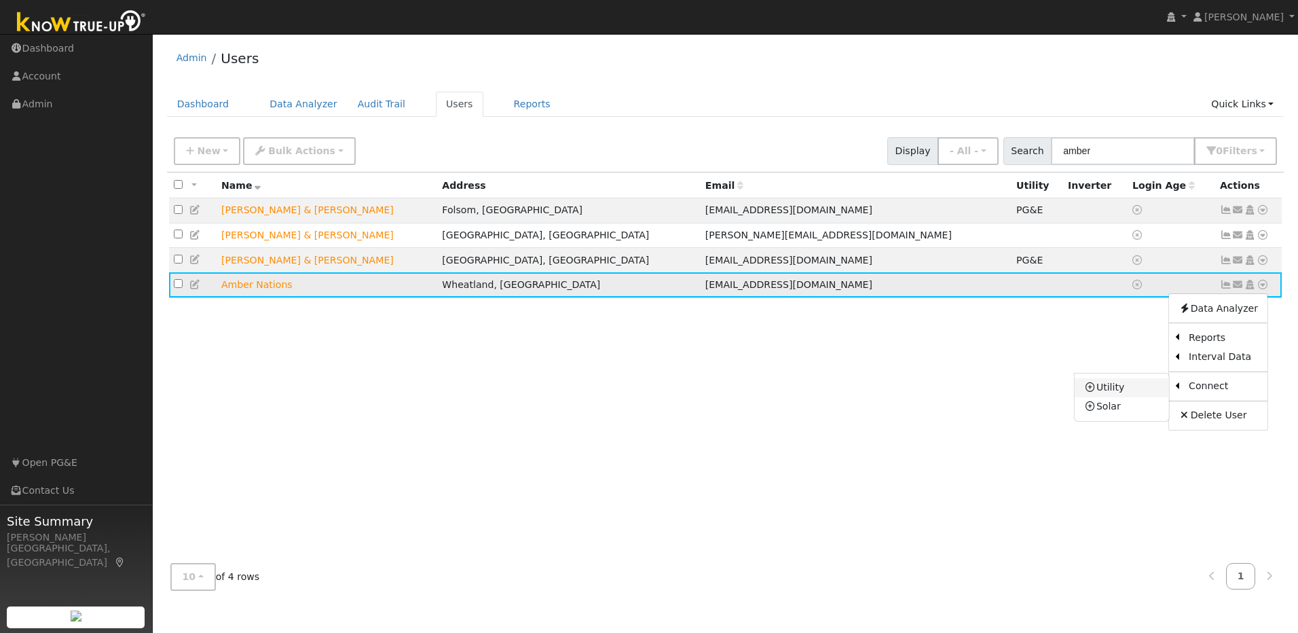
click at [1144, 392] on link "Utility" at bounding box center [1121, 387] width 94 height 19
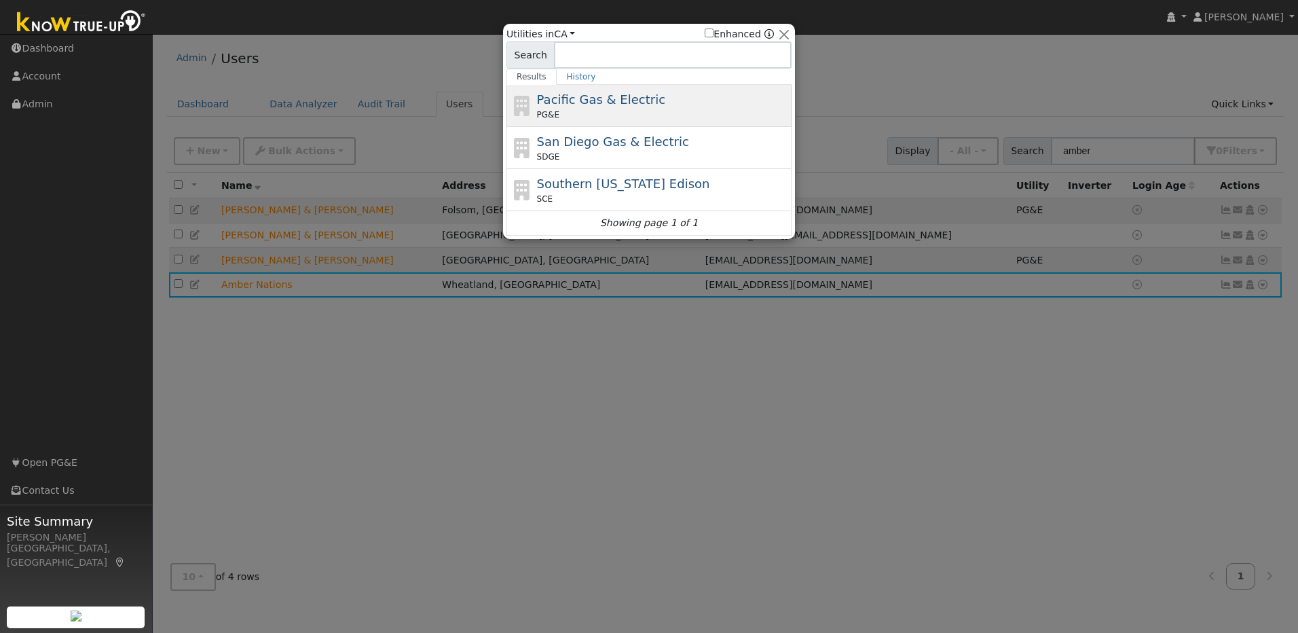
click at [632, 107] on span "Pacific Gas & Electric" at bounding box center [601, 99] width 128 height 14
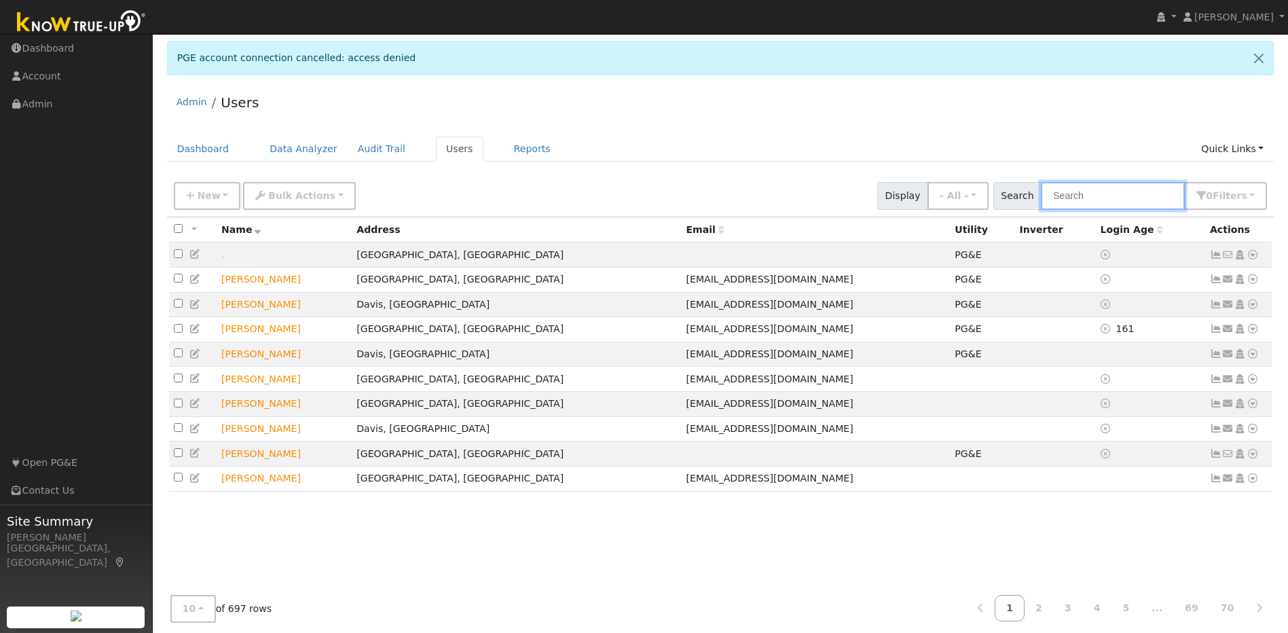
click at [1122, 200] on input "text" at bounding box center [1112, 196] width 144 height 28
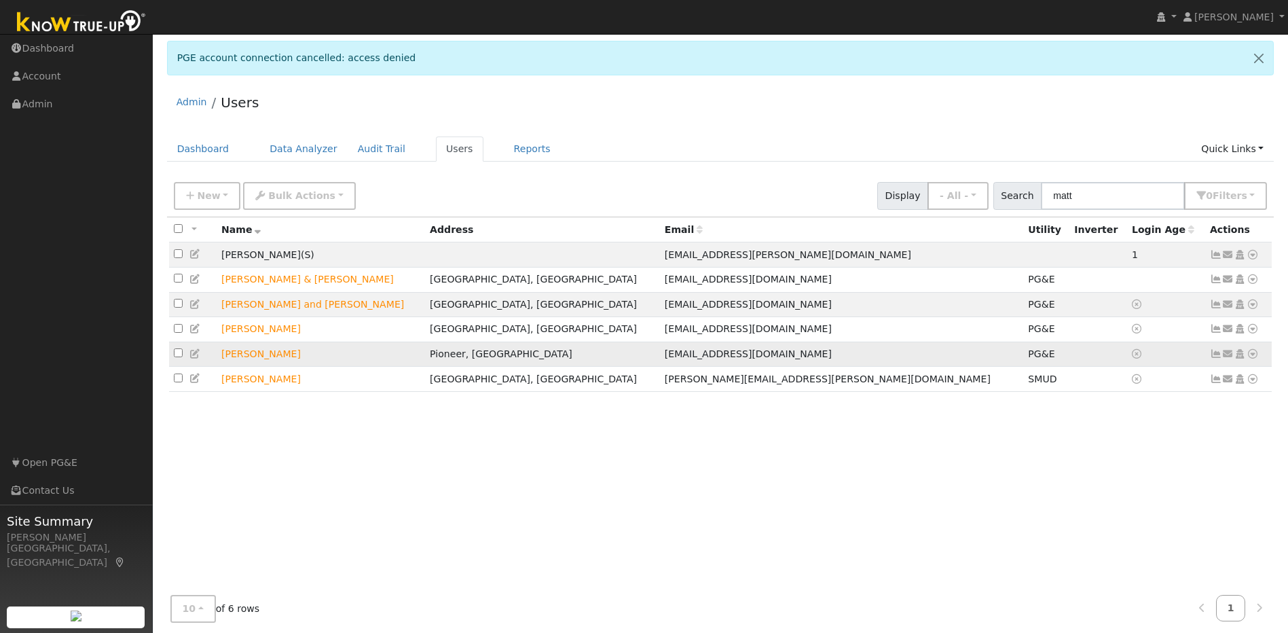
click at [1212, 358] on icon at bounding box center [1215, 354] width 12 height 10
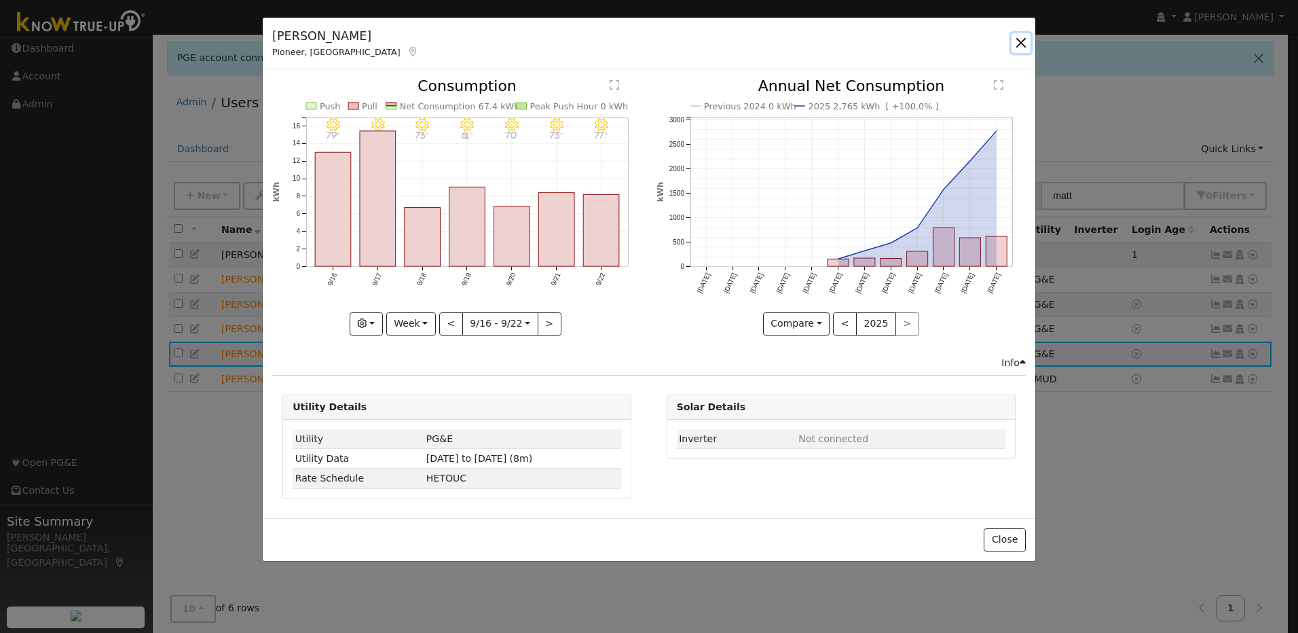
click at [1019, 41] on button "button" at bounding box center [1020, 42] width 19 height 19
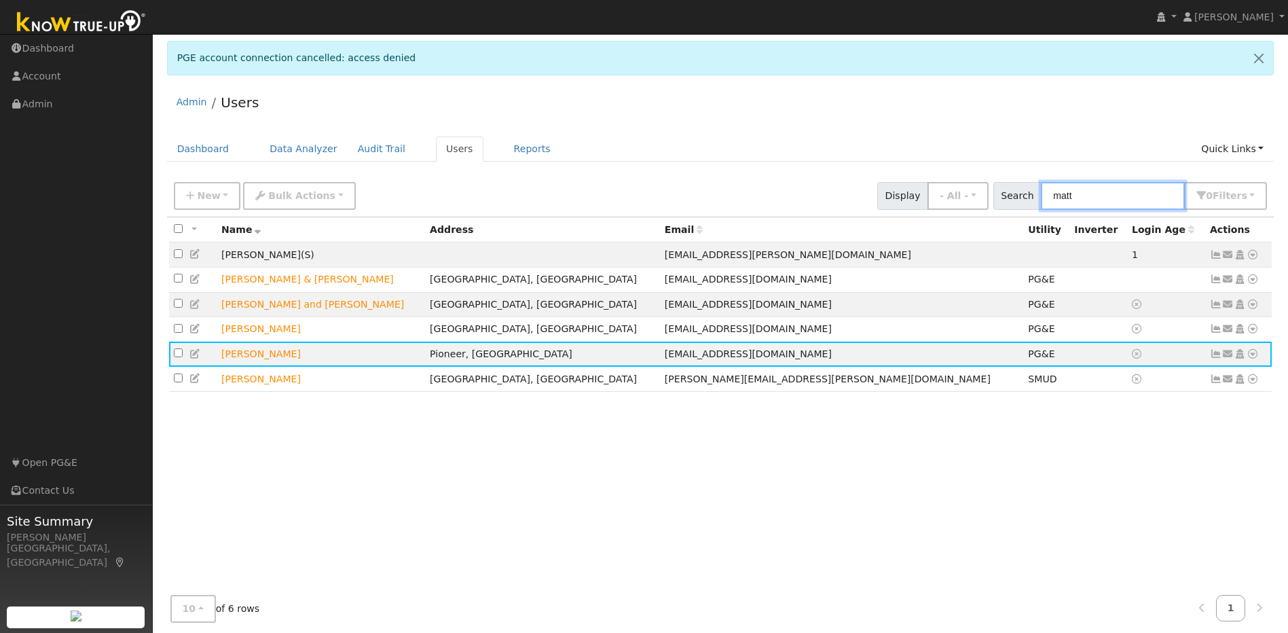
click at [1116, 197] on input "matt" at bounding box center [1112, 196] width 144 height 28
type input "m"
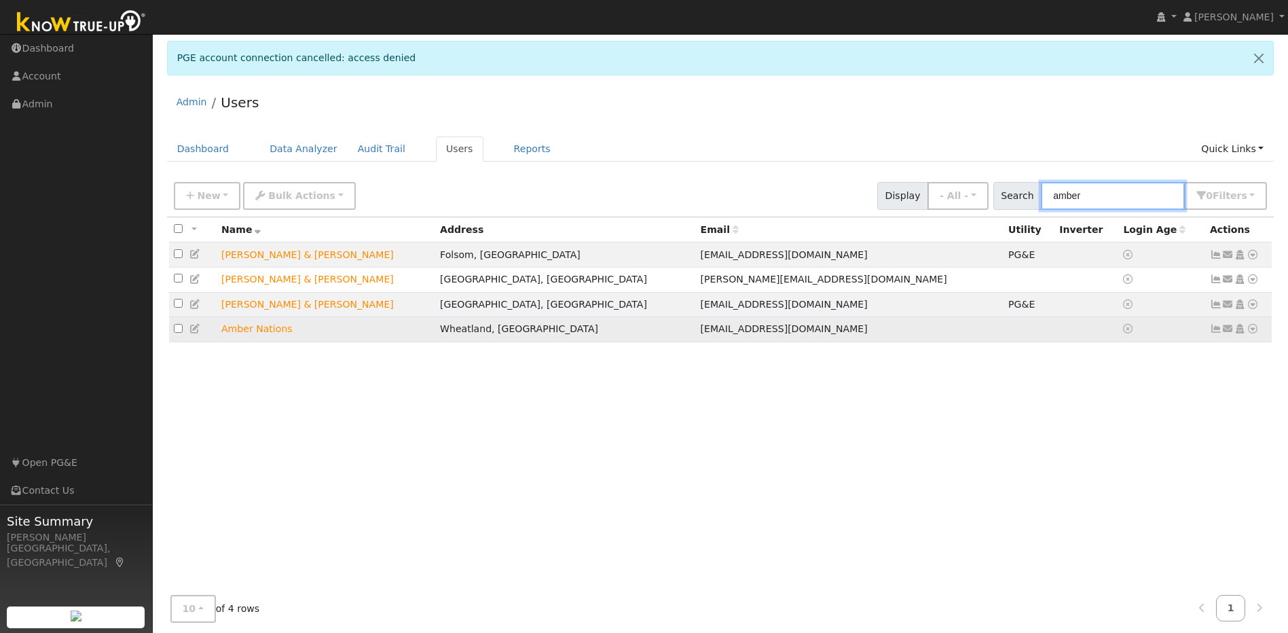
type input "amber"
click at [1253, 333] on icon at bounding box center [1252, 329] width 12 height 10
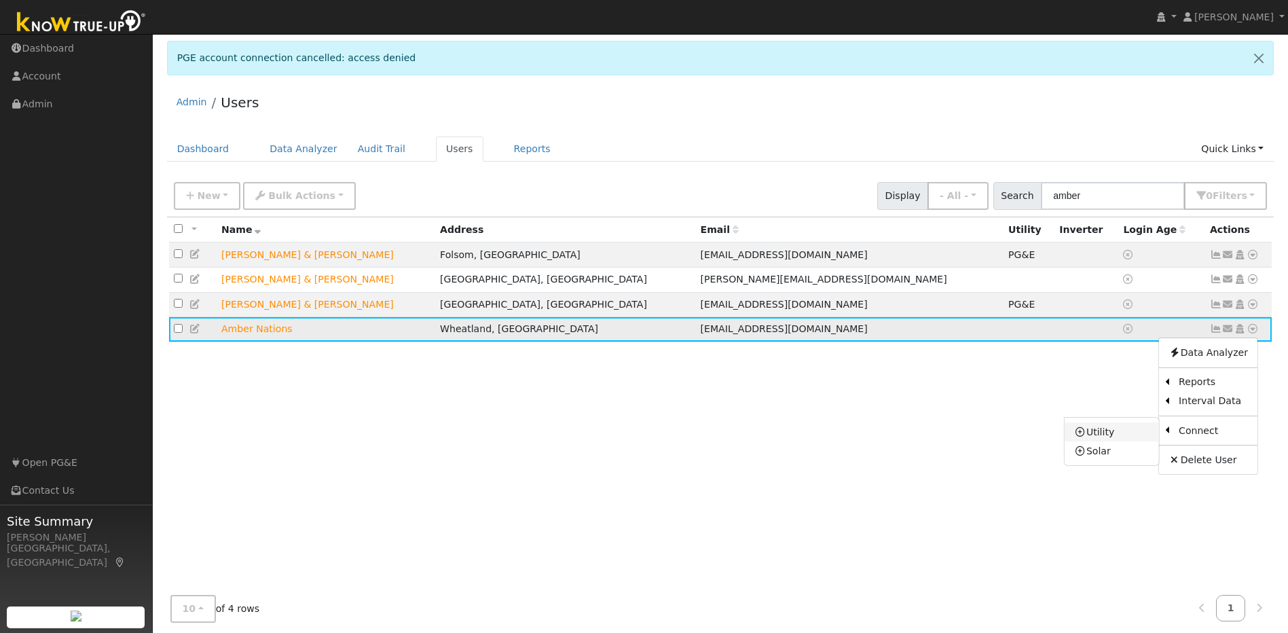
click at [1126, 433] on link "Utility" at bounding box center [1111, 431] width 94 height 19
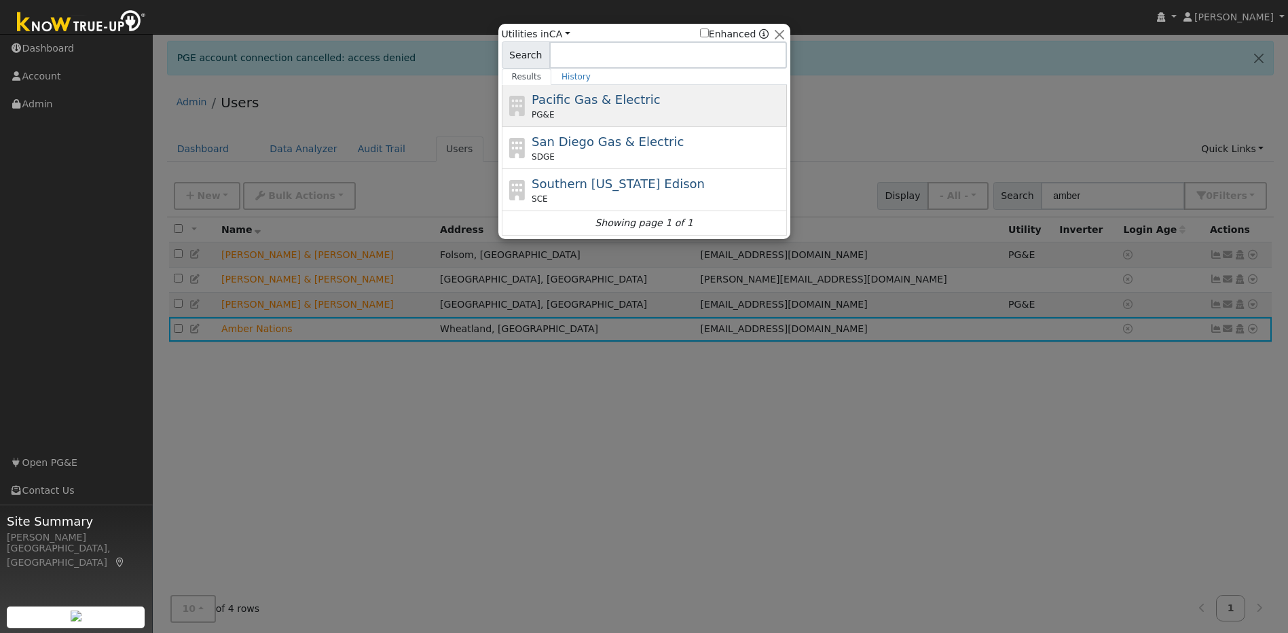
click at [656, 103] on div "Pacific Gas & Electric PG&E" at bounding box center [657, 105] width 252 height 31
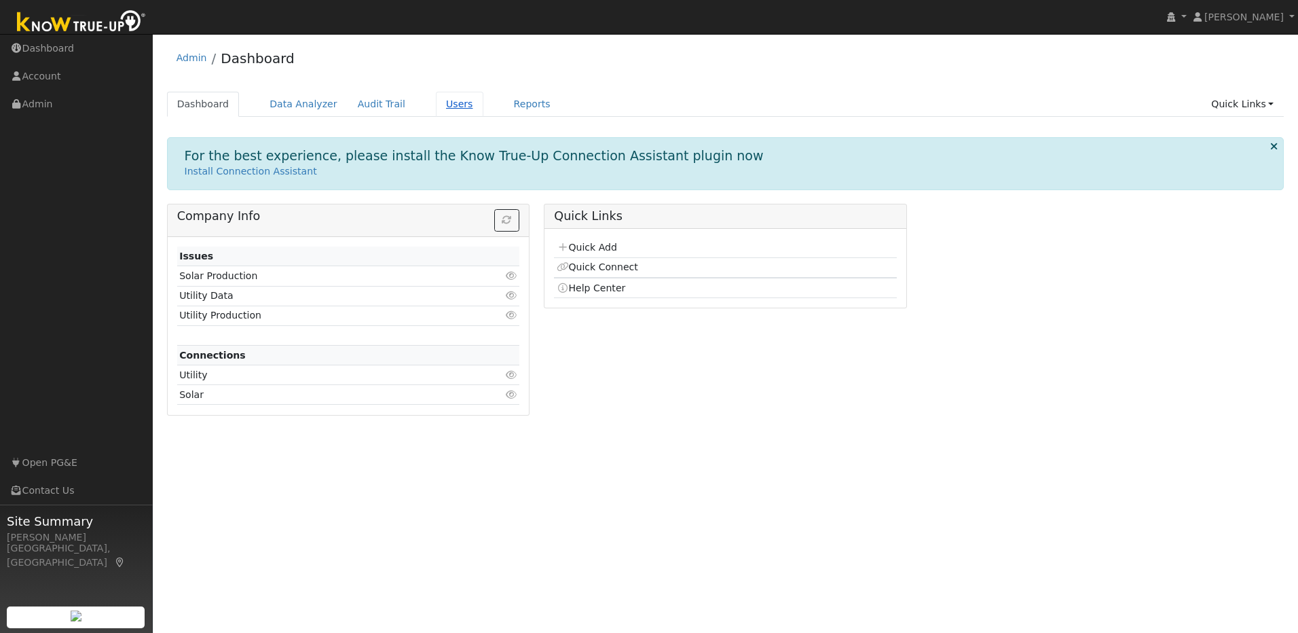
click at [437, 109] on link "Users" at bounding box center [460, 104] width 48 height 25
click at [437, 106] on link "Users" at bounding box center [460, 104] width 48 height 25
click at [436, 106] on link "Users" at bounding box center [460, 104] width 48 height 25
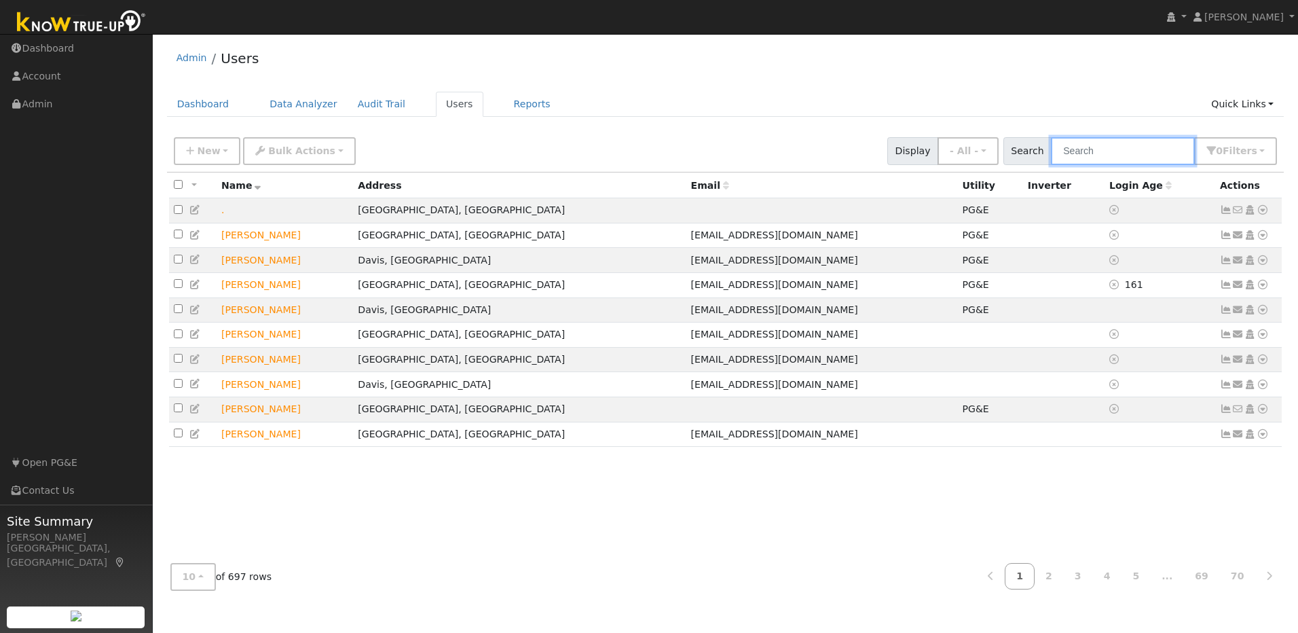
click at [1101, 155] on input "text" at bounding box center [1123, 151] width 144 height 28
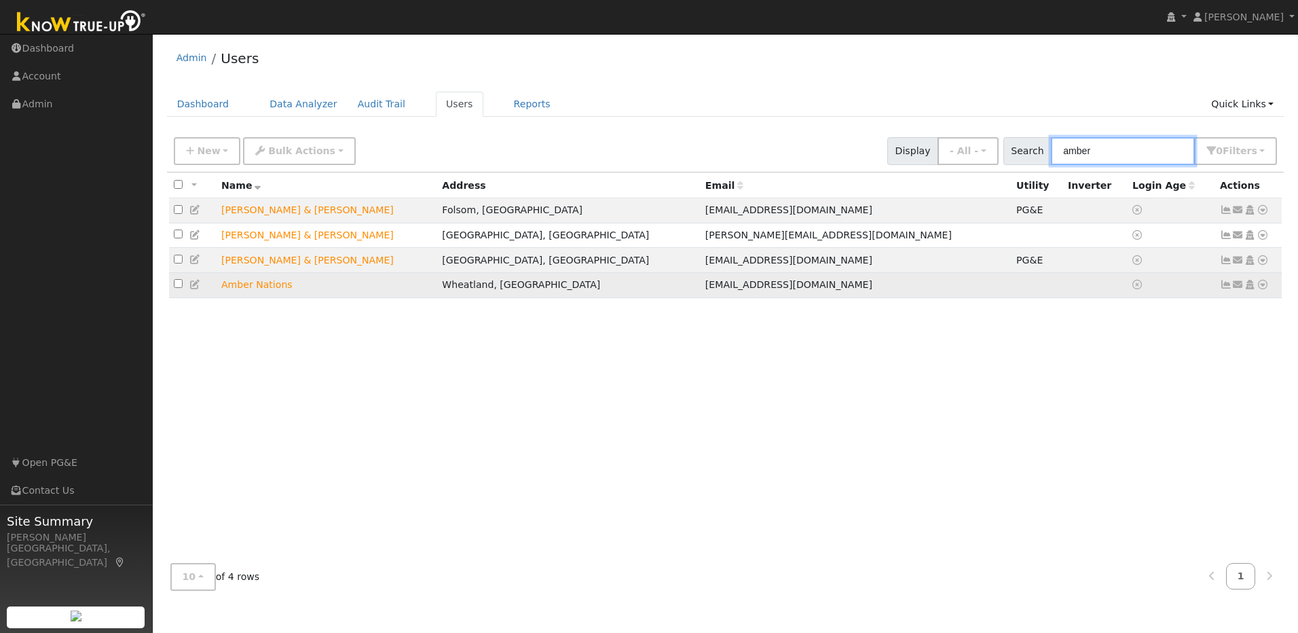
type input "amber"
click at [1228, 288] on icon at bounding box center [1226, 285] width 12 height 10
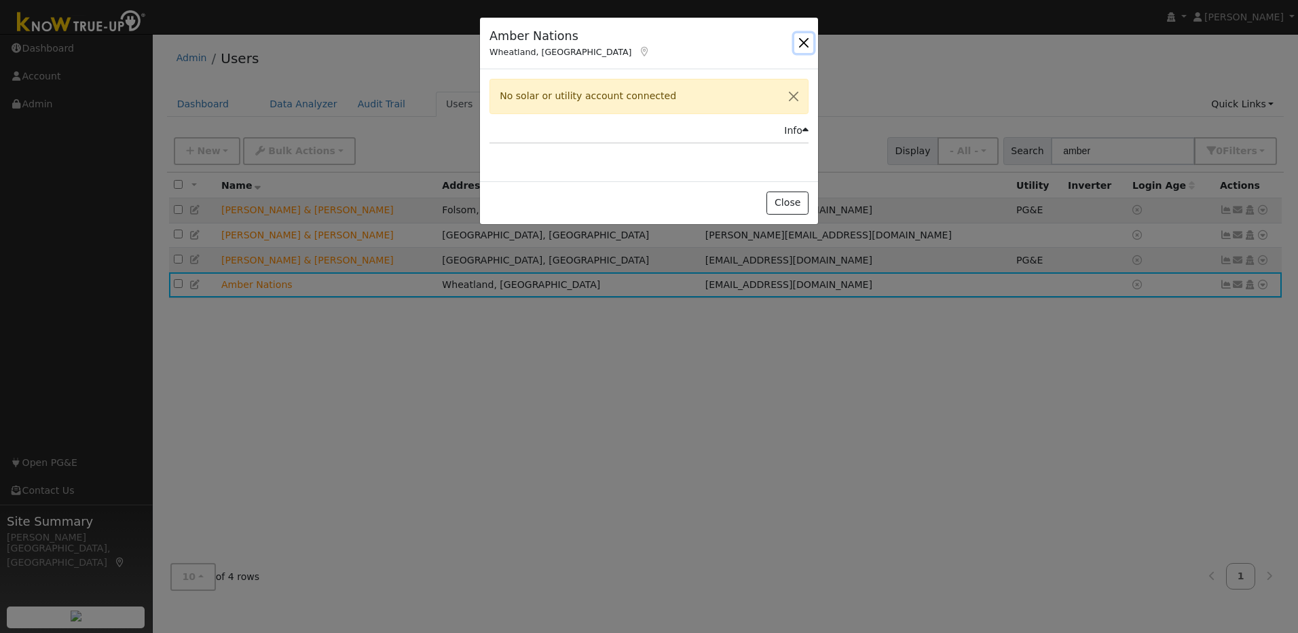
click at [806, 45] on button "button" at bounding box center [803, 42] width 19 height 19
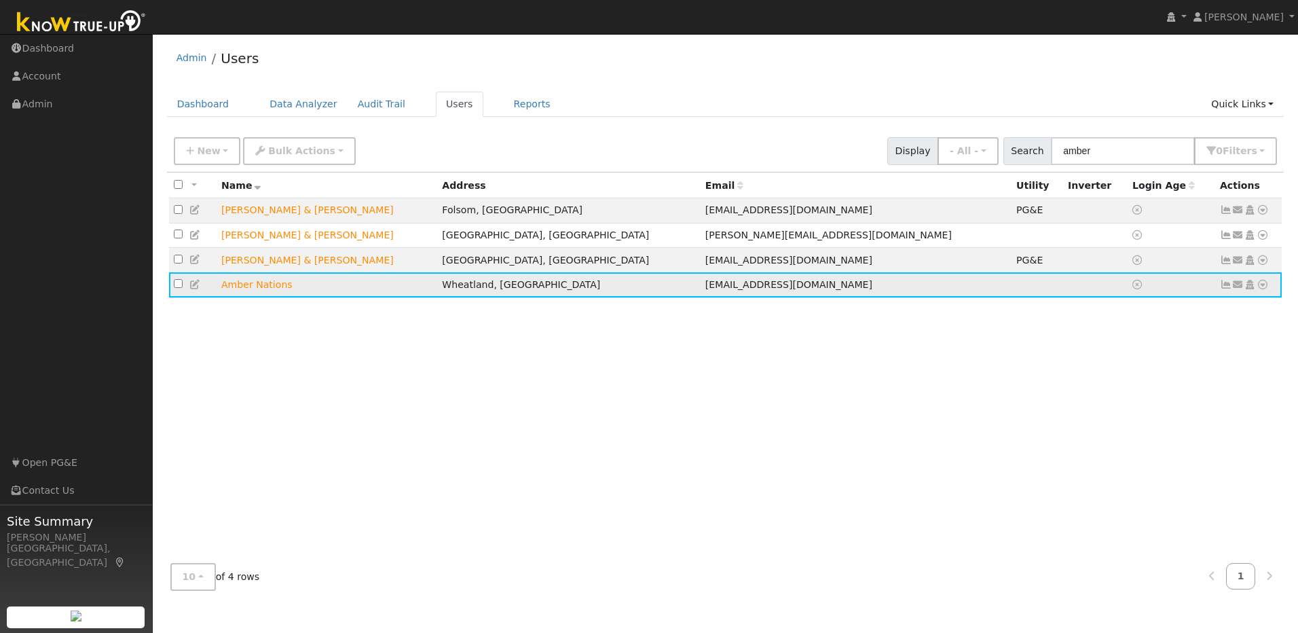
click at [1263, 286] on icon at bounding box center [1262, 285] width 12 height 10
click at [1134, 389] on link "Utility" at bounding box center [1121, 387] width 94 height 19
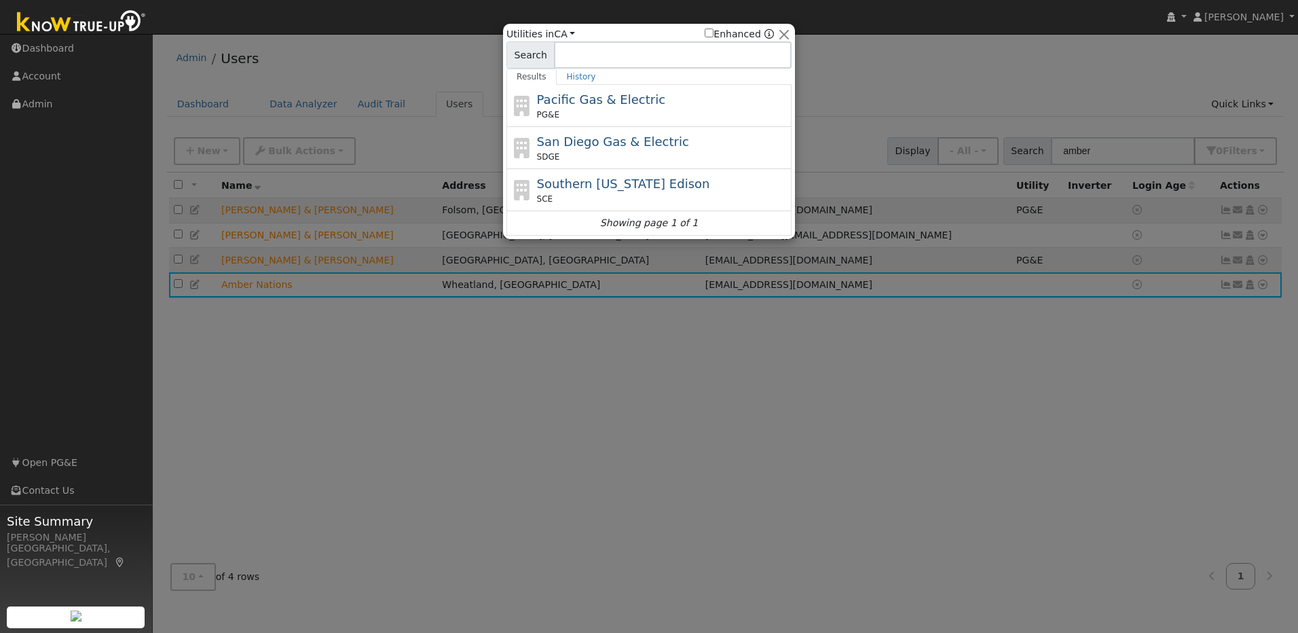
click at [614, 111] on div "PG&E" at bounding box center [663, 115] width 252 height 12
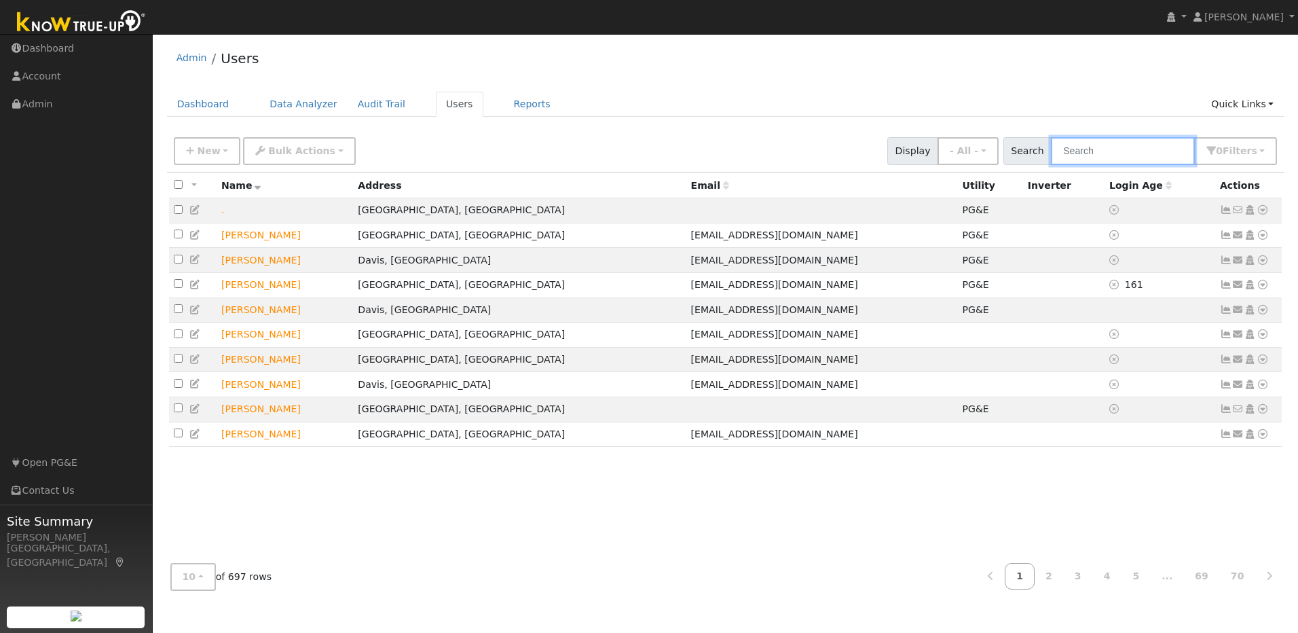
click at [1148, 152] on input "text" at bounding box center [1123, 151] width 144 height 28
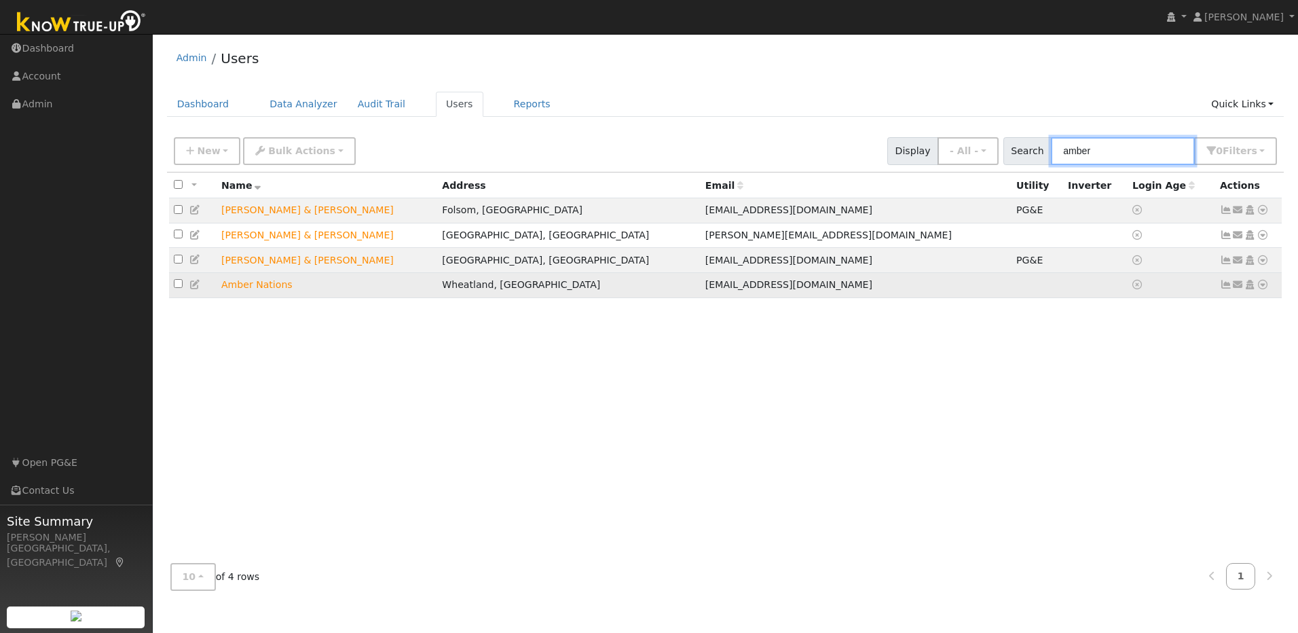
type input "amber"
click at [1261, 289] on icon at bounding box center [1262, 285] width 12 height 10
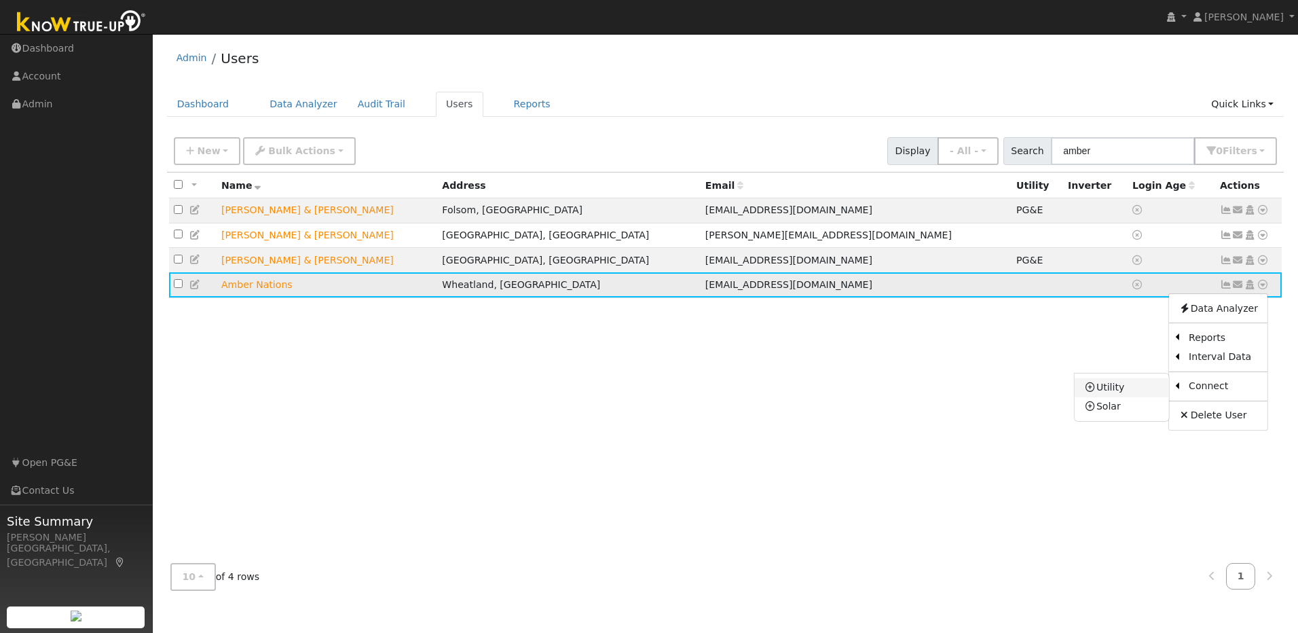
click at [1150, 394] on link "Utility" at bounding box center [1121, 387] width 94 height 19
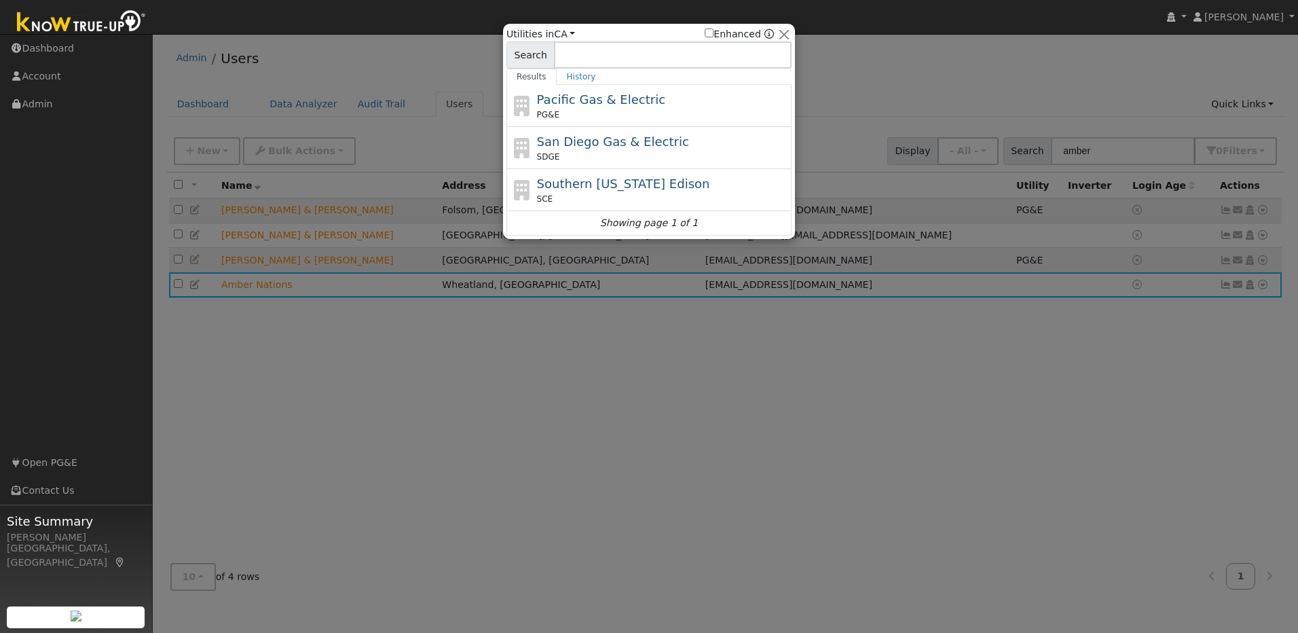
click at [590, 106] on span "Pacific Gas & Electric" at bounding box center [601, 99] width 128 height 14
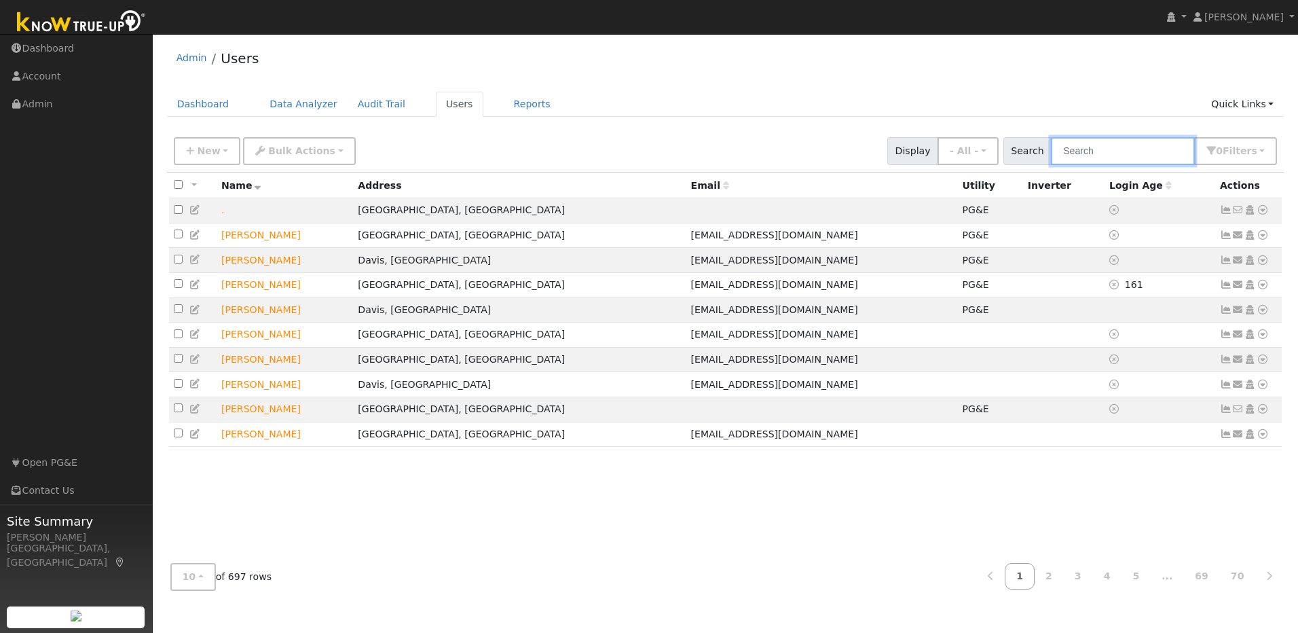
click at [1104, 147] on input "text" at bounding box center [1123, 151] width 144 height 28
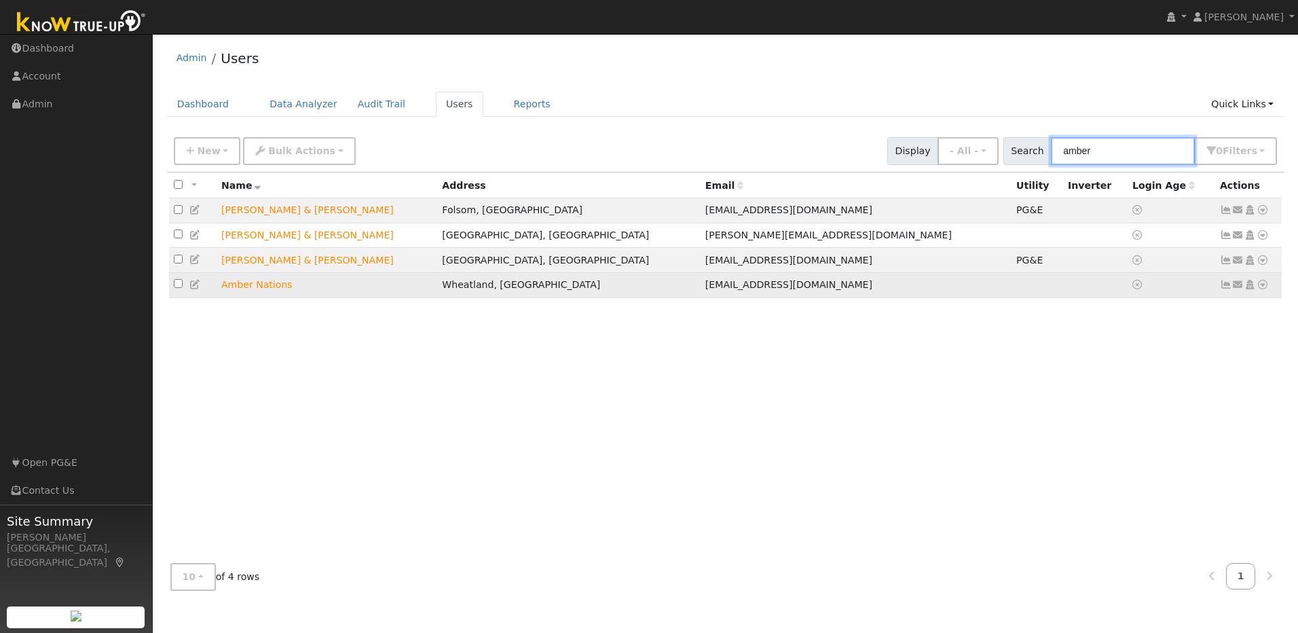
type input "amber"
click at [272, 294] on td "Amber Nations" at bounding box center [327, 284] width 221 height 25
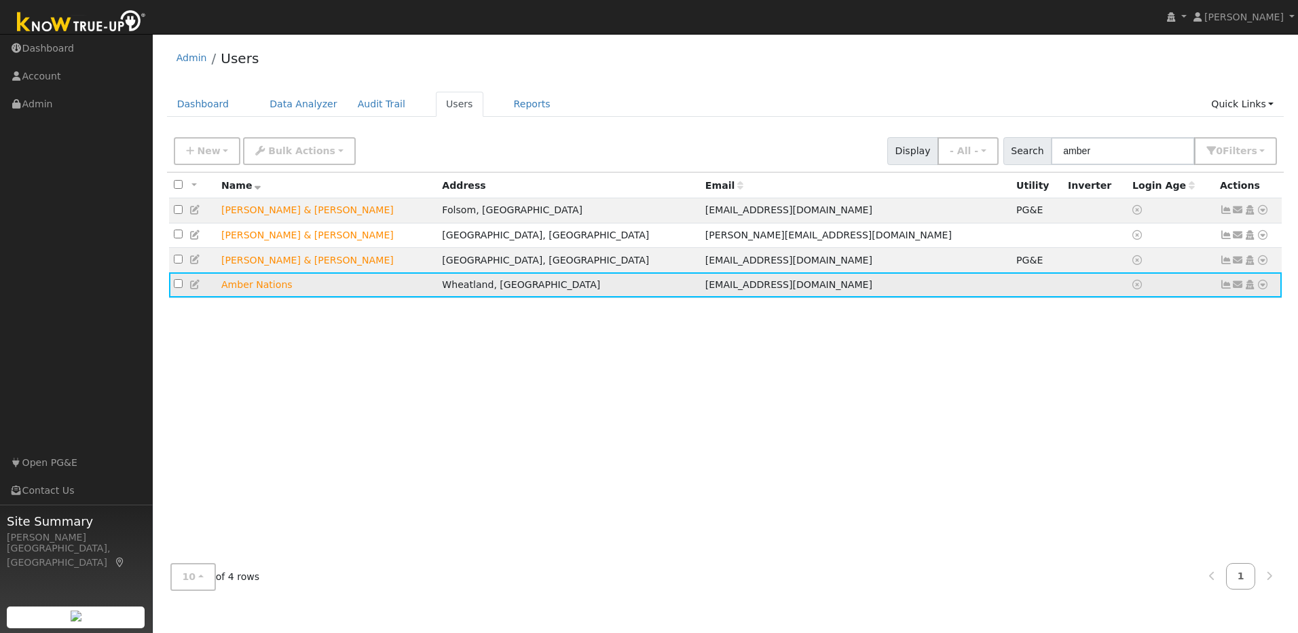
click at [240, 287] on td "Amber Nations" at bounding box center [327, 284] width 221 height 25
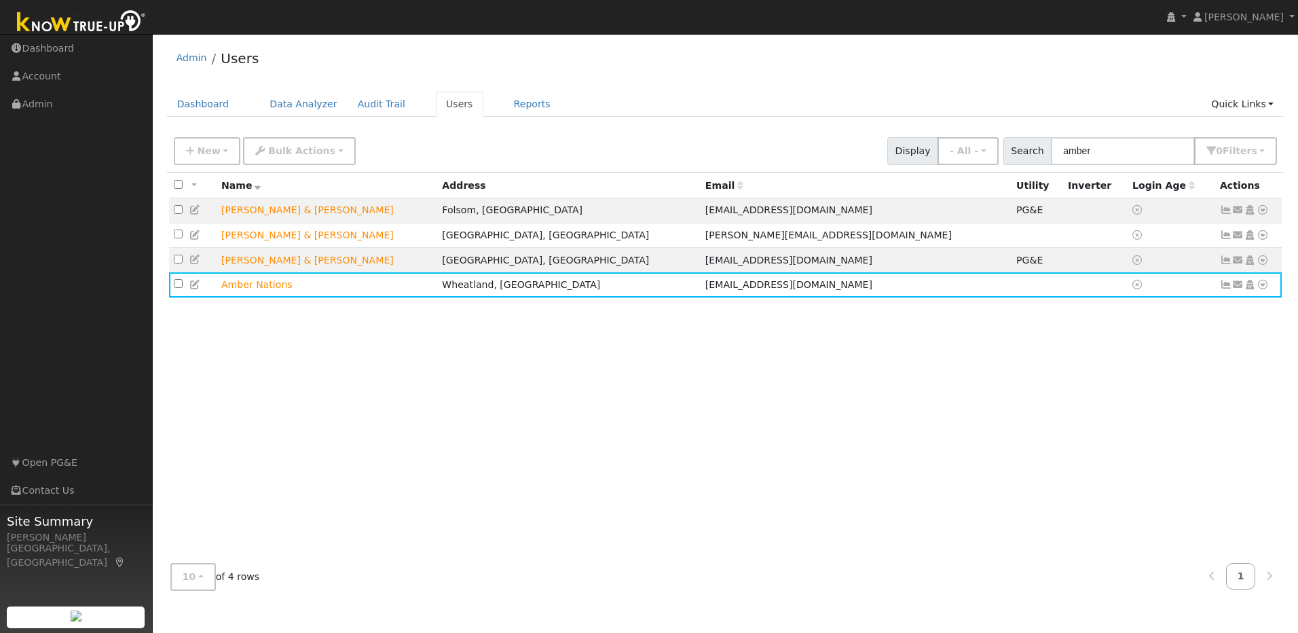
drag, startPoint x: 240, startPoint y: 287, endPoint x: 301, endPoint y: 354, distance: 90.8
click at [301, 354] on div "All None All on page None on page Name Address Email Utility Inverter Login Age…" at bounding box center [725, 361] width 1117 height 379
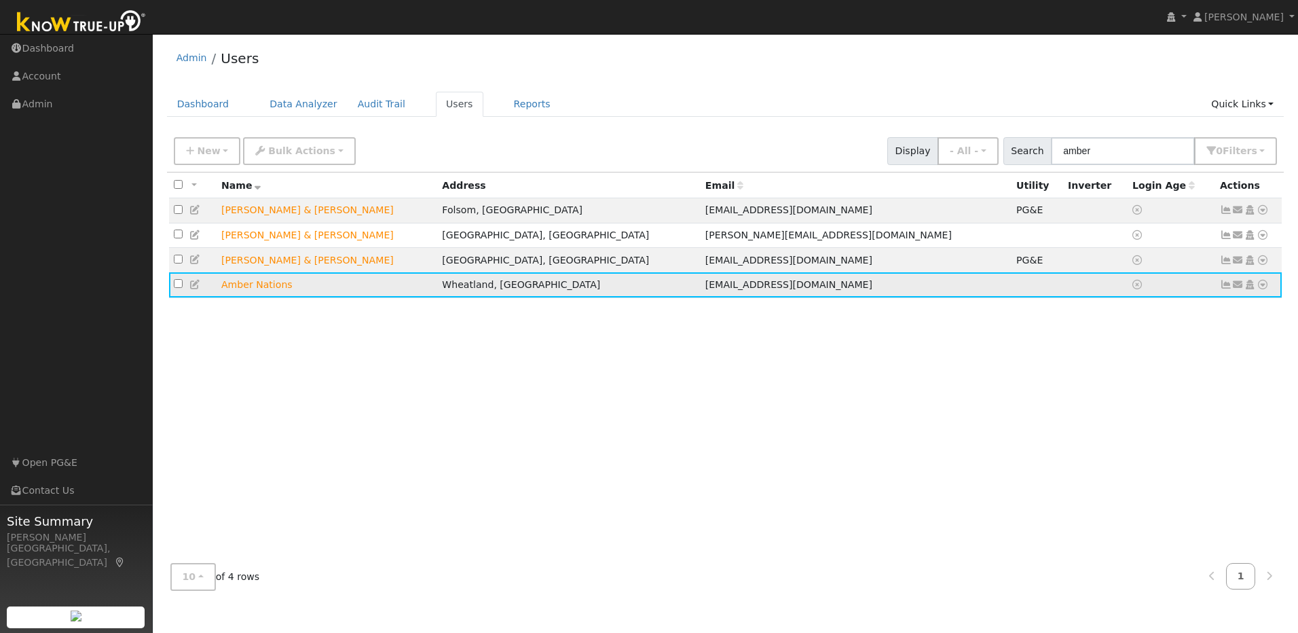
click at [1226, 288] on icon at bounding box center [1226, 285] width 12 height 10
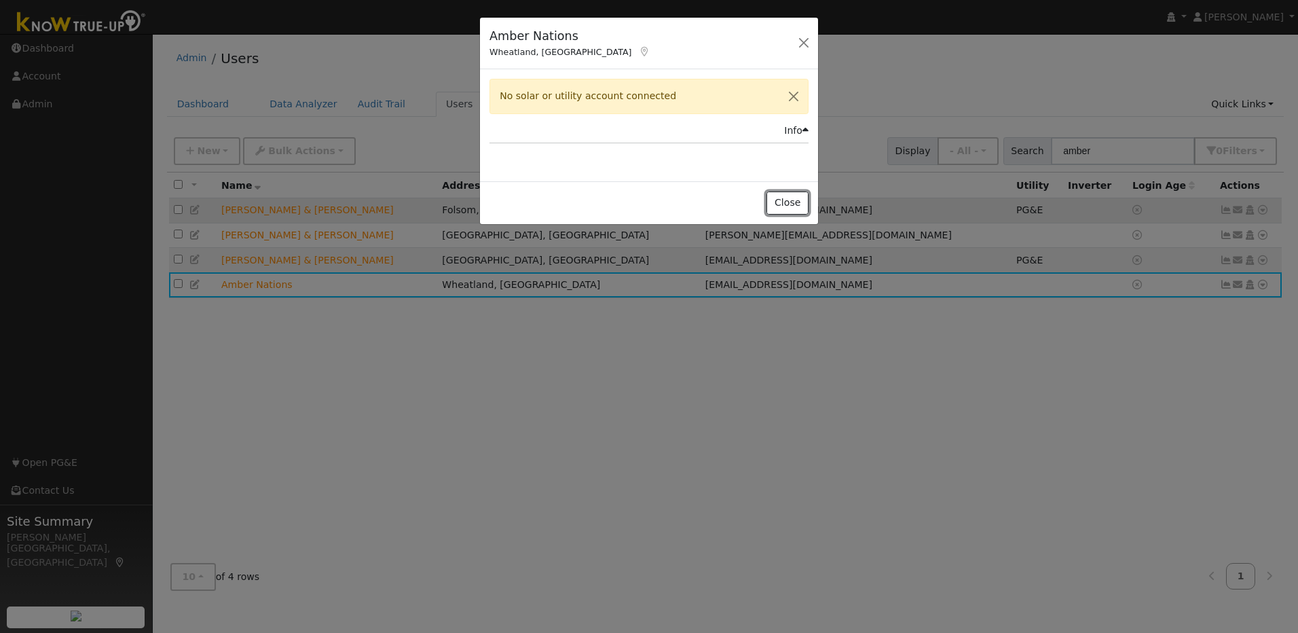
drag, startPoint x: 796, startPoint y: 202, endPoint x: 804, endPoint y: 213, distance: 13.7
click at [797, 202] on button "Close" at bounding box center [786, 202] width 41 height 23
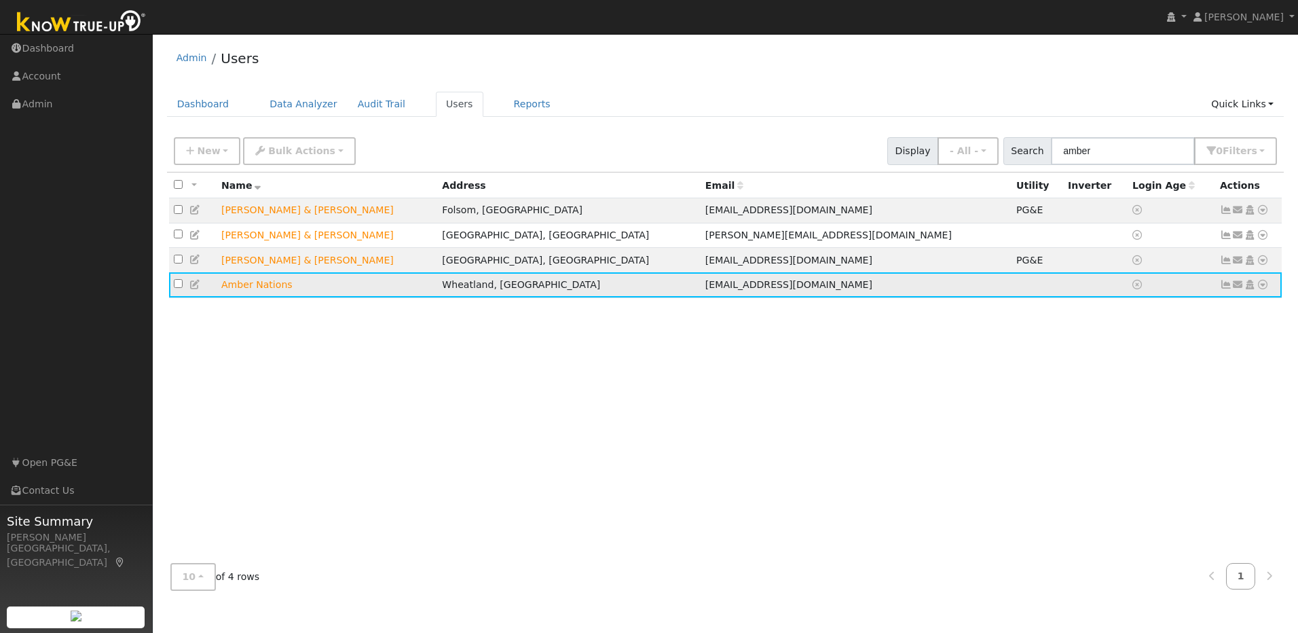
click at [1262, 288] on icon at bounding box center [1262, 285] width 12 height 10
click at [1138, 392] on link "Utility" at bounding box center [1121, 387] width 94 height 19
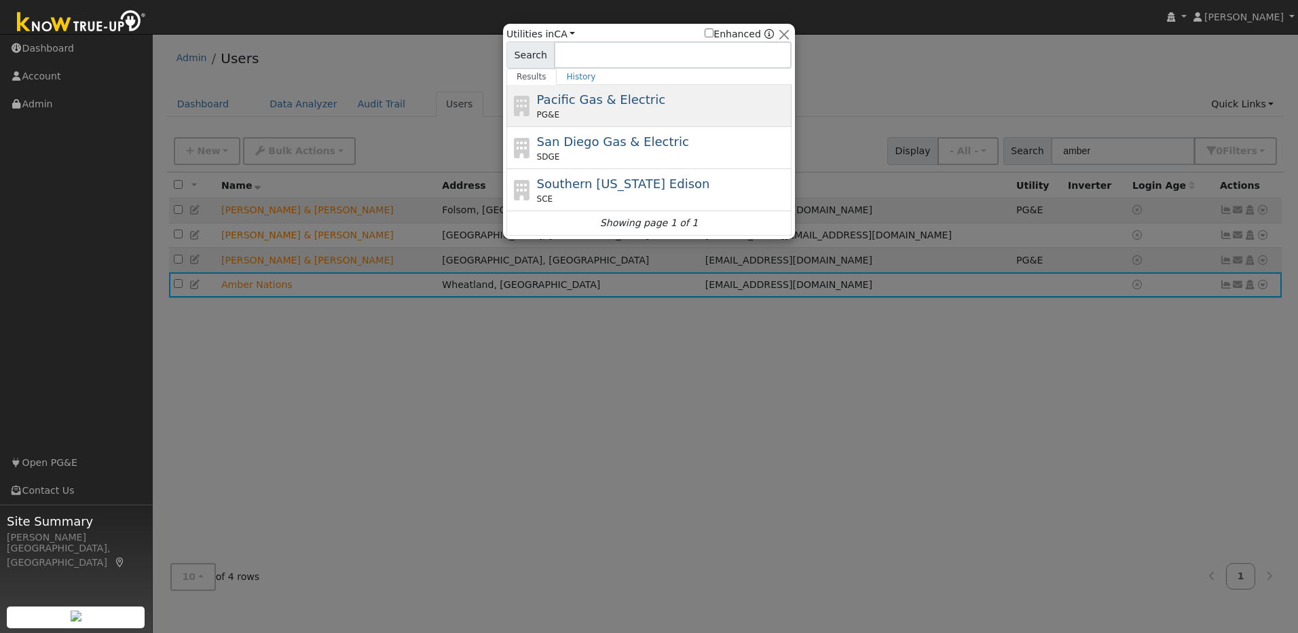
click at [645, 109] on div "PG&E" at bounding box center [663, 115] width 252 height 12
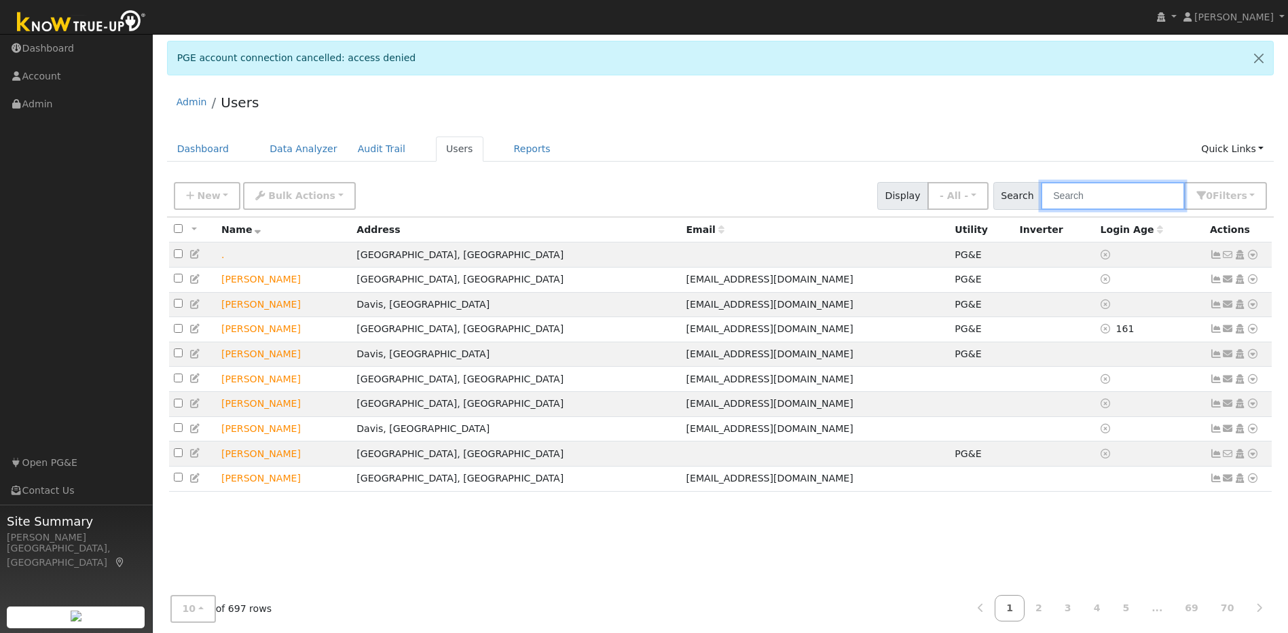
click at [1085, 195] on input "text" at bounding box center [1112, 196] width 144 height 28
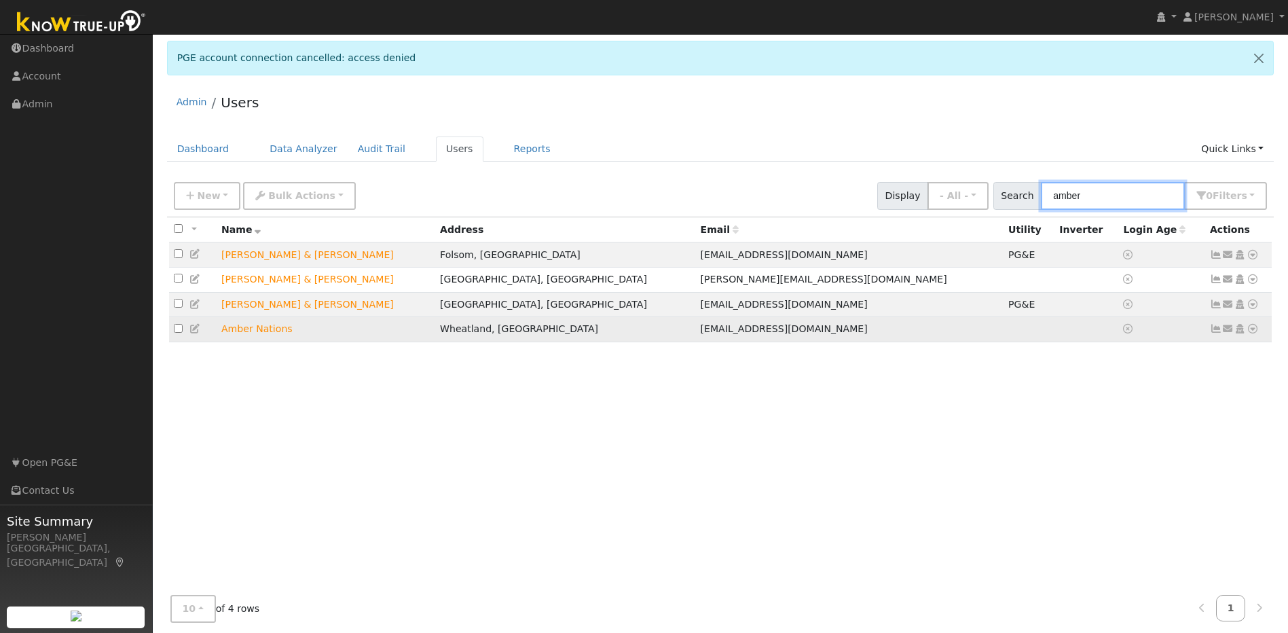
type input "amber"
click at [1245, 331] on div "Data Analyzer Reports Scenario Health Check Energy Audit Account Timeline User …" at bounding box center [1251, 329] width 13 height 14
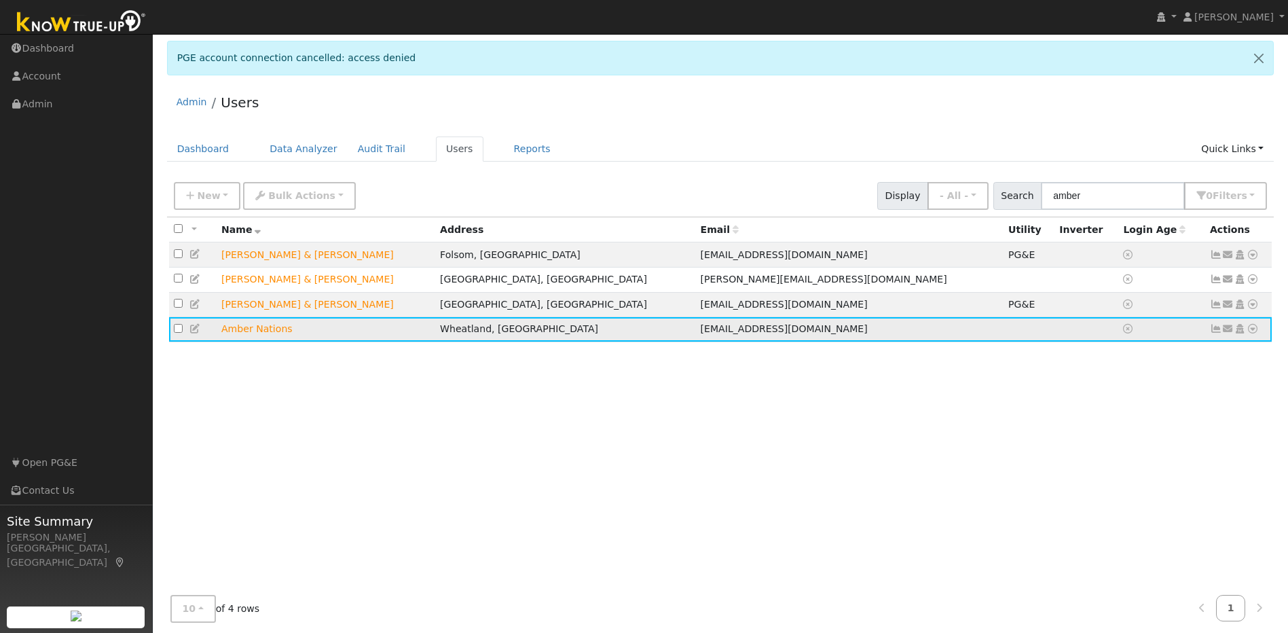
click at [1249, 333] on icon at bounding box center [1252, 329] width 12 height 10
click at [1114, 438] on link "Utility" at bounding box center [1111, 431] width 94 height 19
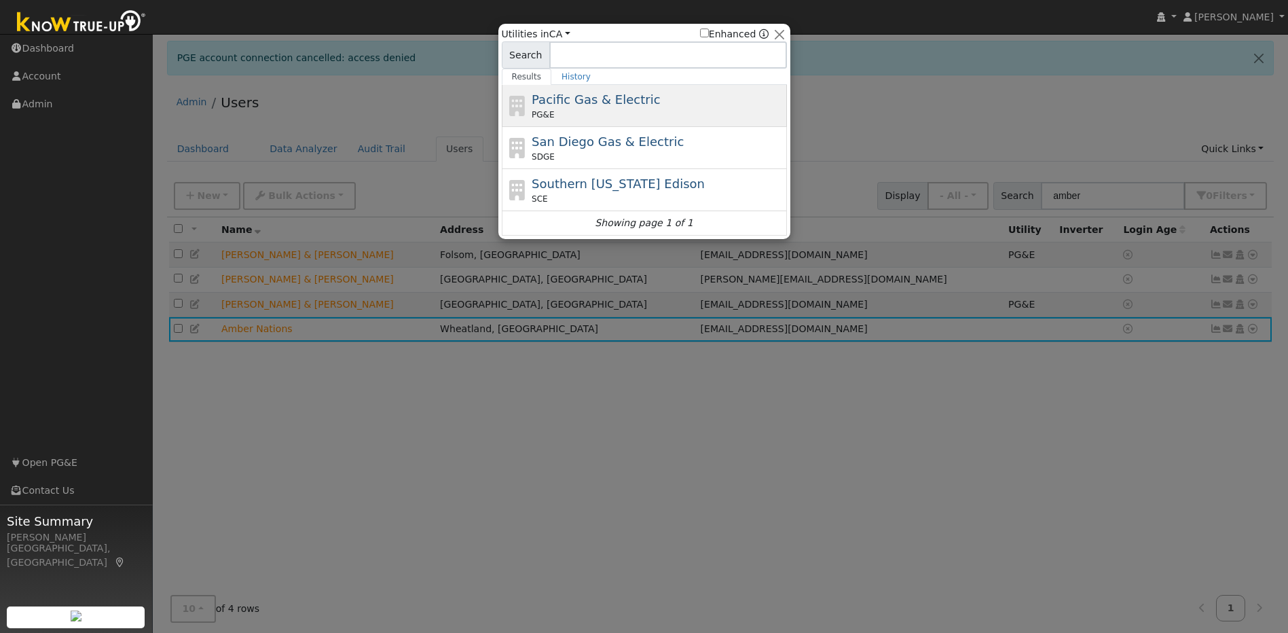
click at [649, 98] on div "Pacific Gas & Electric PG&E" at bounding box center [657, 105] width 252 height 31
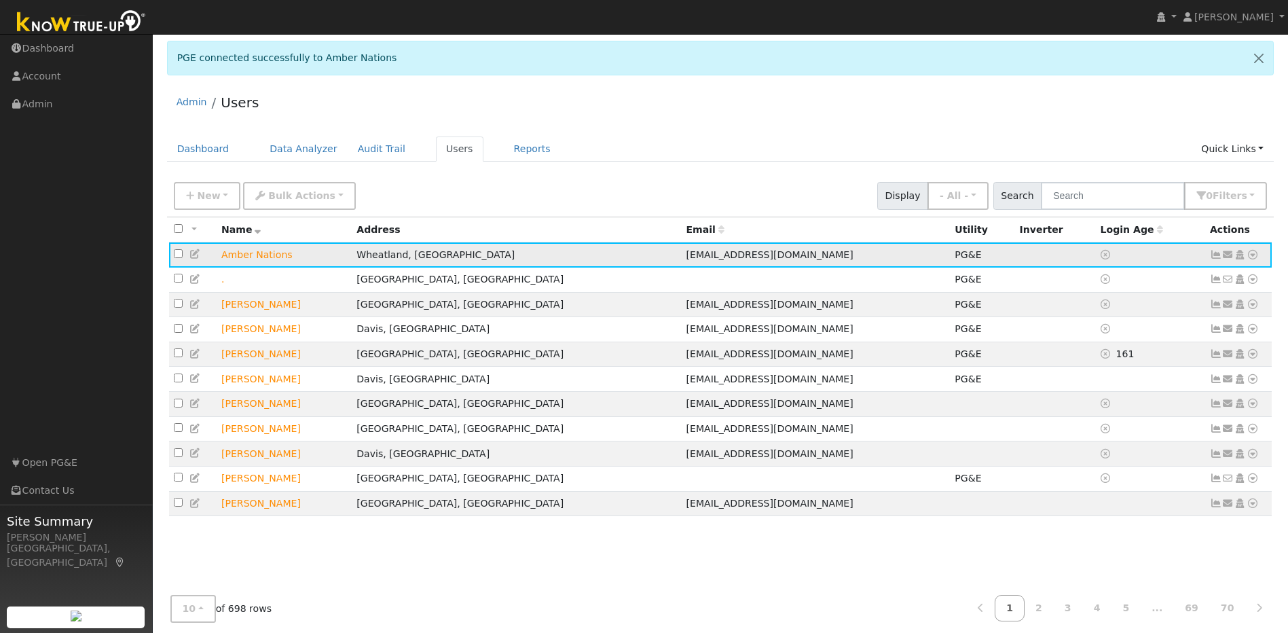
click at [352, 257] on td "Amber Nations" at bounding box center [284, 254] width 135 height 25
click at [241, 255] on td "Amber Nations" at bounding box center [284, 254] width 135 height 25
click at [198, 257] on icon at bounding box center [195, 254] width 12 height 10
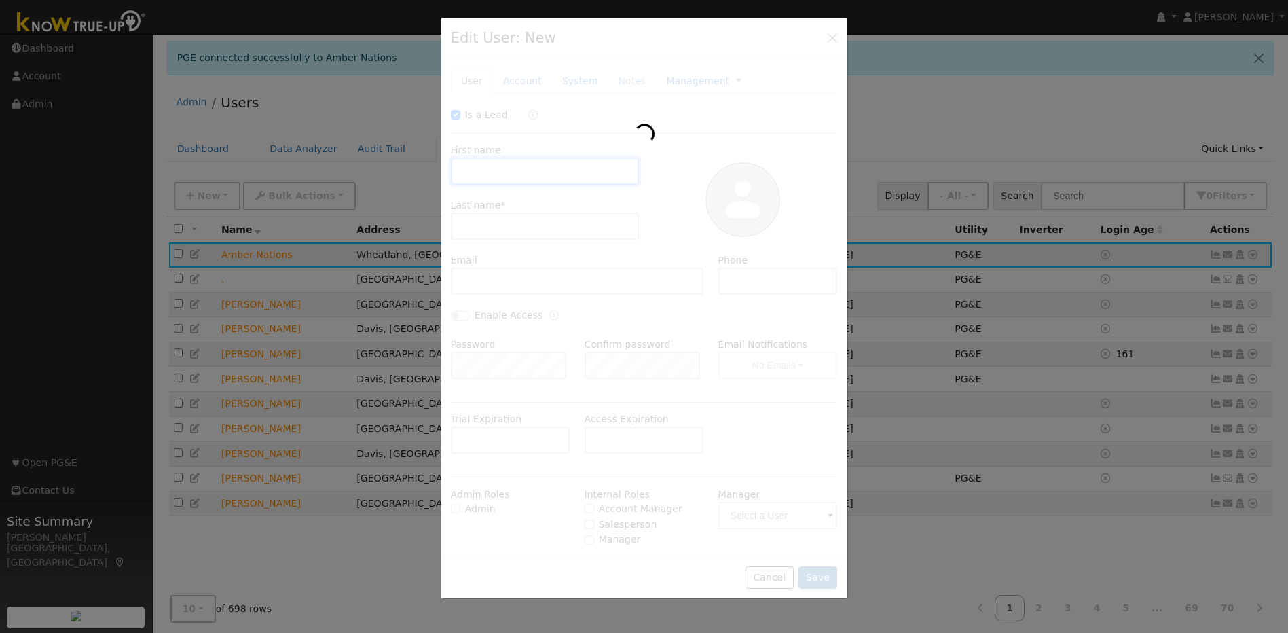
checkbox input "true"
type input "Amber"
type input "Nations"
type input "[EMAIL_ADDRESS][DOMAIN_NAME]"
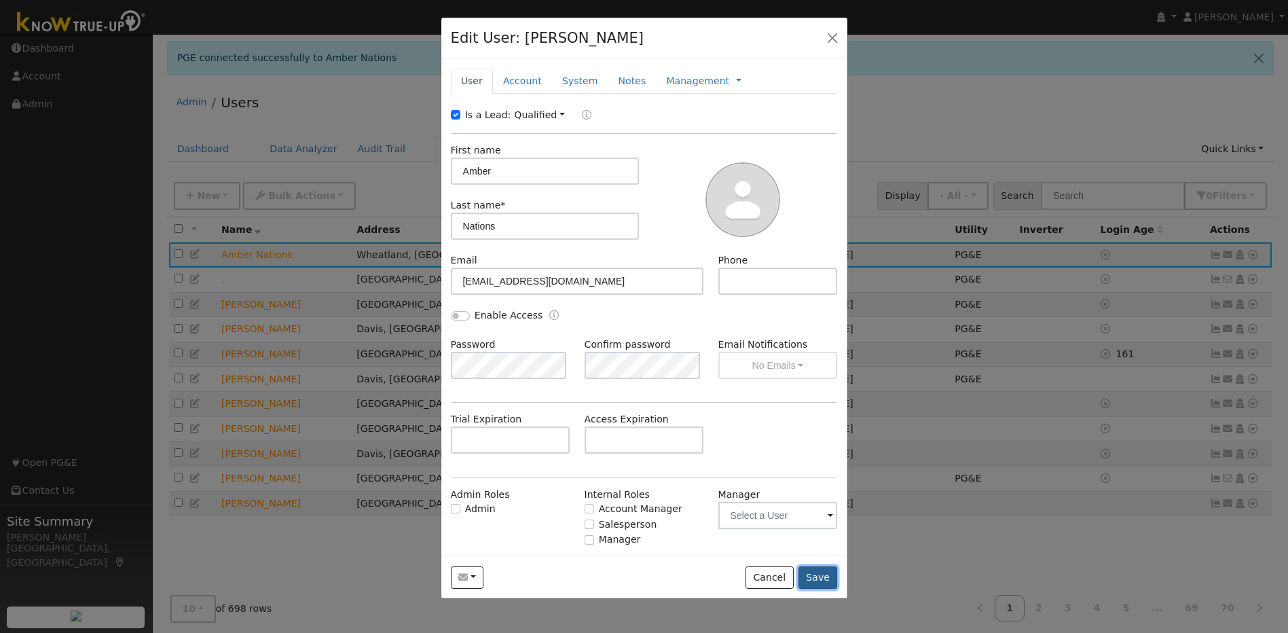
click at [830, 572] on button "Save" at bounding box center [817, 577] width 39 height 23
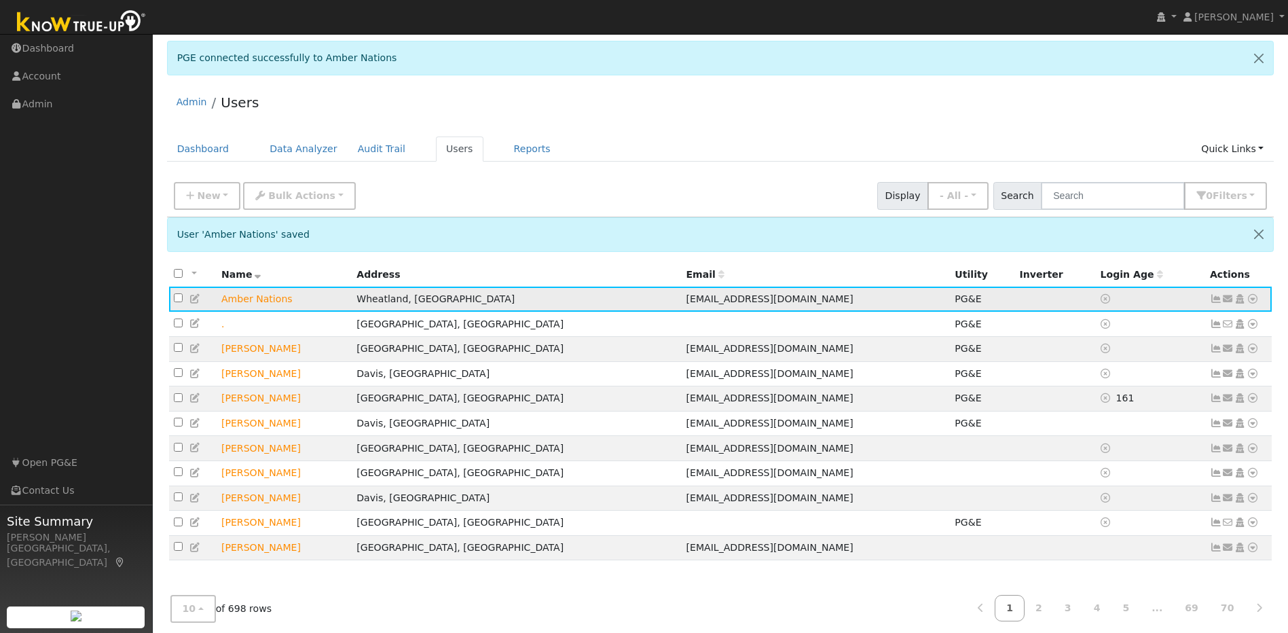
click at [1254, 299] on icon at bounding box center [1252, 299] width 12 height 10
click at [1095, 400] on link "Solar" at bounding box center [1111, 401] width 94 height 19
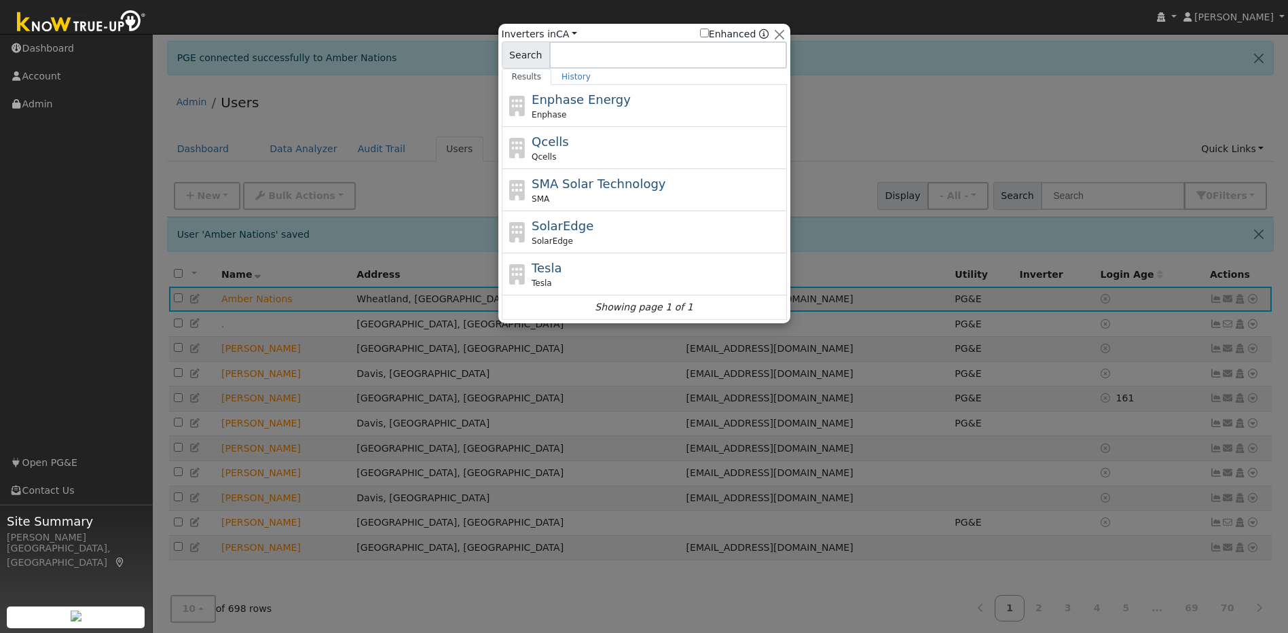
click at [922, 96] on div at bounding box center [644, 316] width 1288 height 633
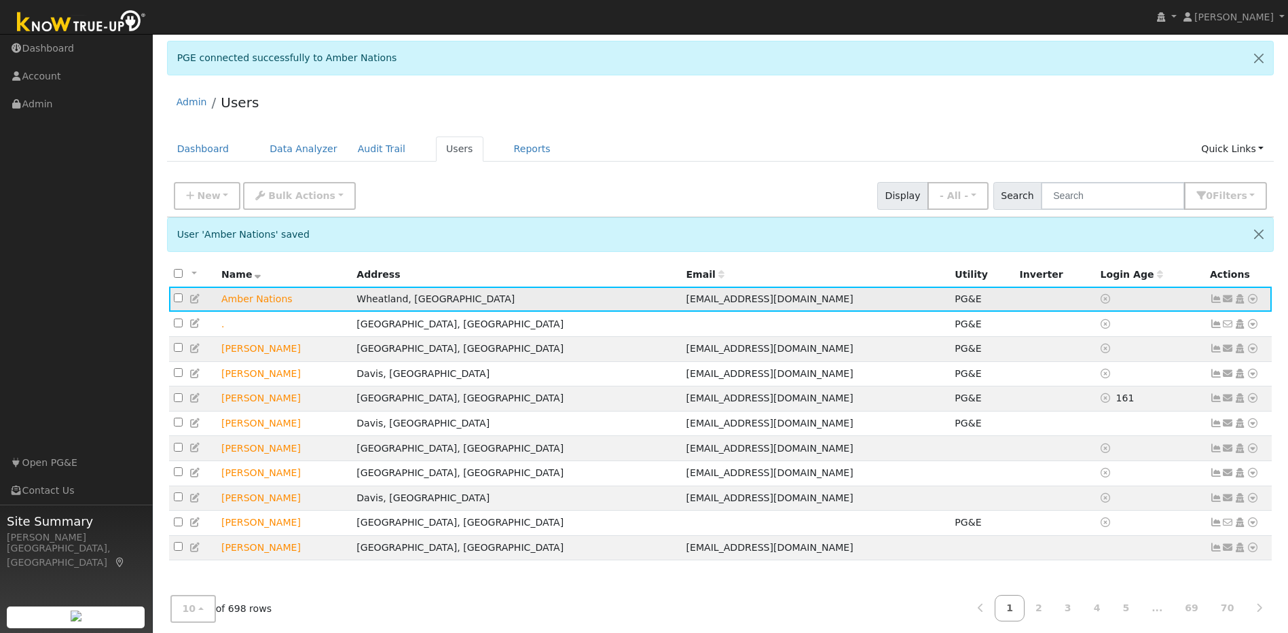
click at [1249, 299] on icon at bounding box center [1252, 299] width 12 height 10
click at [1155, 123] on div "Admin Users" at bounding box center [720, 105] width 1107 height 41
click at [1254, 299] on icon at bounding box center [1252, 299] width 12 height 10
click at [831, 95] on div "Admin Users" at bounding box center [720, 105] width 1107 height 41
click at [1216, 297] on icon at bounding box center [1215, 299] width 12 height 10
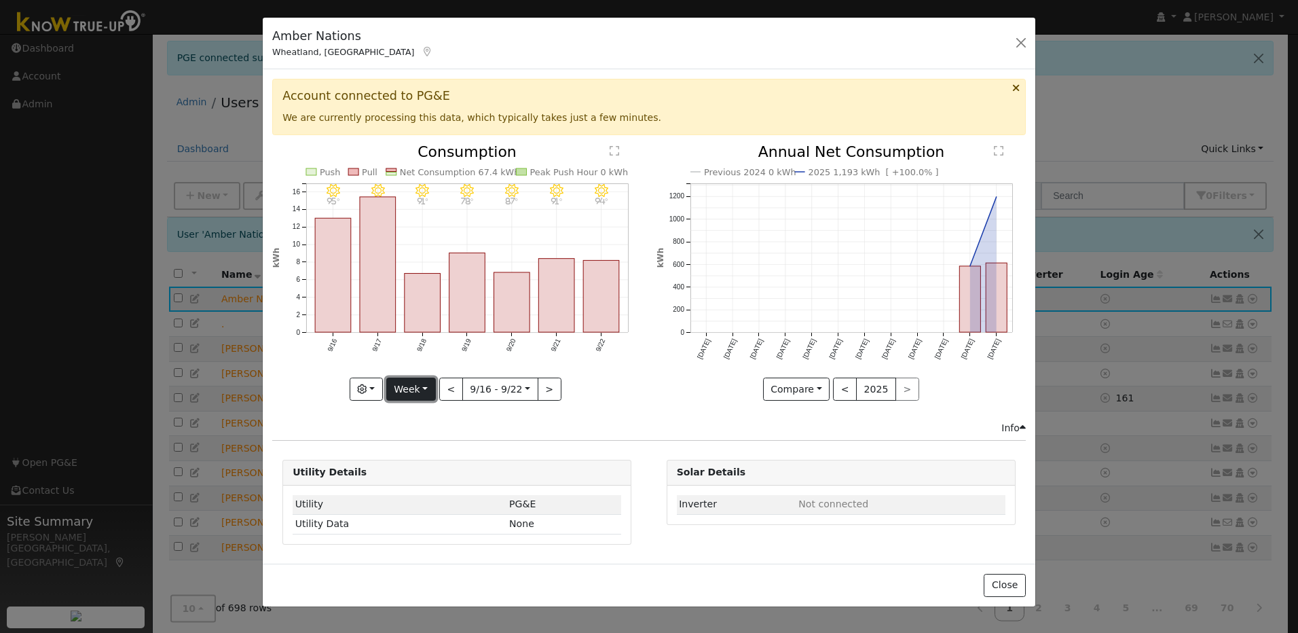
click at [413, 391] on button "Week" at bounding box center [411, 388] width 50 height 23
click at [423, 474] on link "Year" at bounding box center [434, 474] width 94 height 19
type input "2024-09-01"
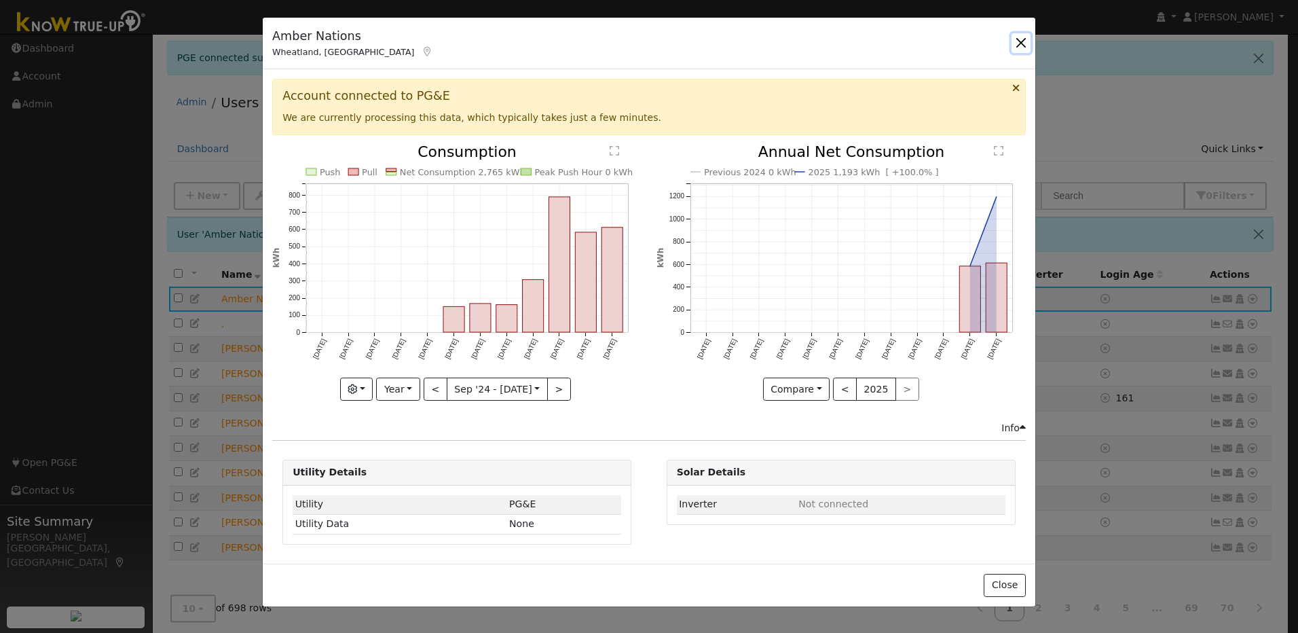
click at [1019, 48] on button "button" at bounding box center [1020, 42] width 19 height 19
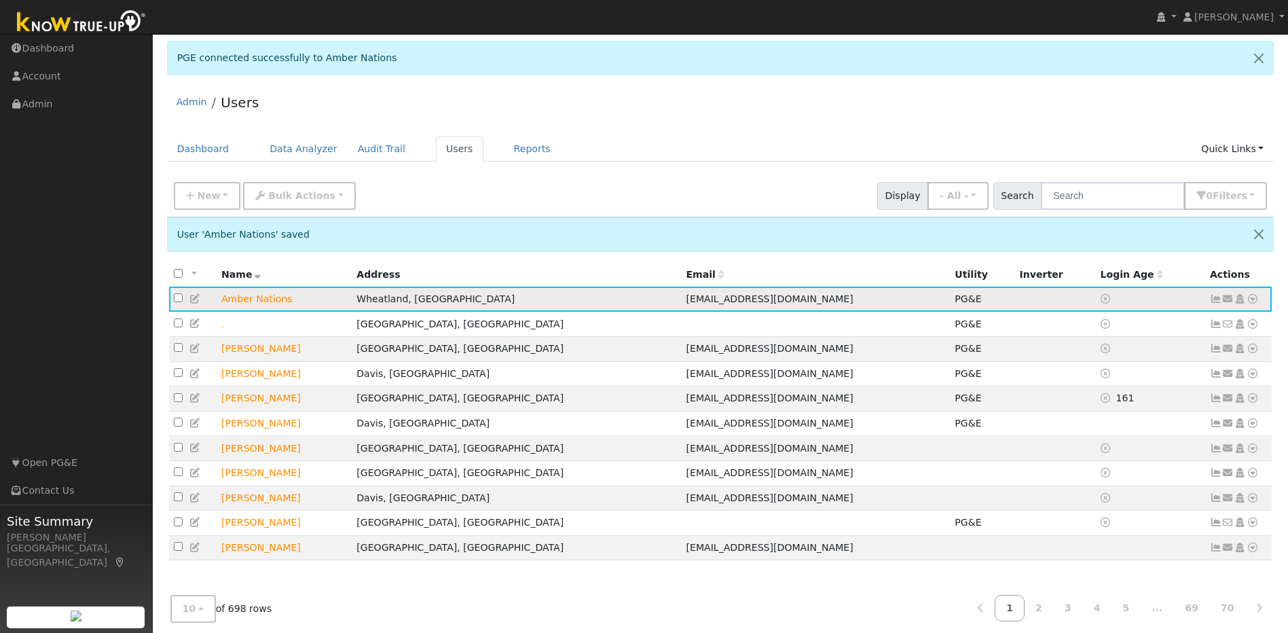
click at [198, 300] on icon at bounding box center [195, 299] width 12 height 10
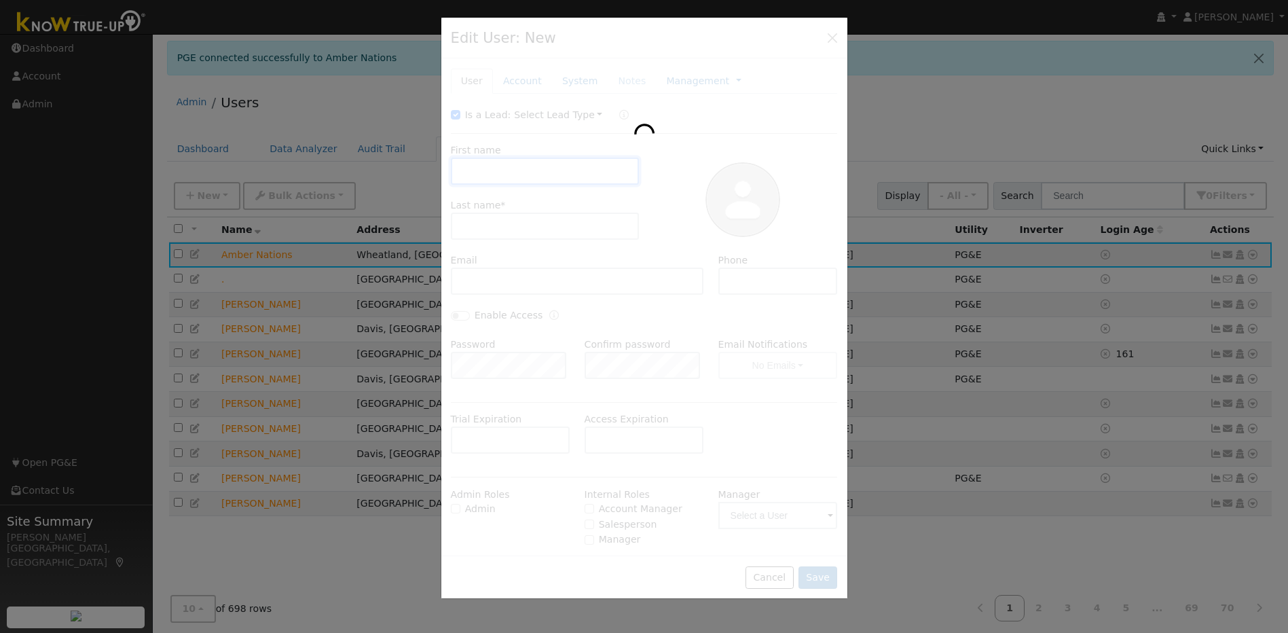
type input "Amber"
type input "Nations"
type input "[EMAIL_ADDRESS][DOMAIN_NAME]"
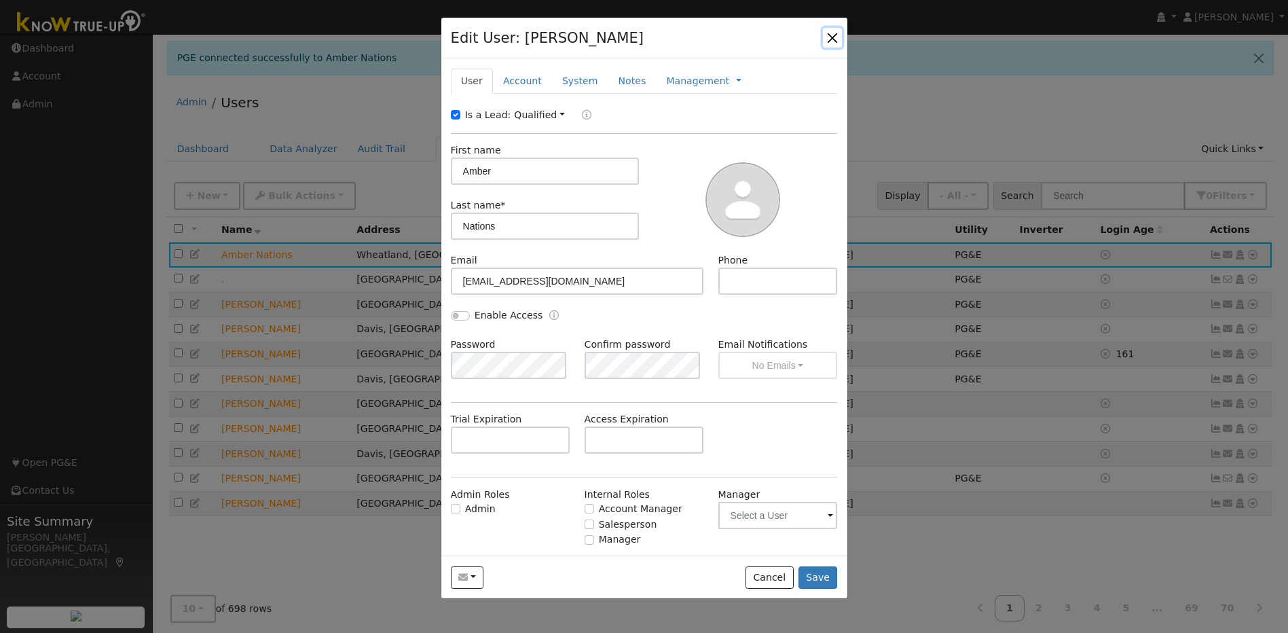
click at [830, 41] on button "button" at bounding box center [832, 37] width 19 height 19
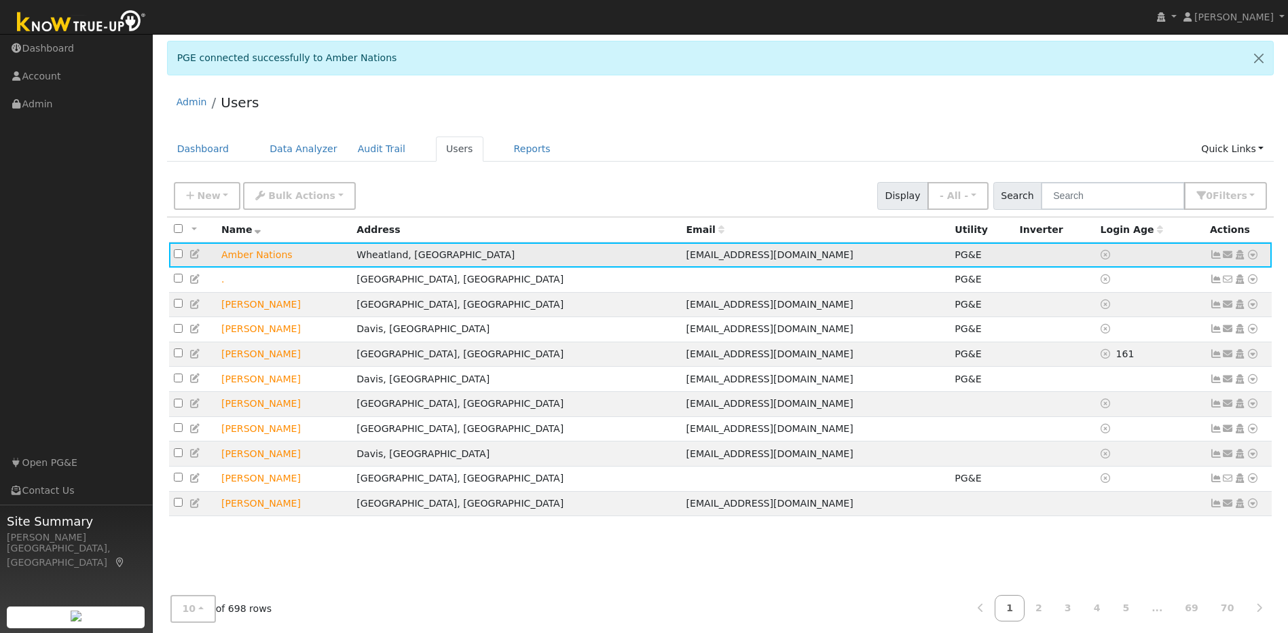
click at [1214, 257] on icon at bounding box center [1215, 255] width 12 height 10
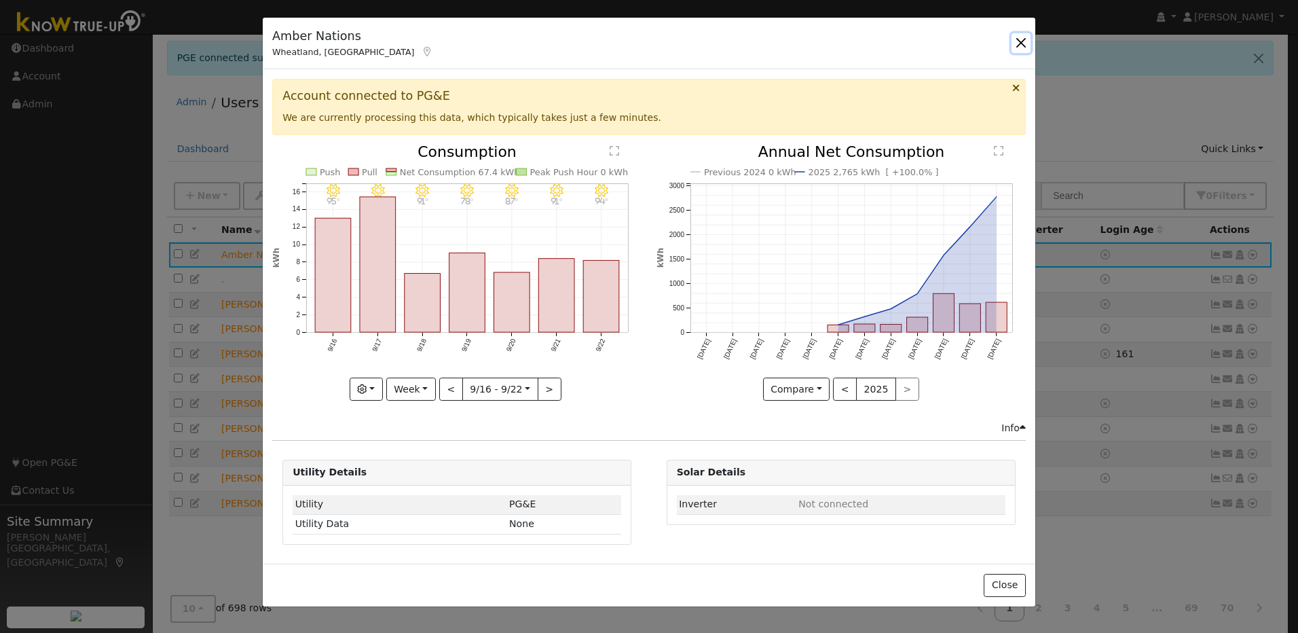
click at [1025, 41] on button "button" at bounding box center [1020, 42] width 19 height 19
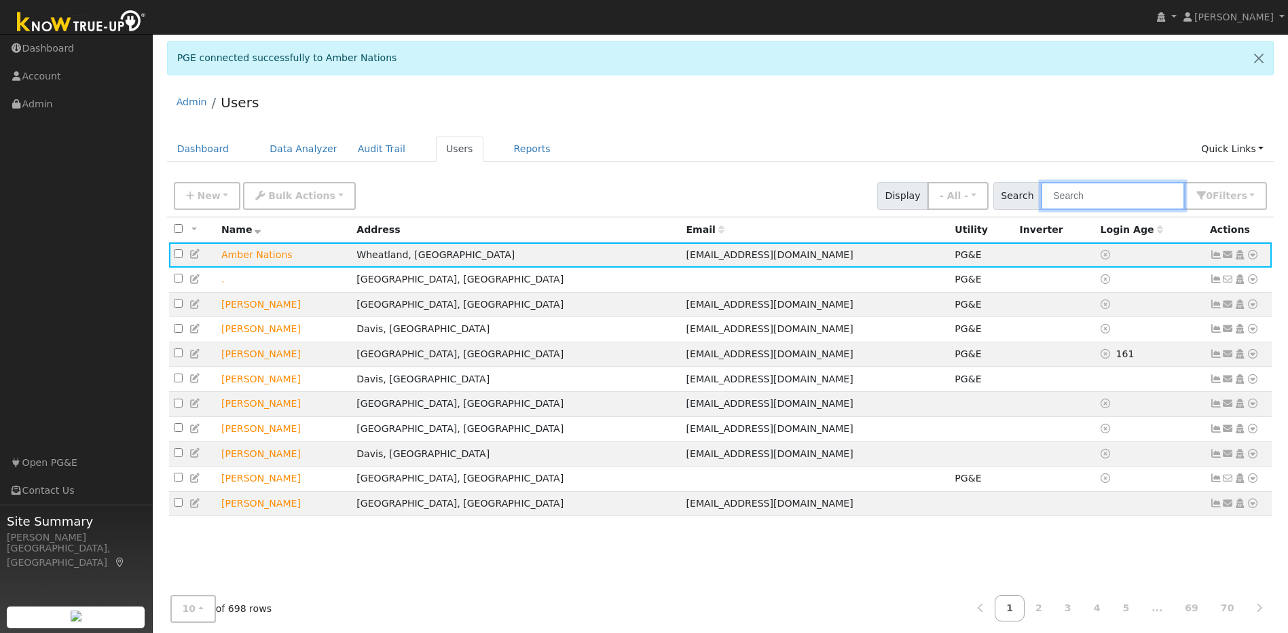
click at [1099, 202] on input "text" at bounding box center [1112, 196] width 144 height 28
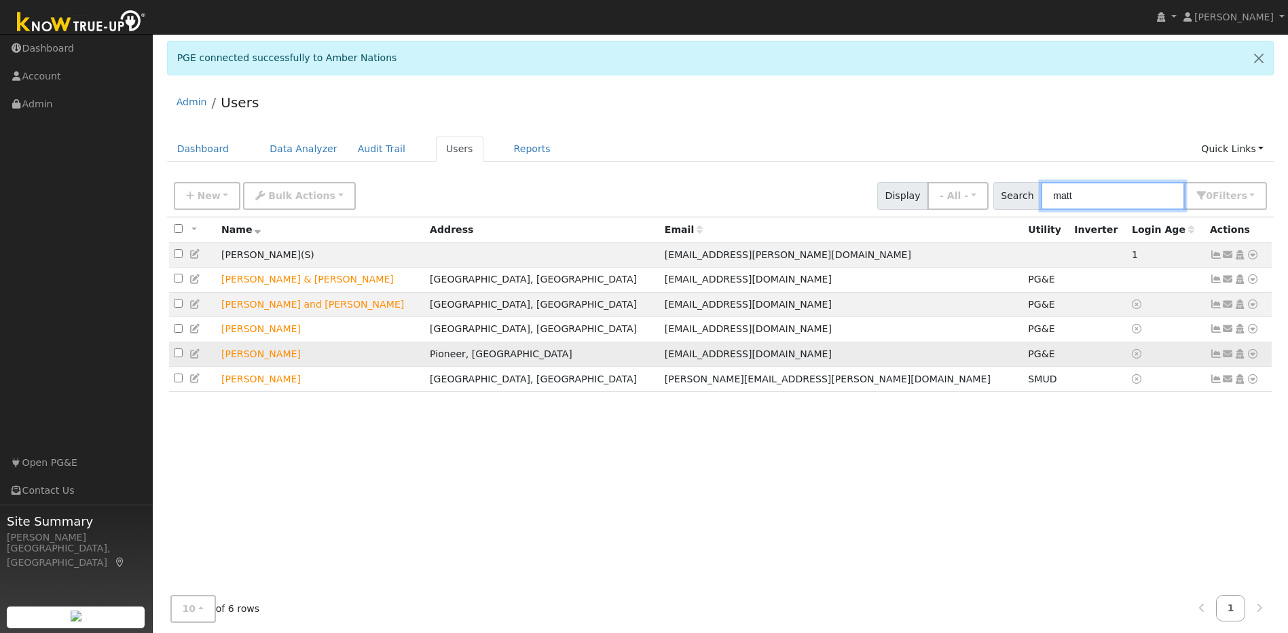
type input "matt"
click at [197, 358] on icon at bounding box center [195, 354] width 12 height 10
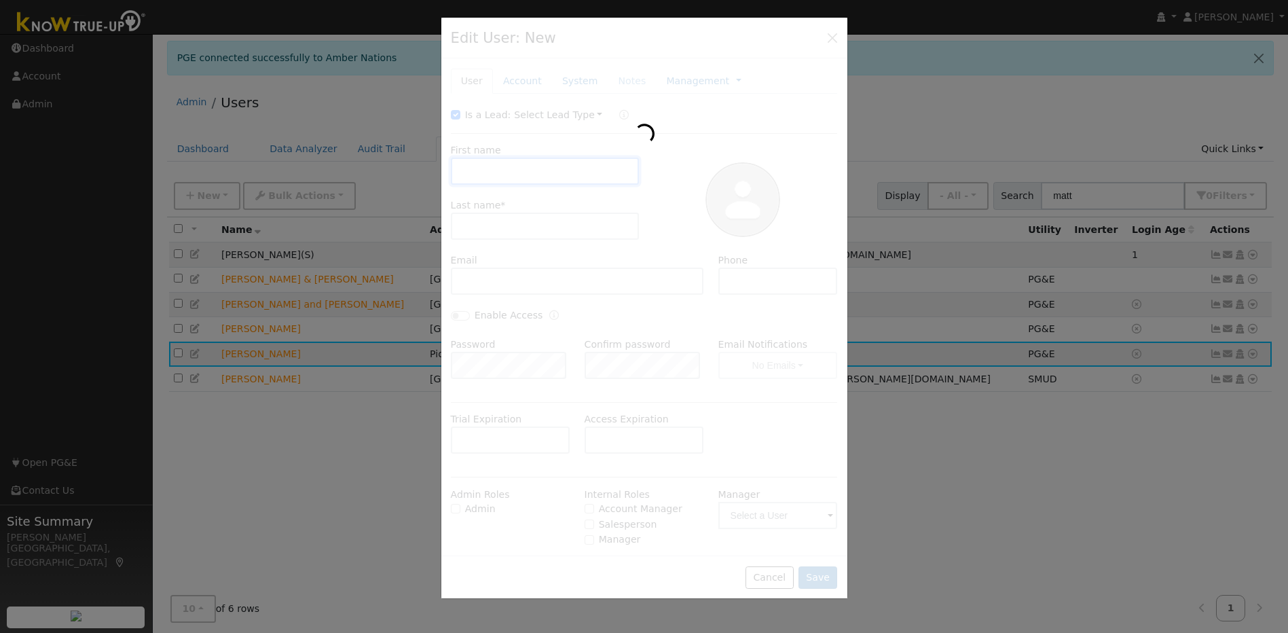
type input "Matt"
type input "McCormack"
type input "[EMAIL_ADDRESS][DOMAIN_NAME]"
type input "916-836-7230"
type input "Matt Bilyeu"
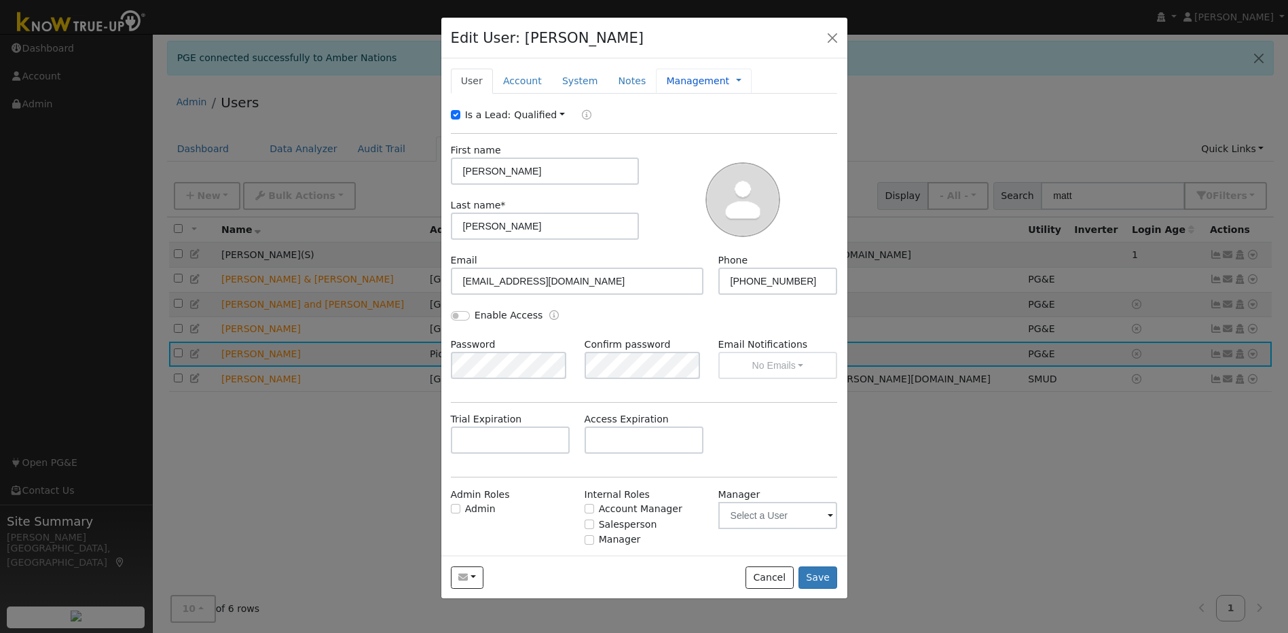
click at [666, 83] on link "Management" at bounding box center [697, 81] width 63 height 14
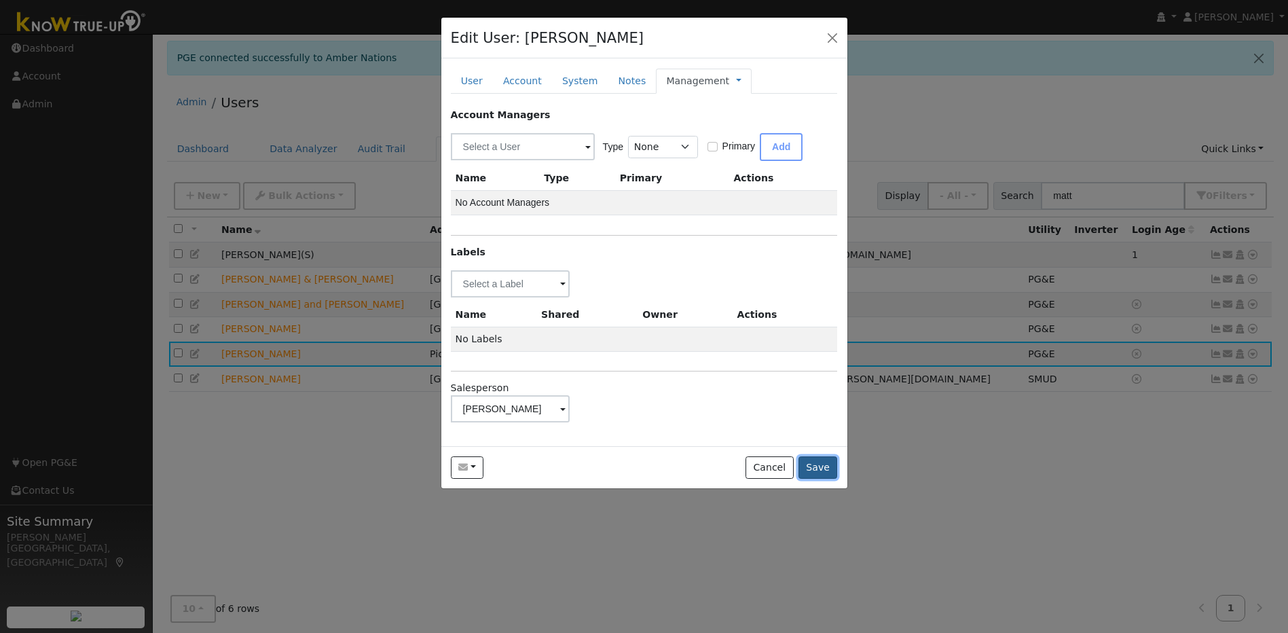
click at [825, 465] on button "Save" at bounding box center [817, 467] width 39 height 23
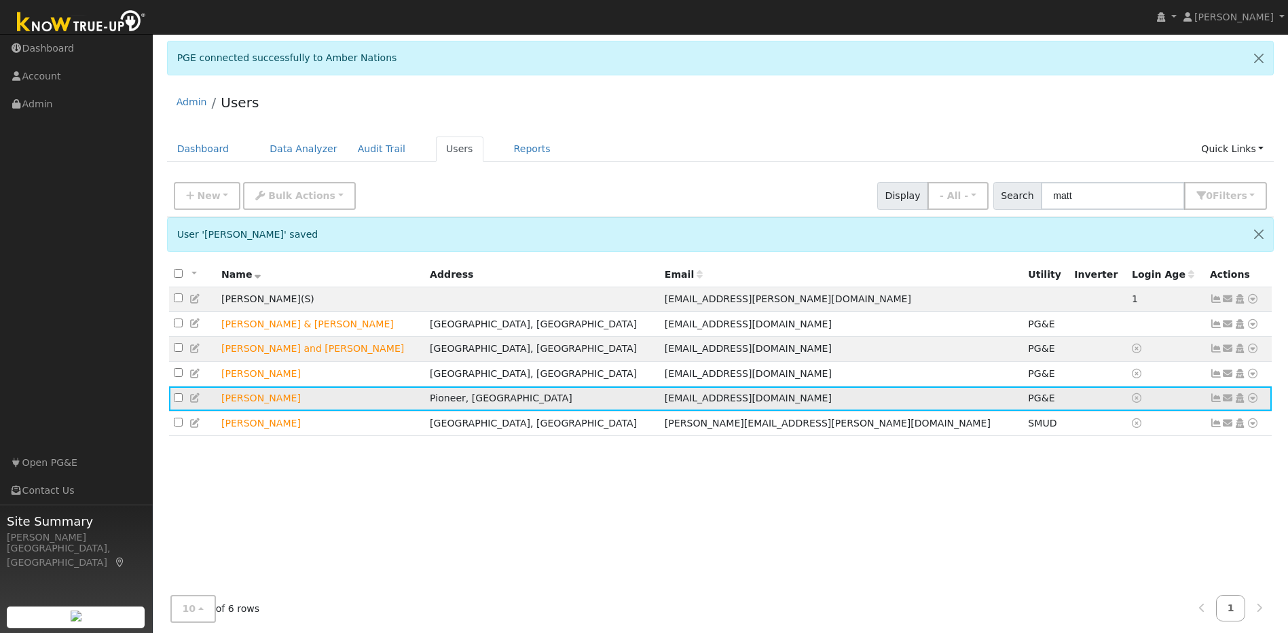
click at [1216, 402] on icon at bounding box center [1215, 398] width 12 height 10
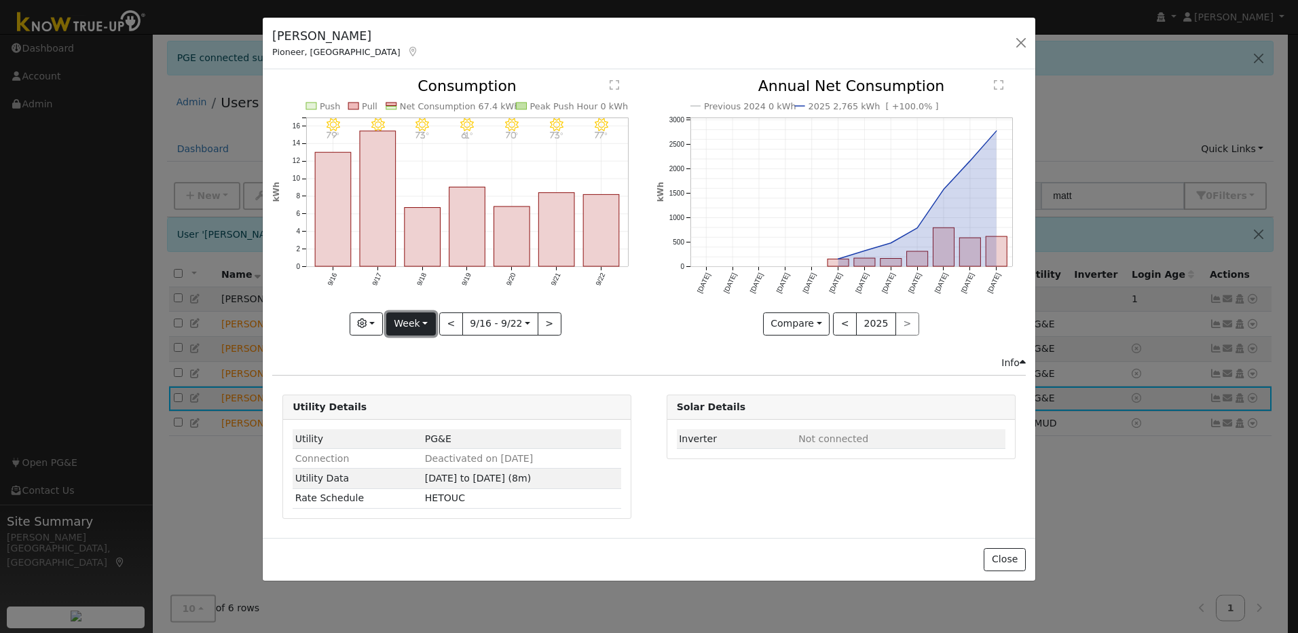
click at [409, 324] on button "Week" at bounding box center [411, 323] width 50 height 23
click at [415, 409] on link "Year" at bounding box center [434, 408] width 94 height 19
type input "2024-09-01"
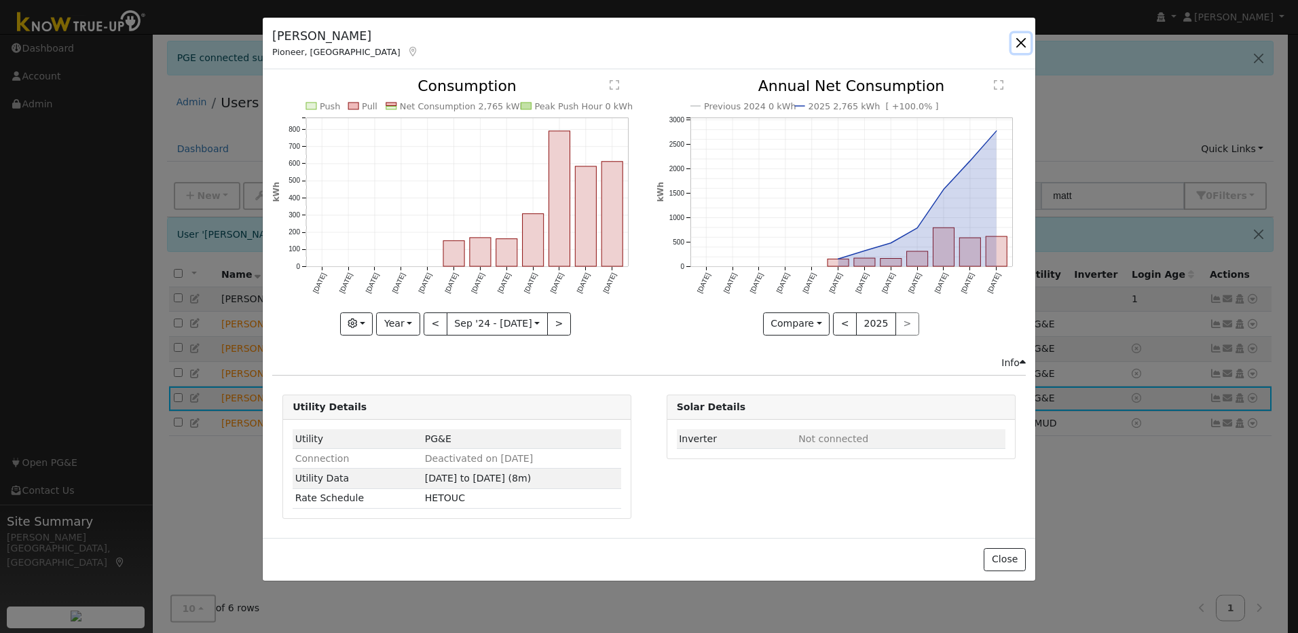
click at [1023, 43] on button "button" at bounding box center [1020, 42] width 19 height 19
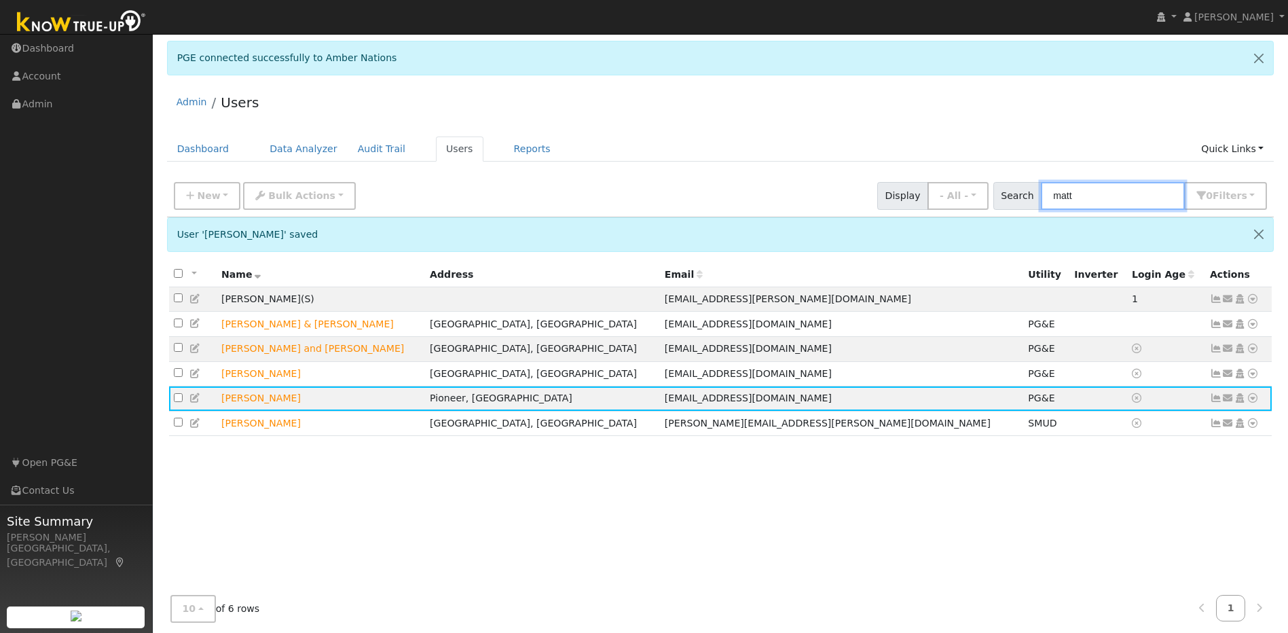
drag, startPoint x: 1095, startPoint y: 195, endPoint x: 1064, endPoint y: 189, distance: 31.8
click at [1065, 191] on input "matt" at bounding box center [1112, 196] width 144 height 28
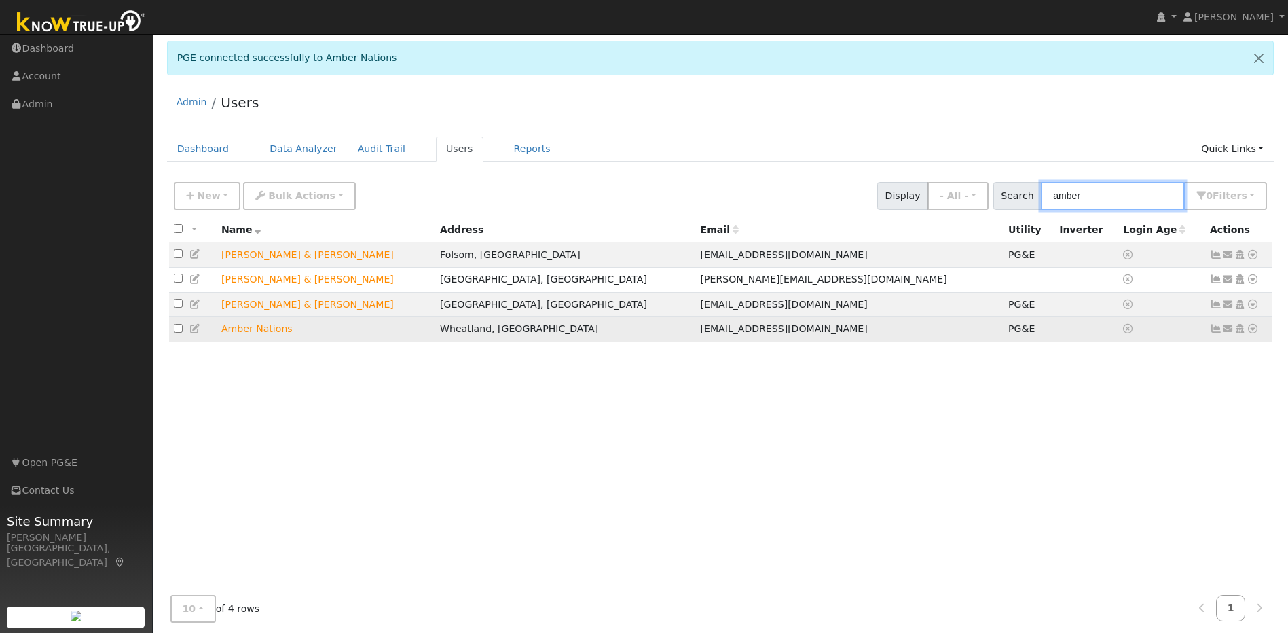
type input "amber"
click at [1216, 333] on icon at bounding box center [1215, 329] width 12 height 10
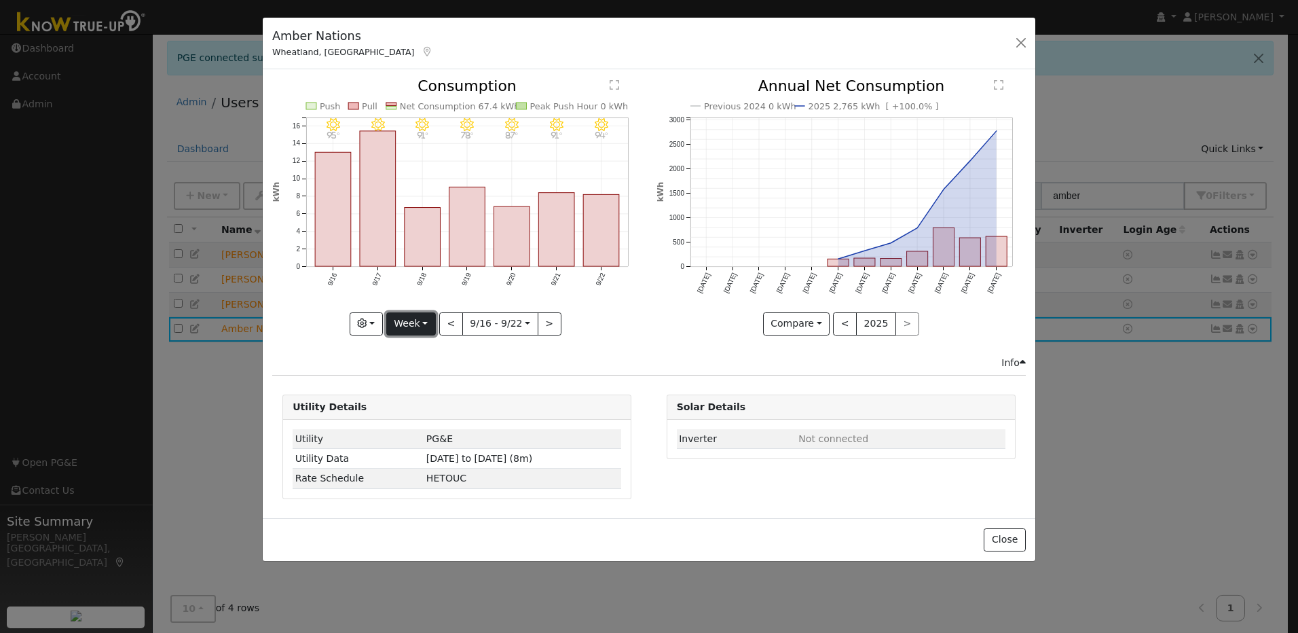
click at [420, 322] on button "Week" at bounding box center [411, 323] width 50 height 23
click at [419, 409] on link "Year" at bounding box center [434, 408] width 94 height 19
type input "2024-09-01"
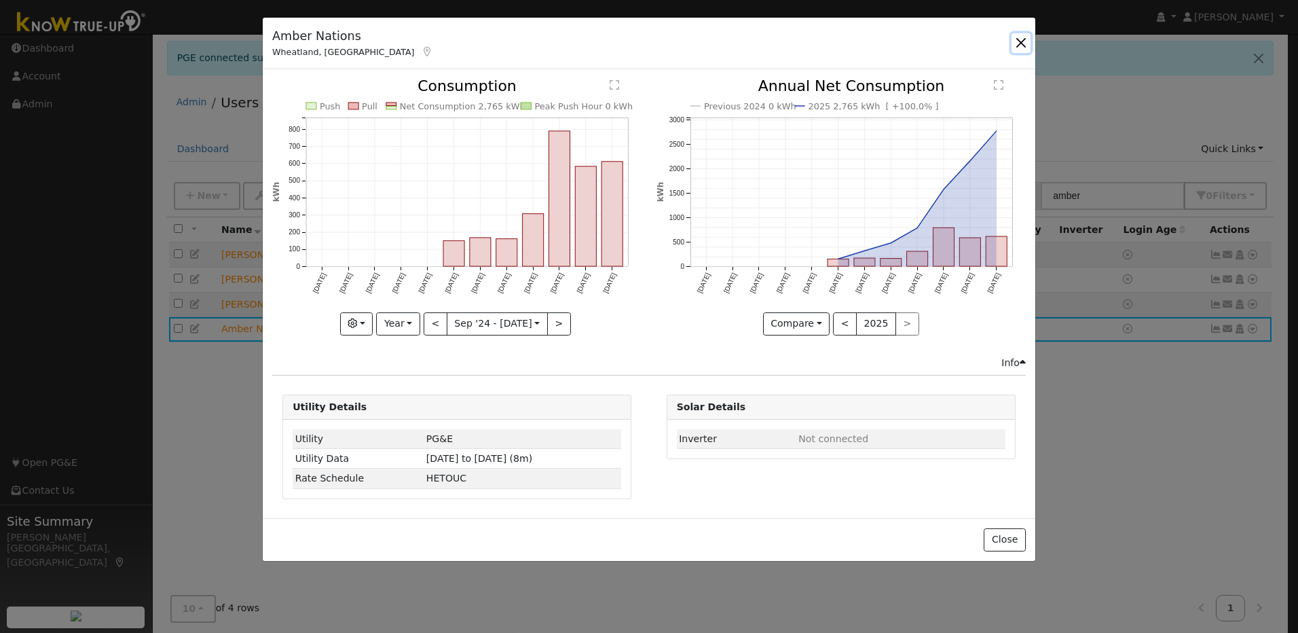
click at [1017, 49] on button "button" at bounding box center [1020, 42] width 19 height 19
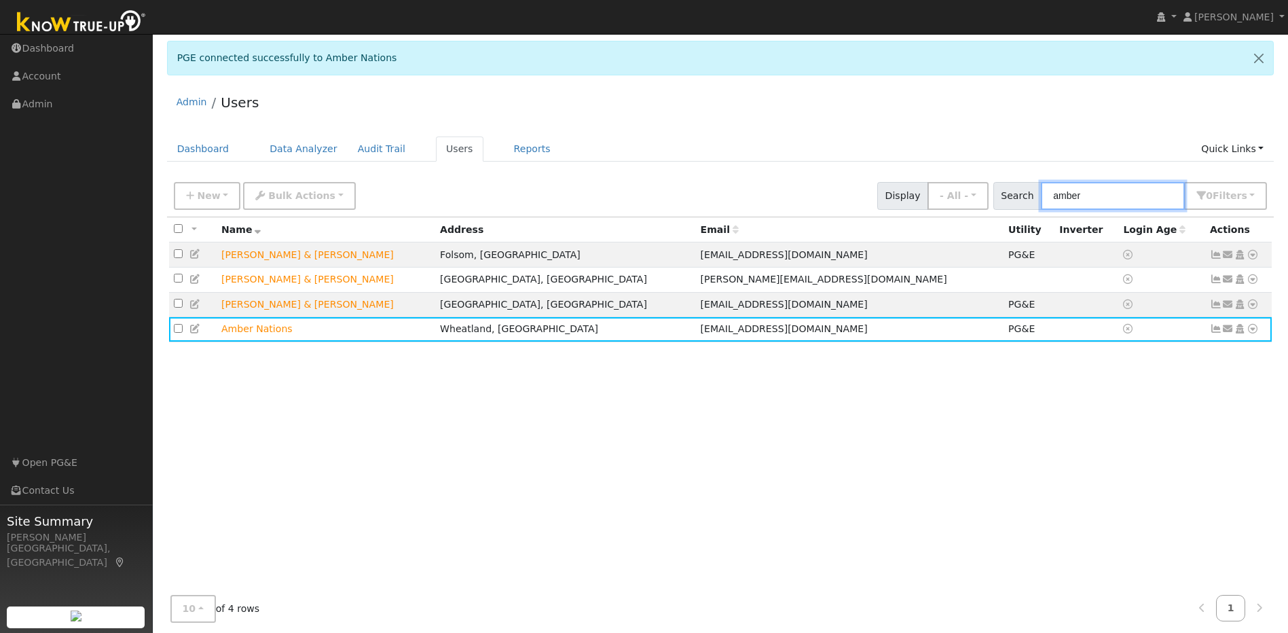
drag, startPoint x: 1108, startPoint y: 197, endPoint x: 1043, endPoint y: 186, distance: 65.4
click at [1066, 202] on input "amber" at bounding box center [1112, 196] width 144 height 28
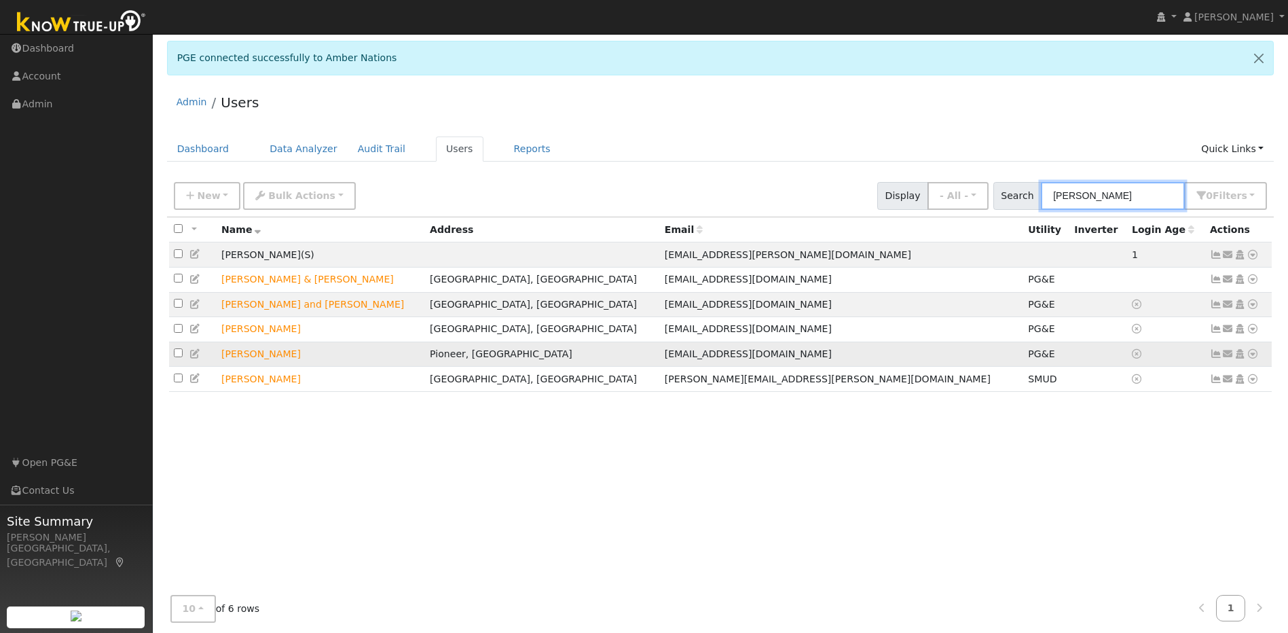
type input "Matt"
click at [1215, 358] on icon at bounding box center [1215, 354] width 12 height 10
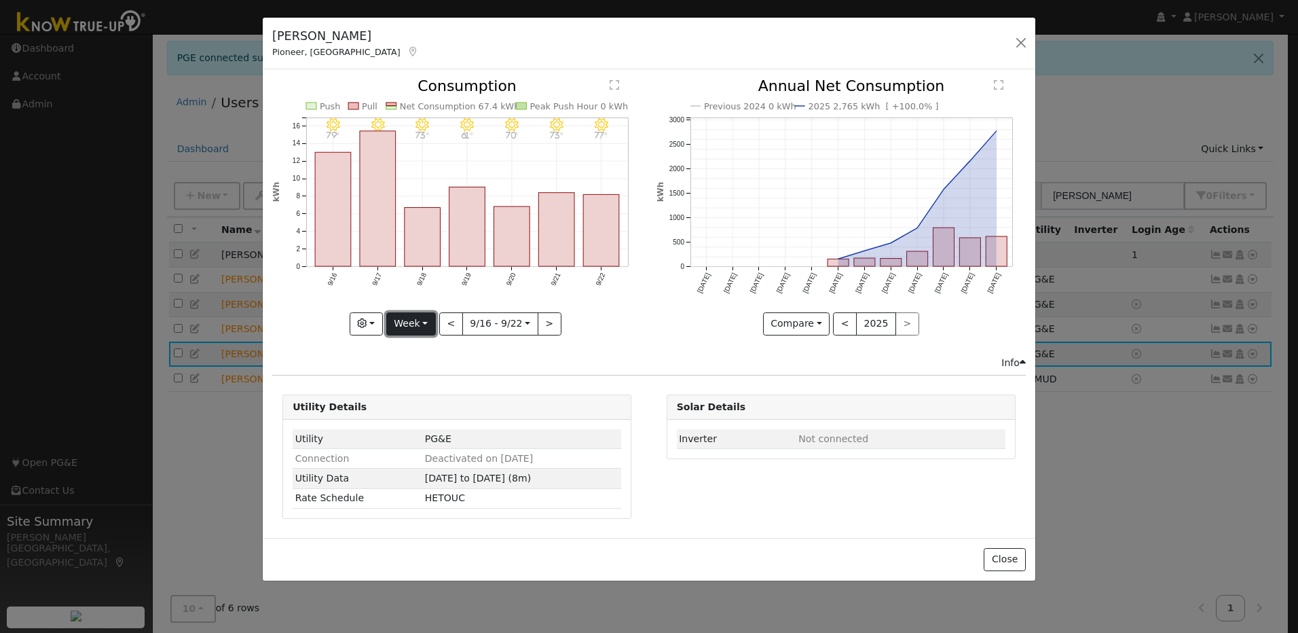
click at [406, 322] on button "Week" at bounding box center [411, 323] width 50 height 23
click at [408, 409] on link "Year" at bounding box center [434, 408] width 94 height 19
type input "2024-09-01"
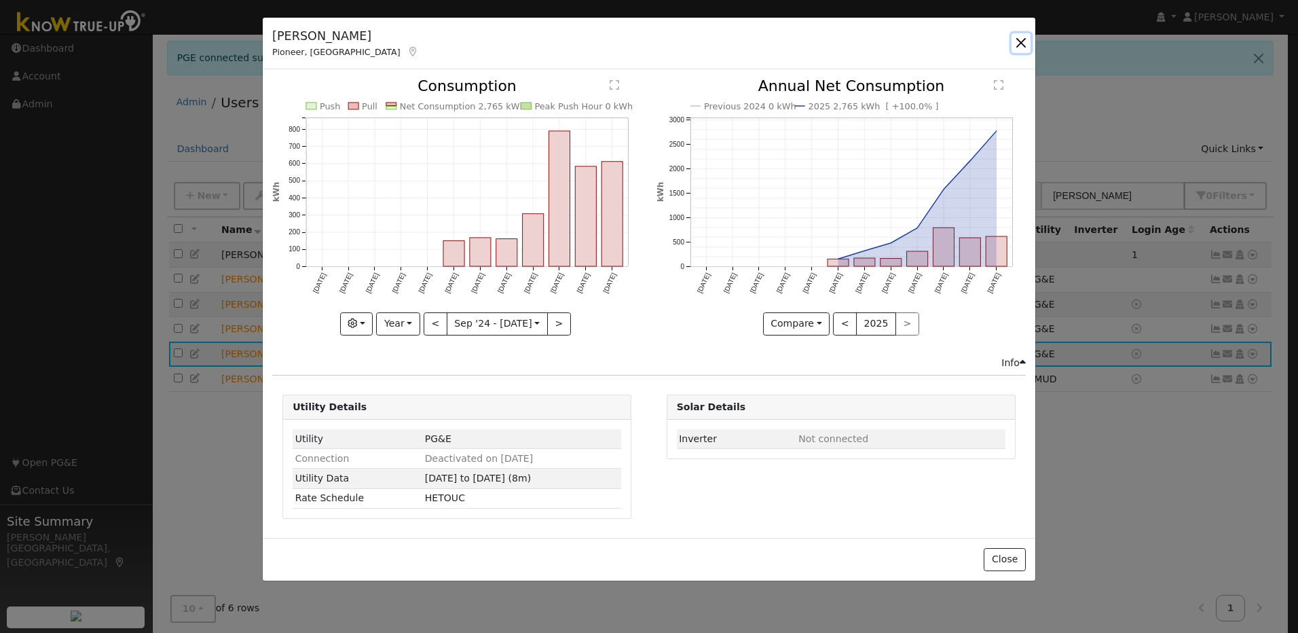
click at [1017, 47] on button "button" at bounding box center [1020, 42] width 19 height 19
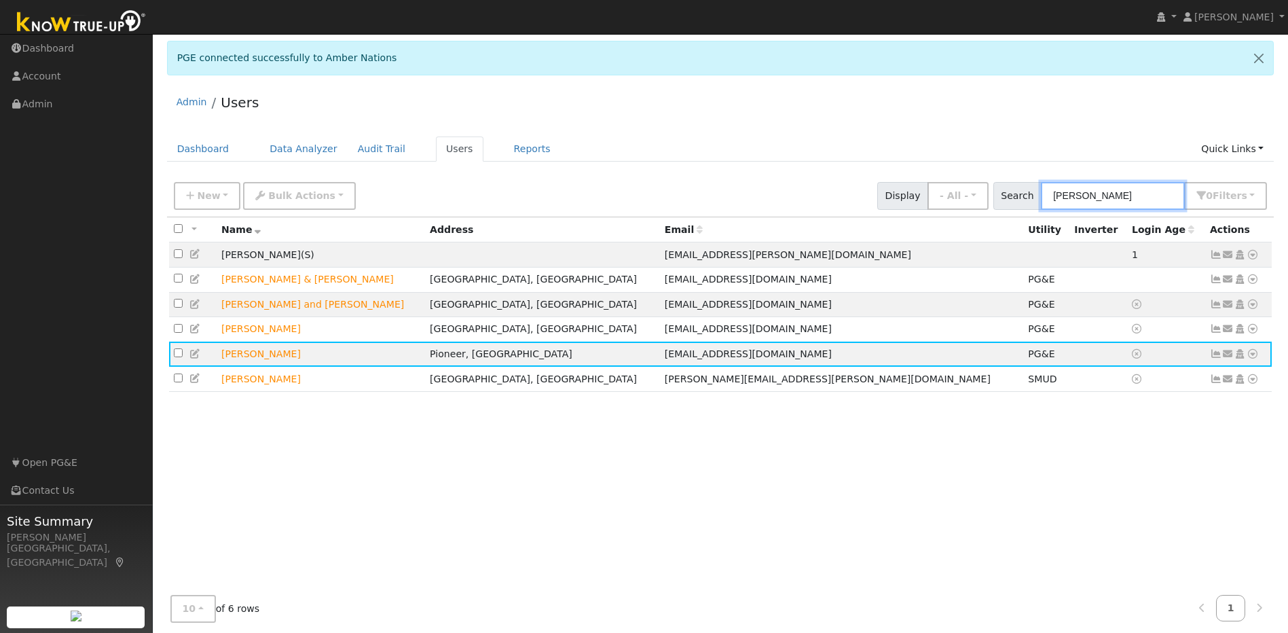
drag, startPoint x: 1093, startPoint y: 198, endPoint x: 1066, endPoint y: 195, distance: 28.0
click at [1066, 195] on input "Matt" at bounding box center [1112, 196] width 144 height 28
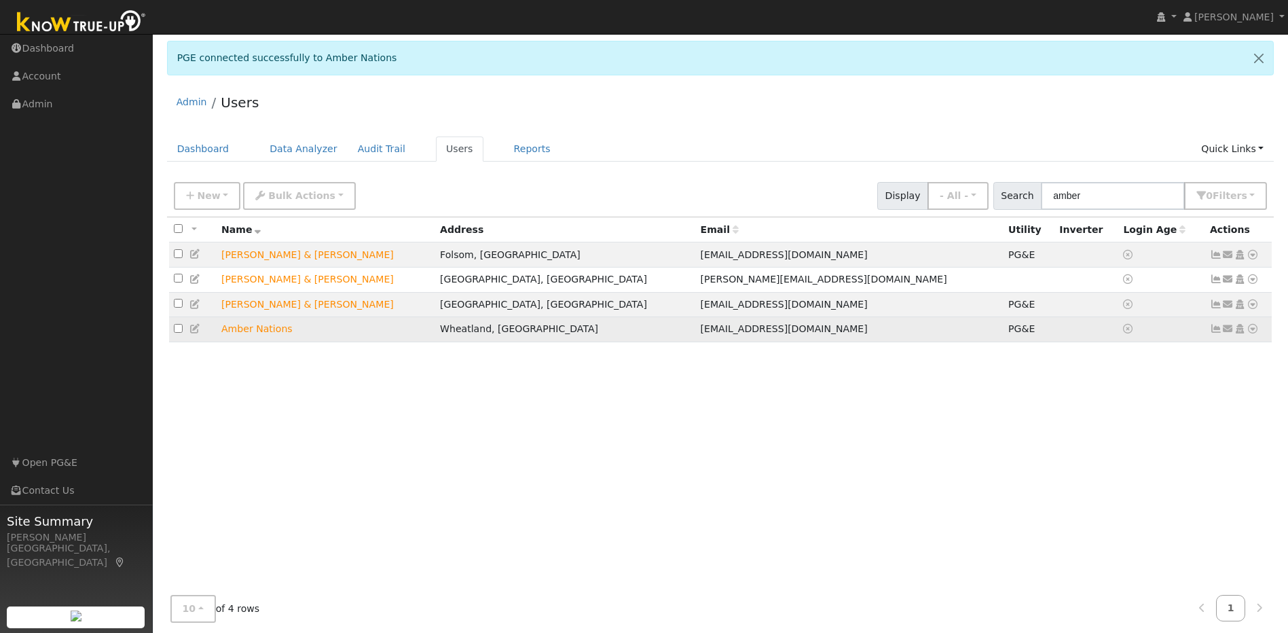
click at [1247, 333] on icon at bounding box center [1252, 329] width 12 height 10
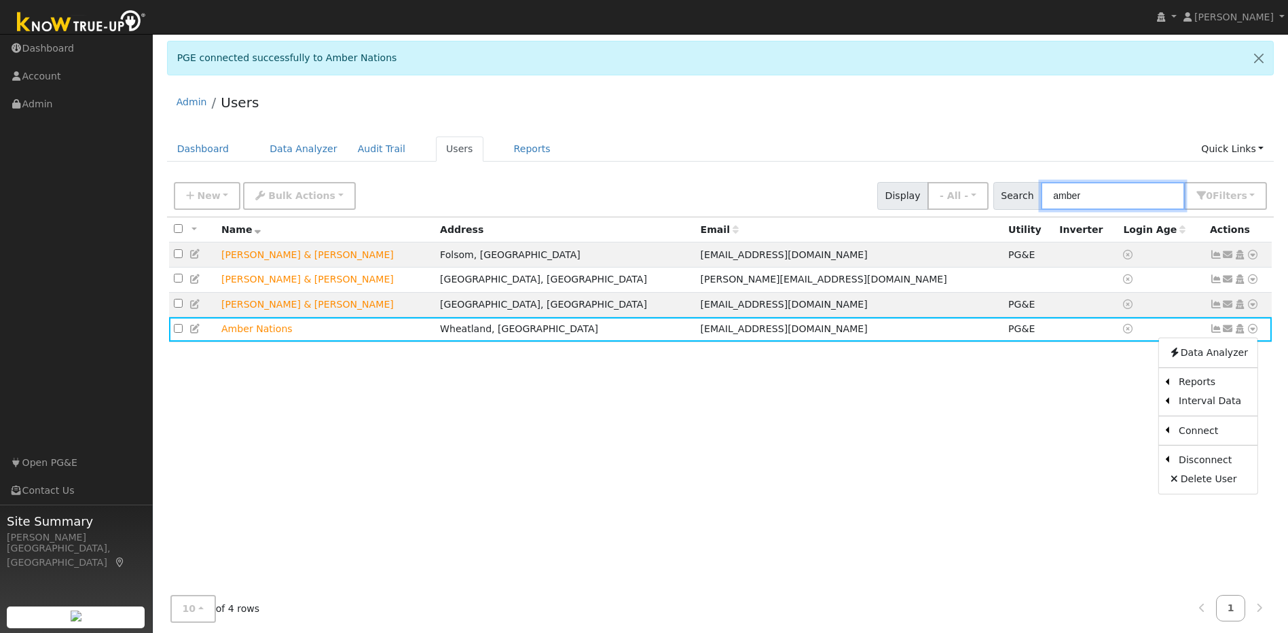
drag, startPoint x: 1105, startPoint y: 196, endPoint x: 1052, endPoint y: 198, distance: 53.0
click at [1052, 198] on div "Search amber 0 Filter s Role Show - All - Show Leads Admin Billing Admin Accoun…" at bounding box center [1130, 196] width 274 height 28
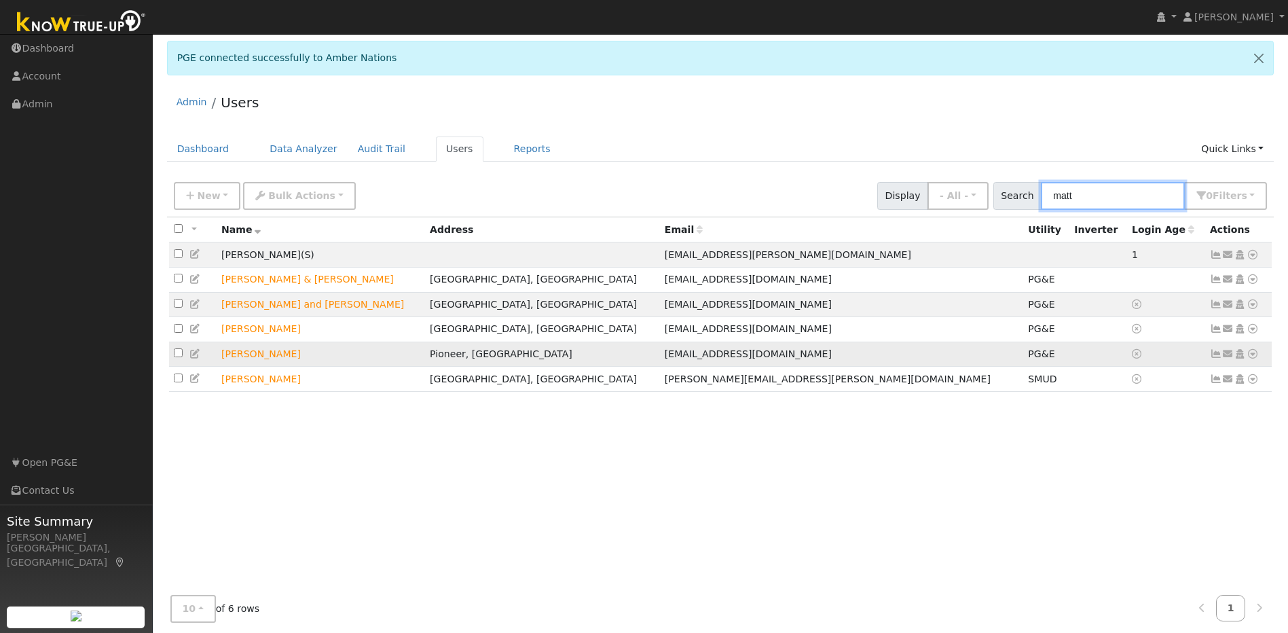
type input "matt"
click at [1256, 358] on icon at bounding box center [1252, 354] width 12 height 10
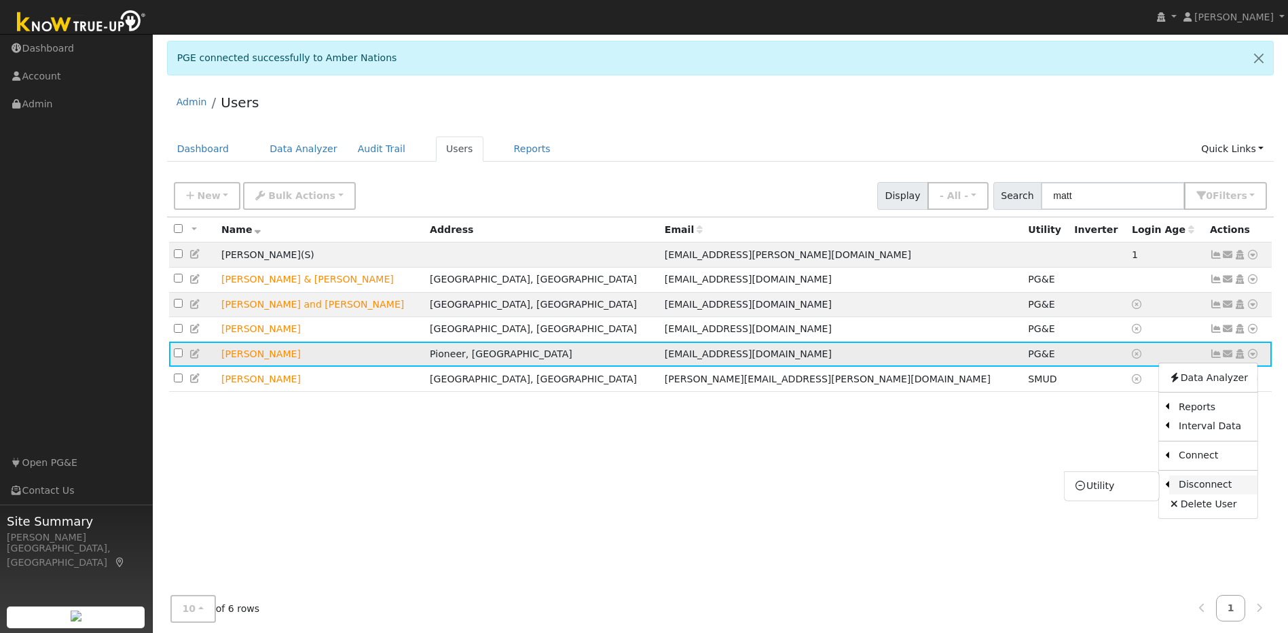
click at [1216, 488] on link "Disconnect" at bounding box center [1213, 484] width 88 height 19
click at [1249, 358] on icon at bounding box center [1252, 354] width 12 height 10
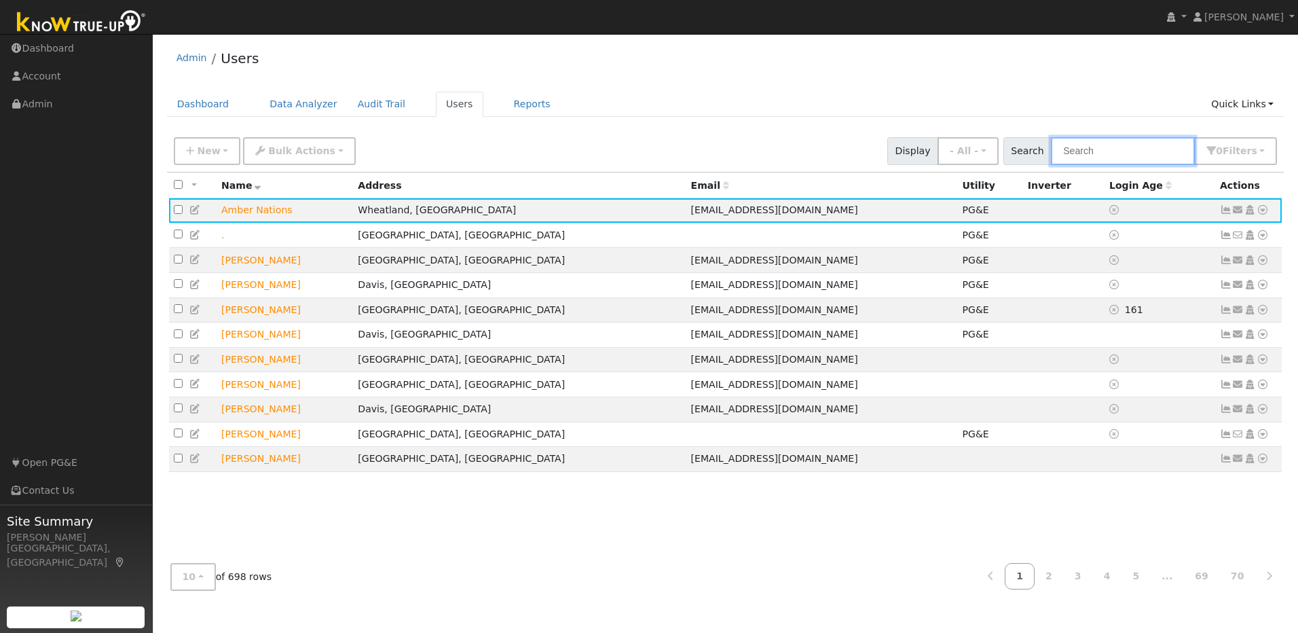
click at [1116, 153] on input "text" at bounding box center [1123, 151] width 144 height 28
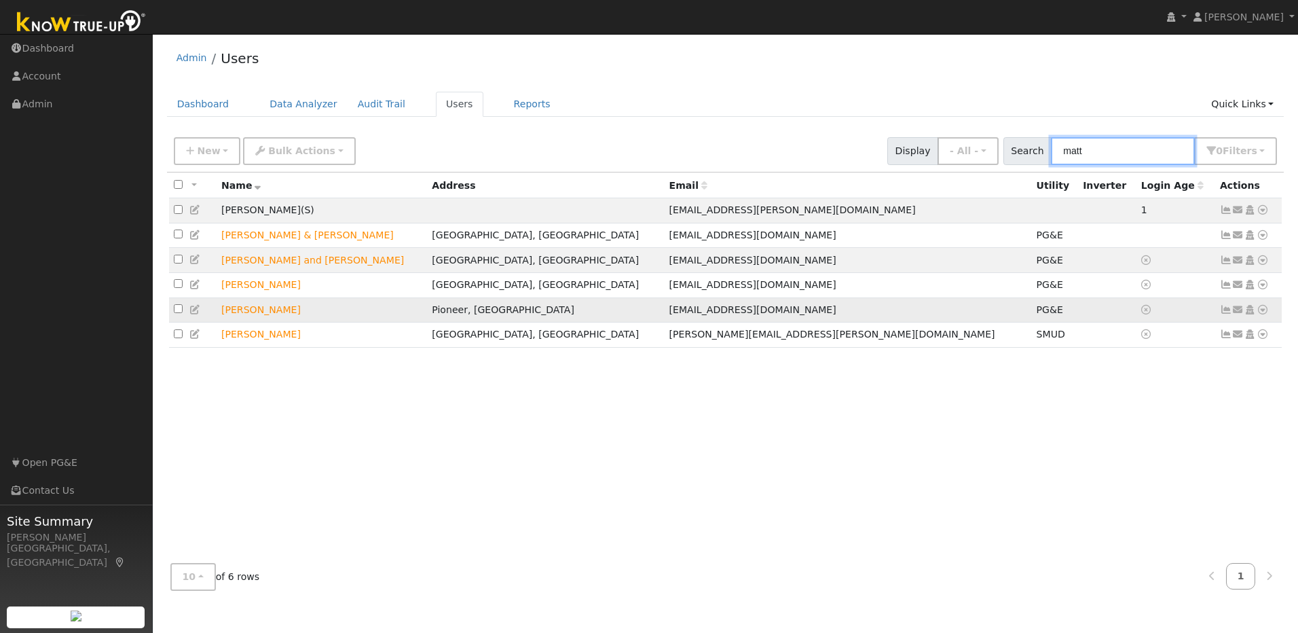
type input "matt"
click at [1258, 314] on icon at bounding box center [1262, 310] width 12 height 10
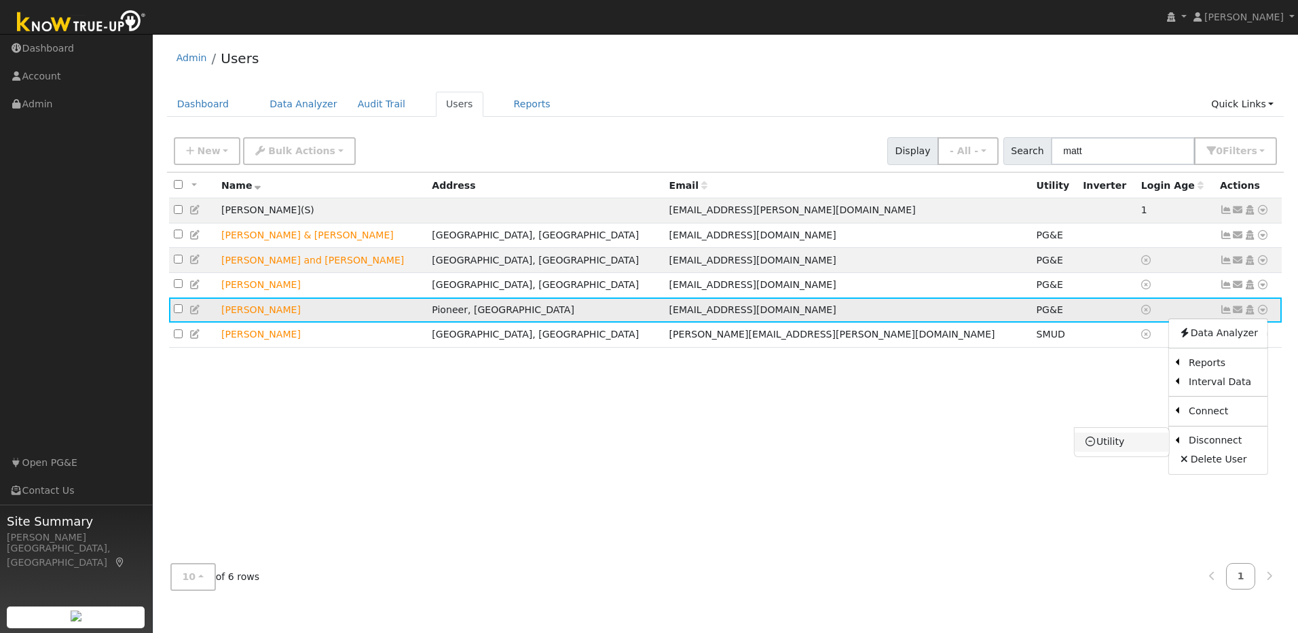
click at [1125, 447] on link "Utility" at bounding box center [1121, 441] width 94 height 19
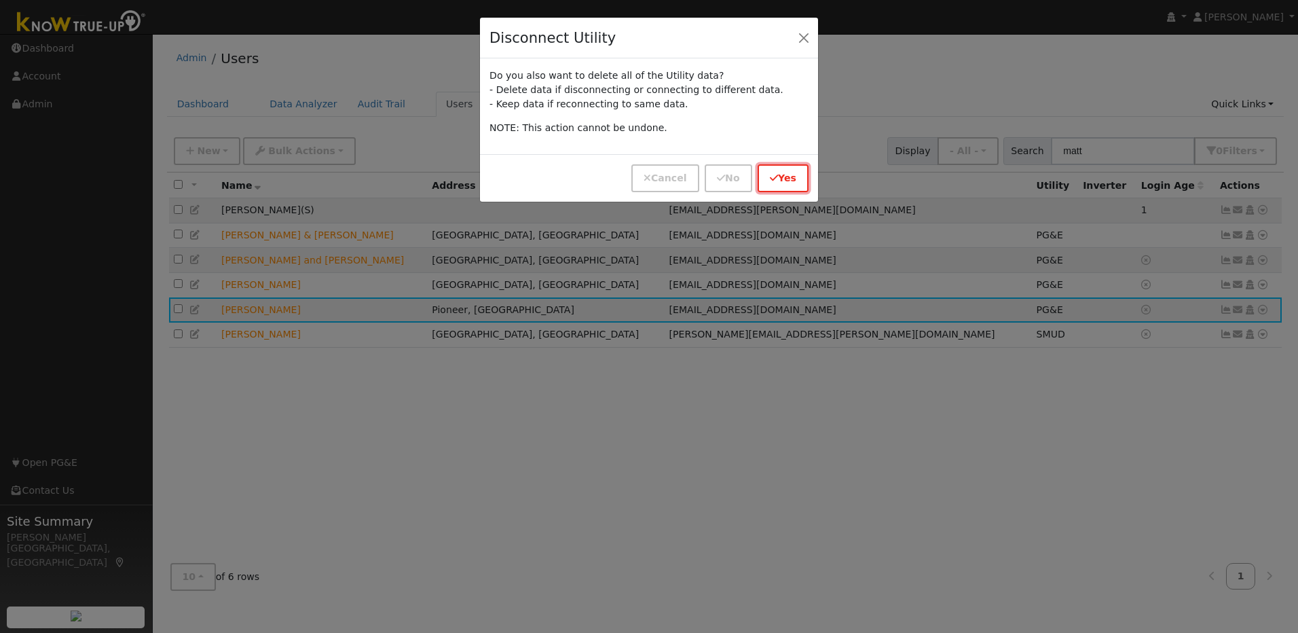
click at [785, 176] on button "Yes" at bounding box center [782, 178] width 51 height 28
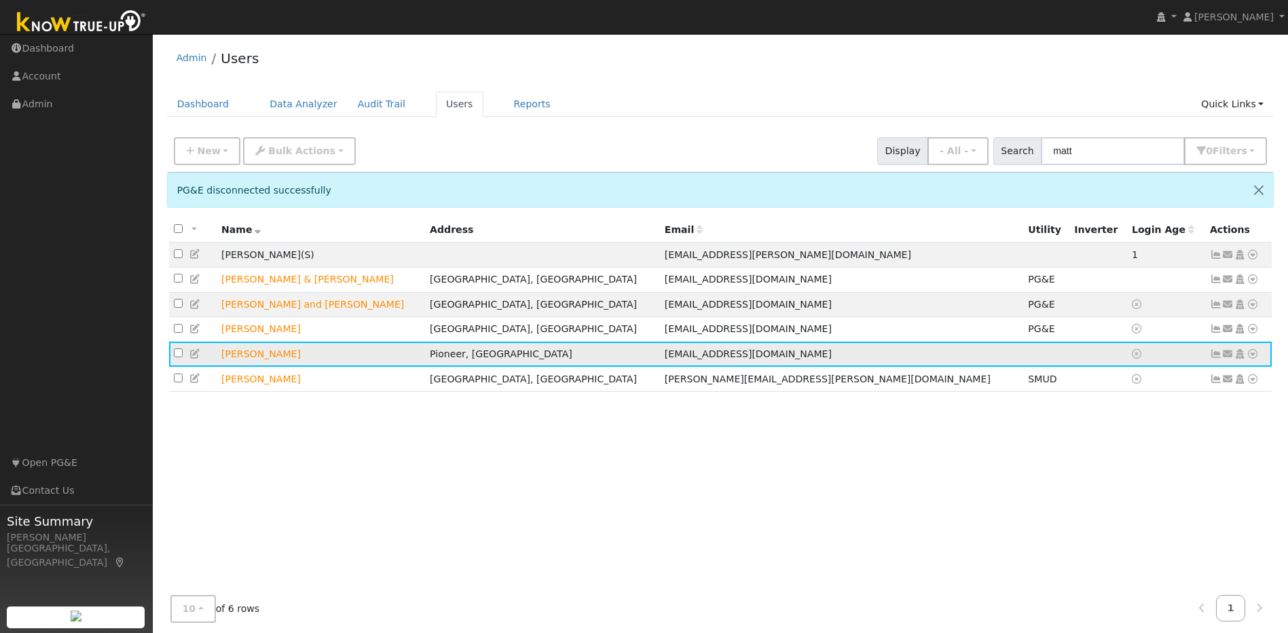
click at [1254, 358] on icon at bounding box center [1252, 354] width 12 height 10
click at [0, 0] on link "Utility" at bounding box center [0, 0] width 0 height 0
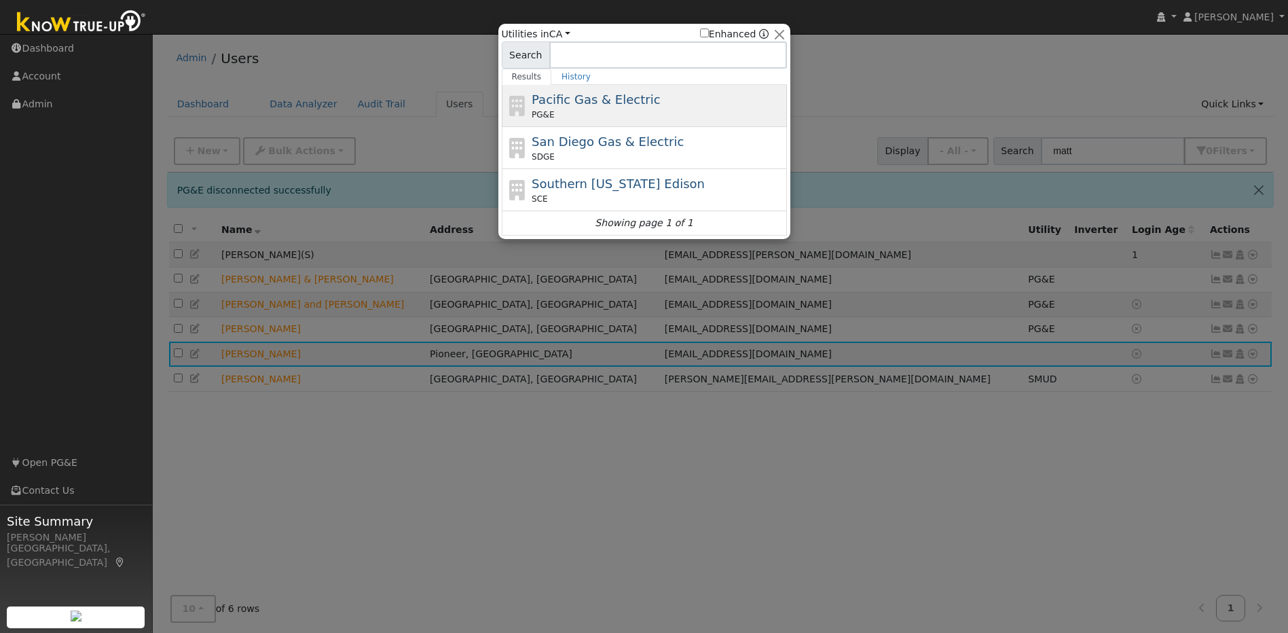
click at [624, 109] on div "PG&E" at bounding box center [657, 115] width 252 height 12
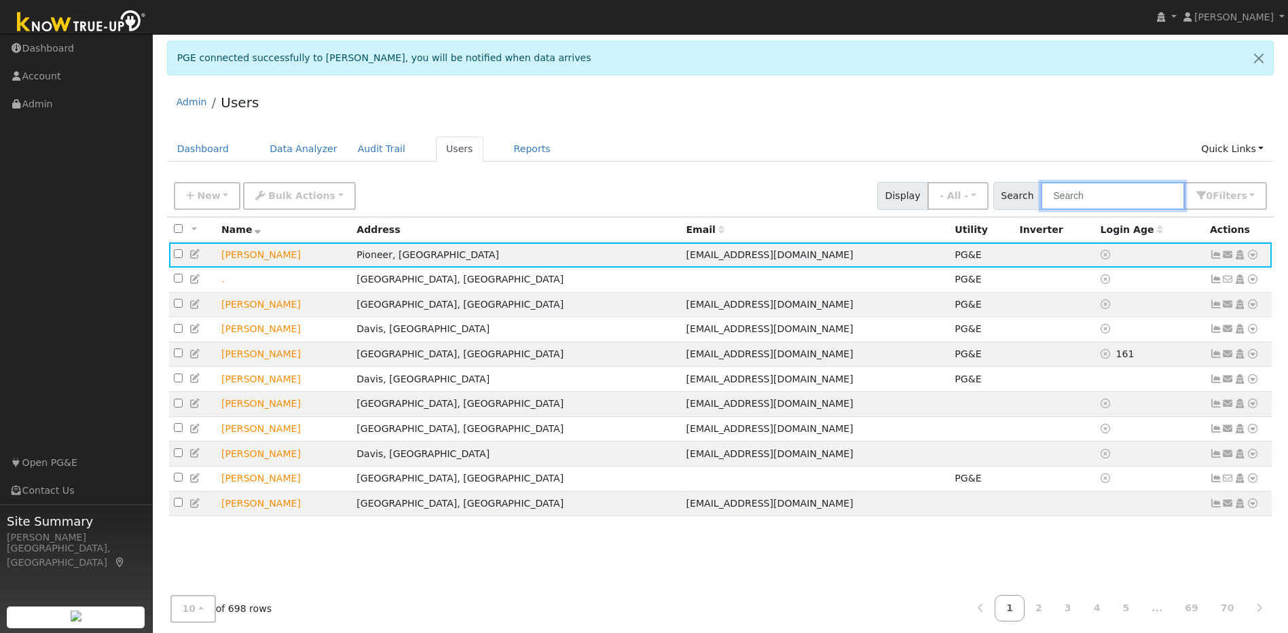
click at [1097, 201] on input "text" at bounding box center [1112, 196] width 144 height 28
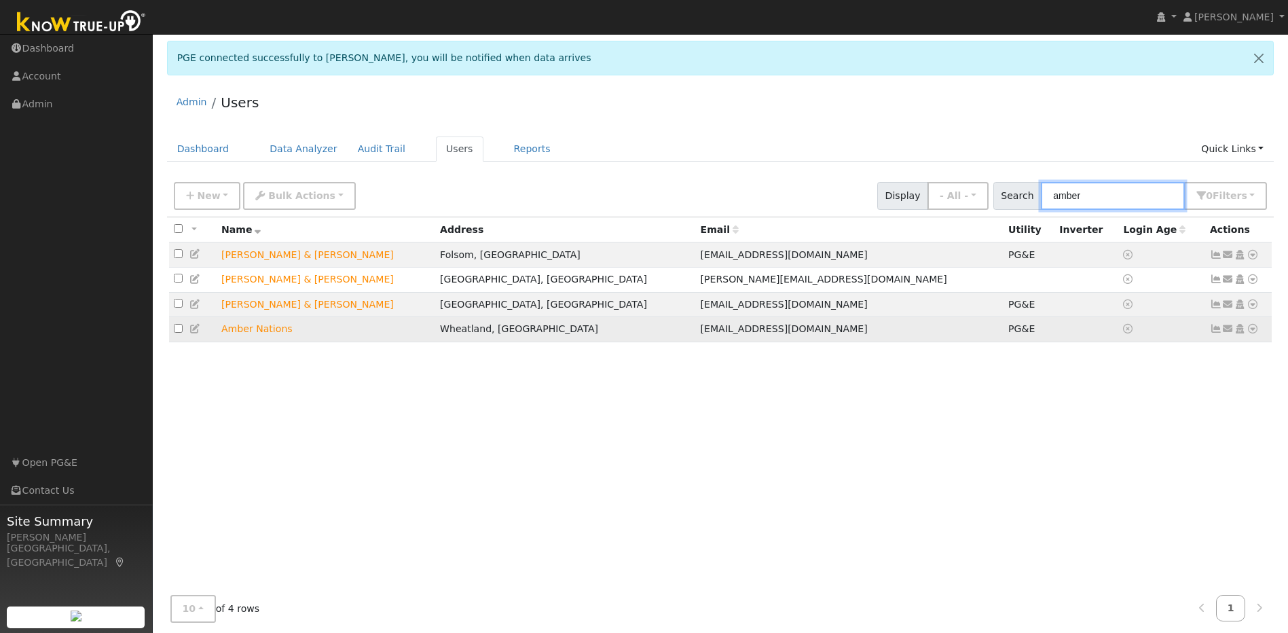
type input "amber"
click at [1252, 333] on icon at bounding box center [1252, 329] width 12 height 10
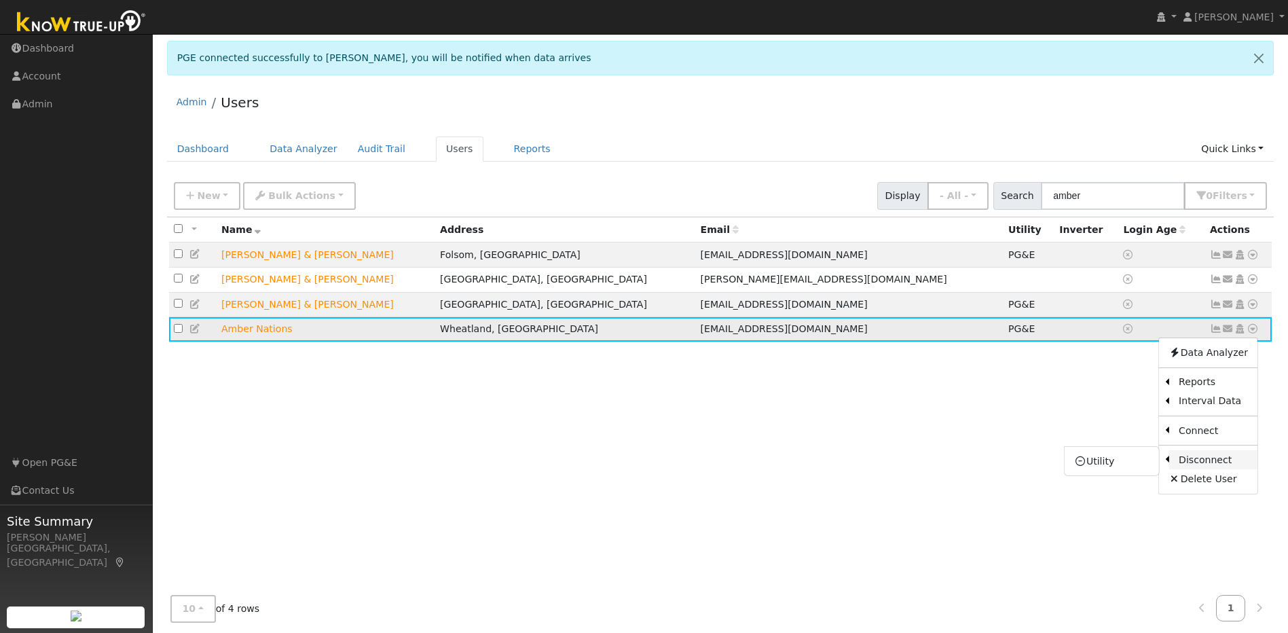
click at [1226, 460] on link "Disconnect" at bounding box center [1213, 459] width 88 height 19
click at [1245, 333] on div "Data Analyzer Reports Scenario Health Check Energy Audit Account Timeline User …" at bounding box center [1251, 329] width 13 height 14
click at [1249, 333] on icon at bounding box center [1252, 329] width 12 height 10
click at [1125, 460] on link "Utility" at bounding box center [1111, 460] width 94 height 19
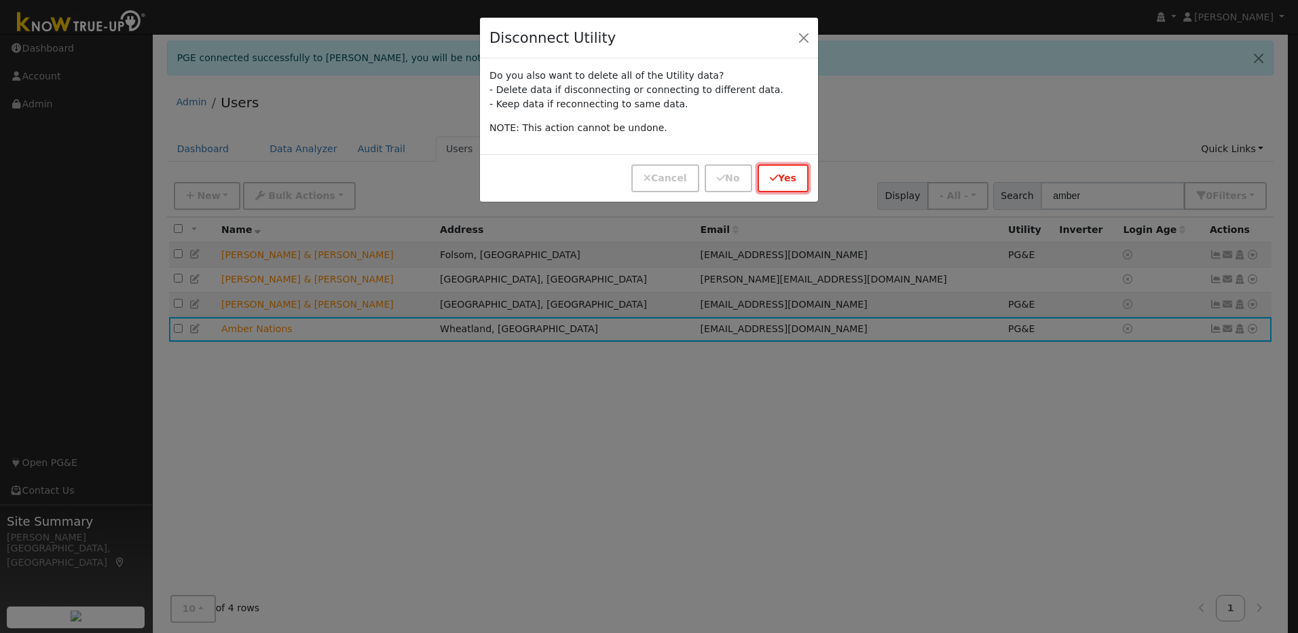
click at [772, 176] on icon "button" at bounding box center [774, 178] width 8 height 10
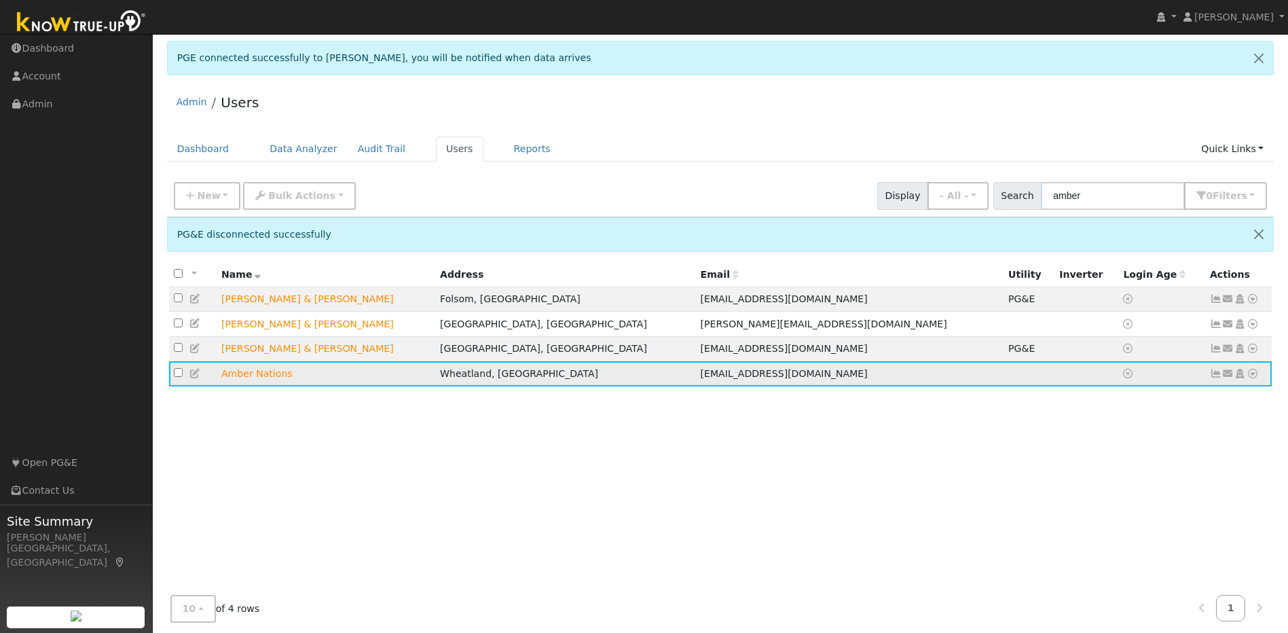
click at [1254, 378] on icon at bounding box center [1252, 374] width 12 height 10
click at [1121, 480] on link "Utility" at bounding box center [1111, 475] width 94 height 19
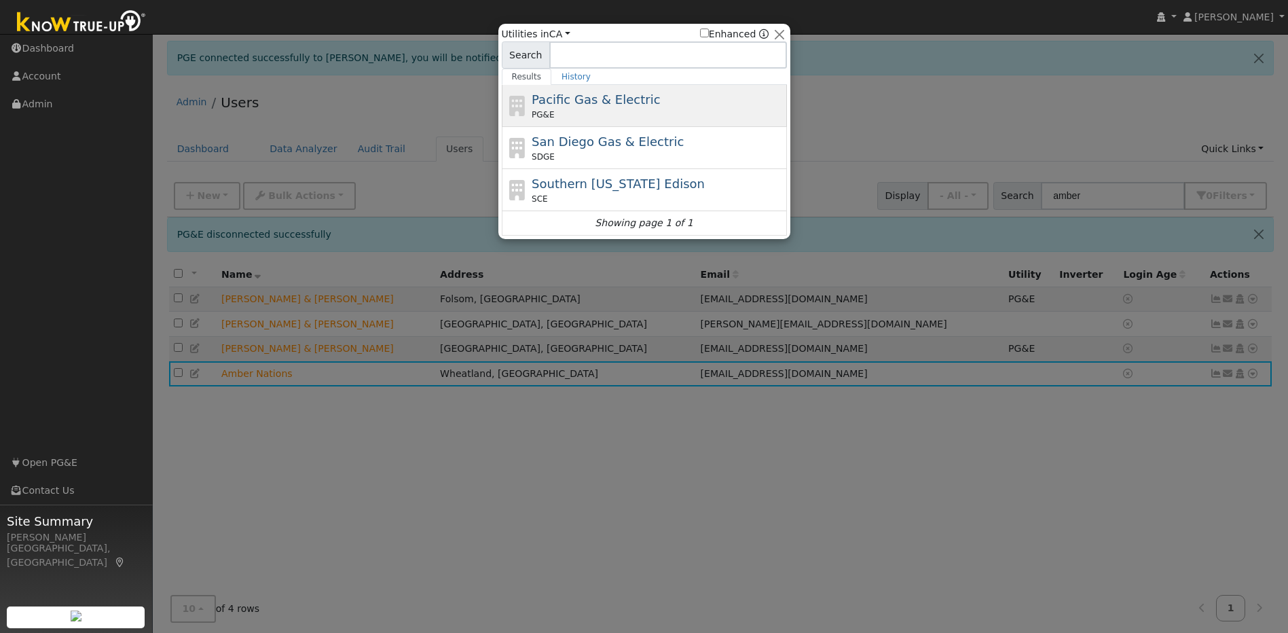
click at [585, 96] on span "Pacific Gas & Electric" at bounding box center [595, 99] width 128 height 14
